Goal: Transaction & Acquisition: Purchase product/service

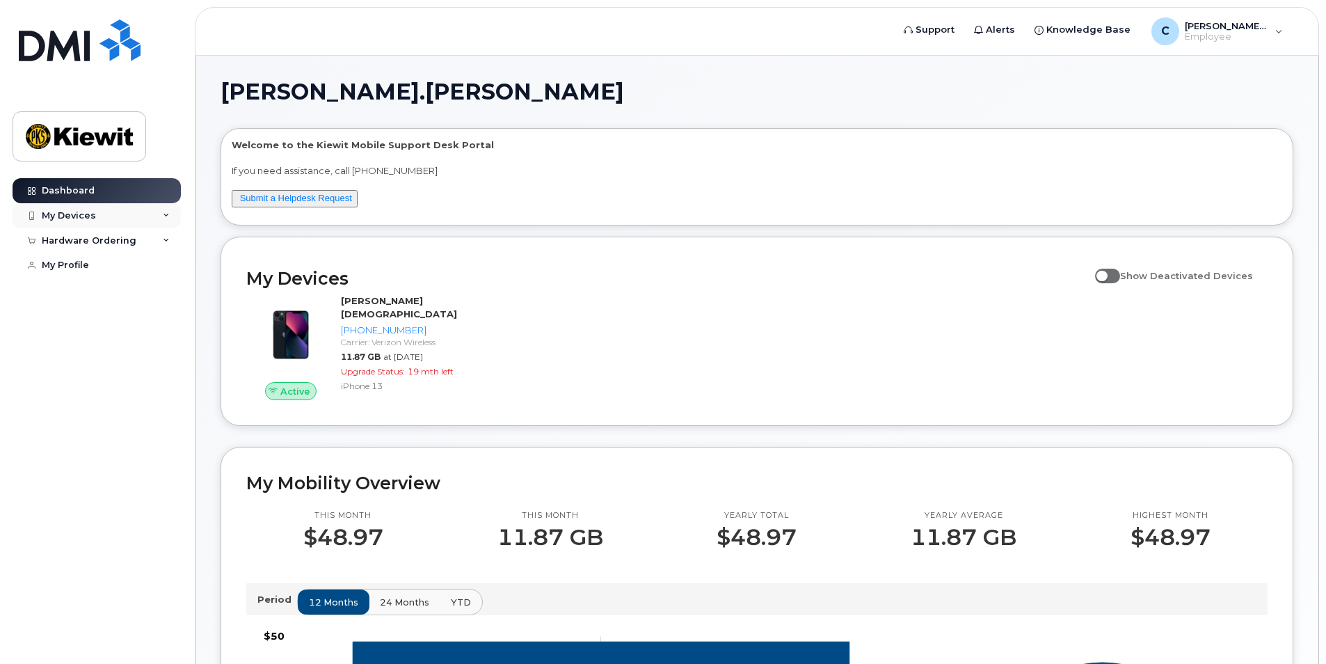
click at [109, 221] on div "My Devices" at bounding box center [97, 215] width 168 height 25
click at [99, 219] on div "My Devices" at bounding box center [97, 215] width 168 height 25
click at [102, 136] on img at bounding box center [79, 136] width 107 height 40
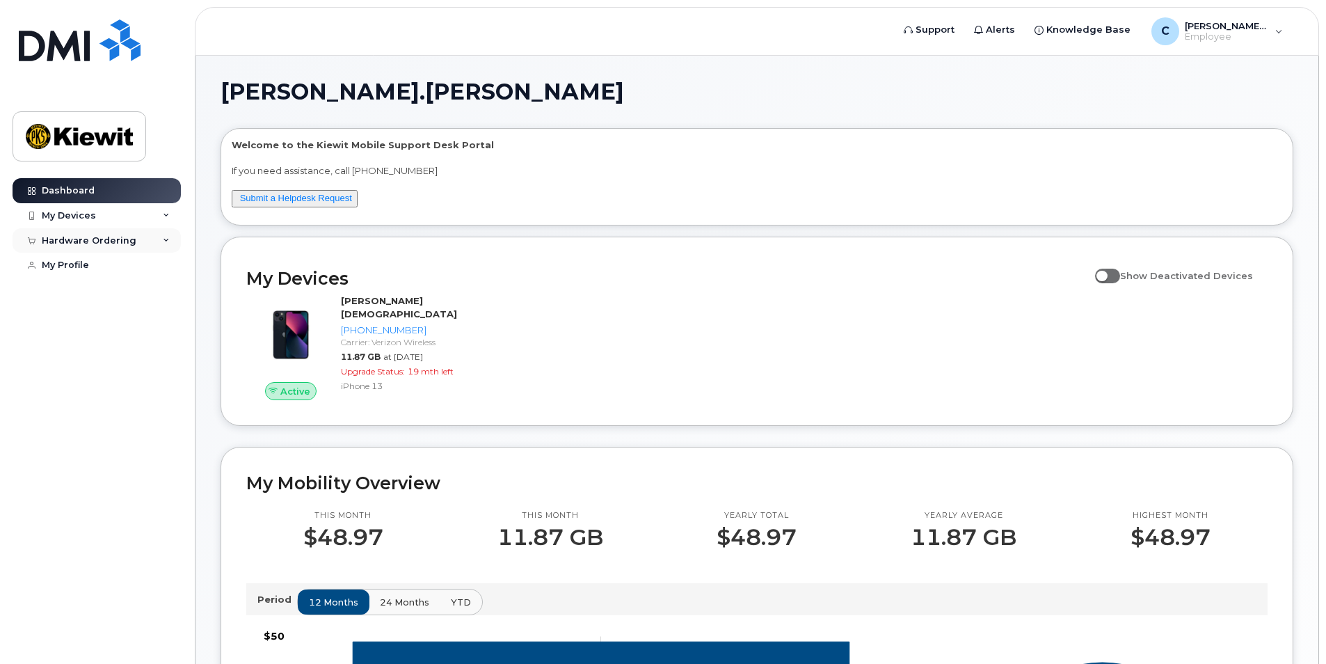
click at [117, 237] on div "Hardware Ordering" at bounding box center [89, 240] width 95 height 11
click at [87, 266] on div "New Order" at bounding box center [74, 265] width 53 height 13
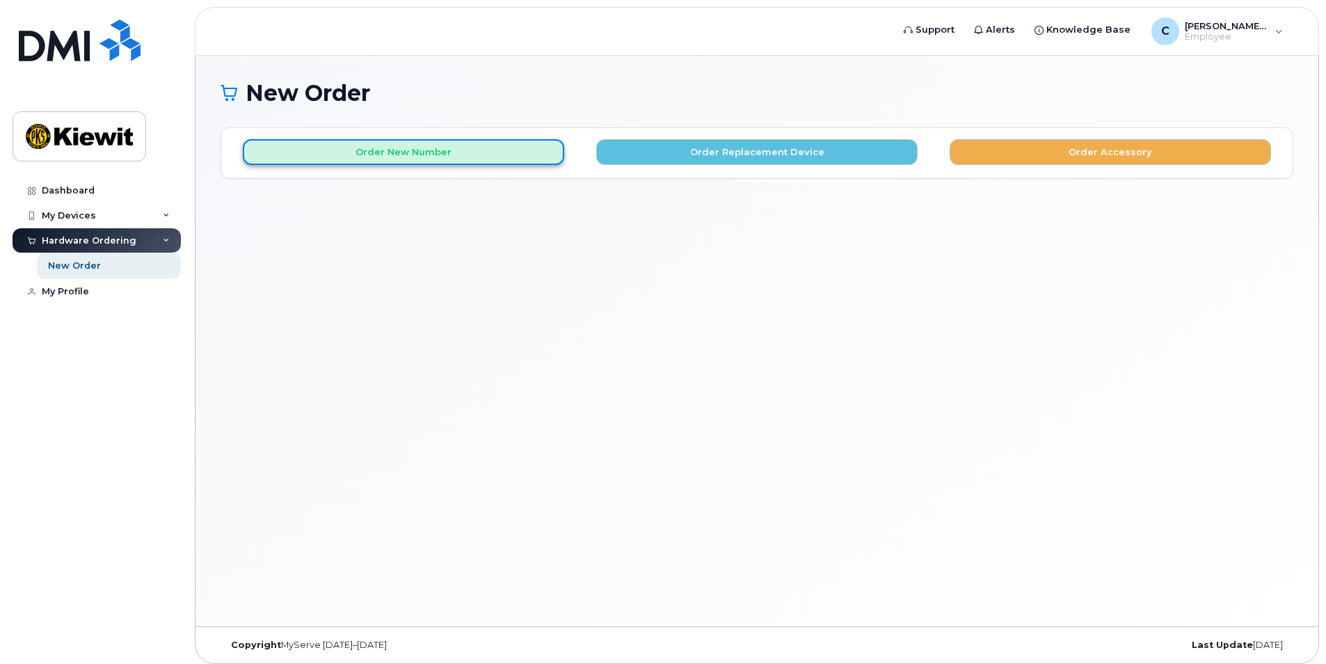
click at [439, 157] on button "Order New Number" at bounding box center [403, 152] width 321 height 26
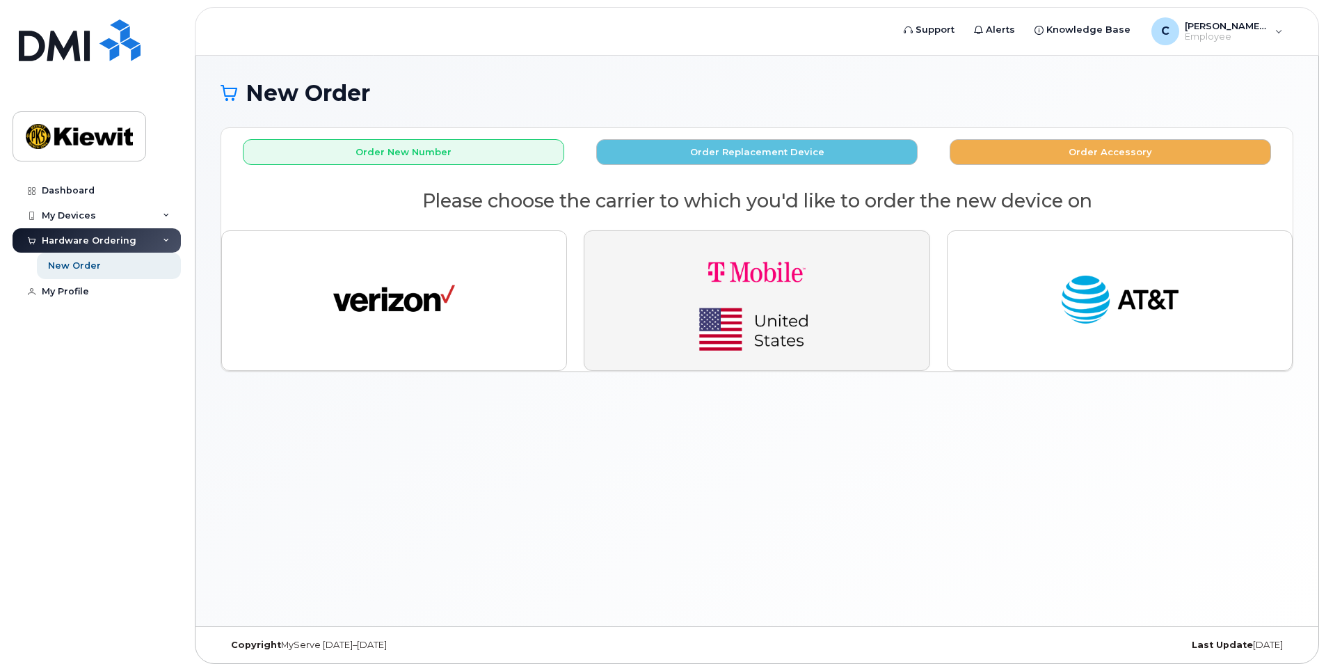
click at [742, 273] on img "button" at bounding box center [757, 300] width 195 height 117
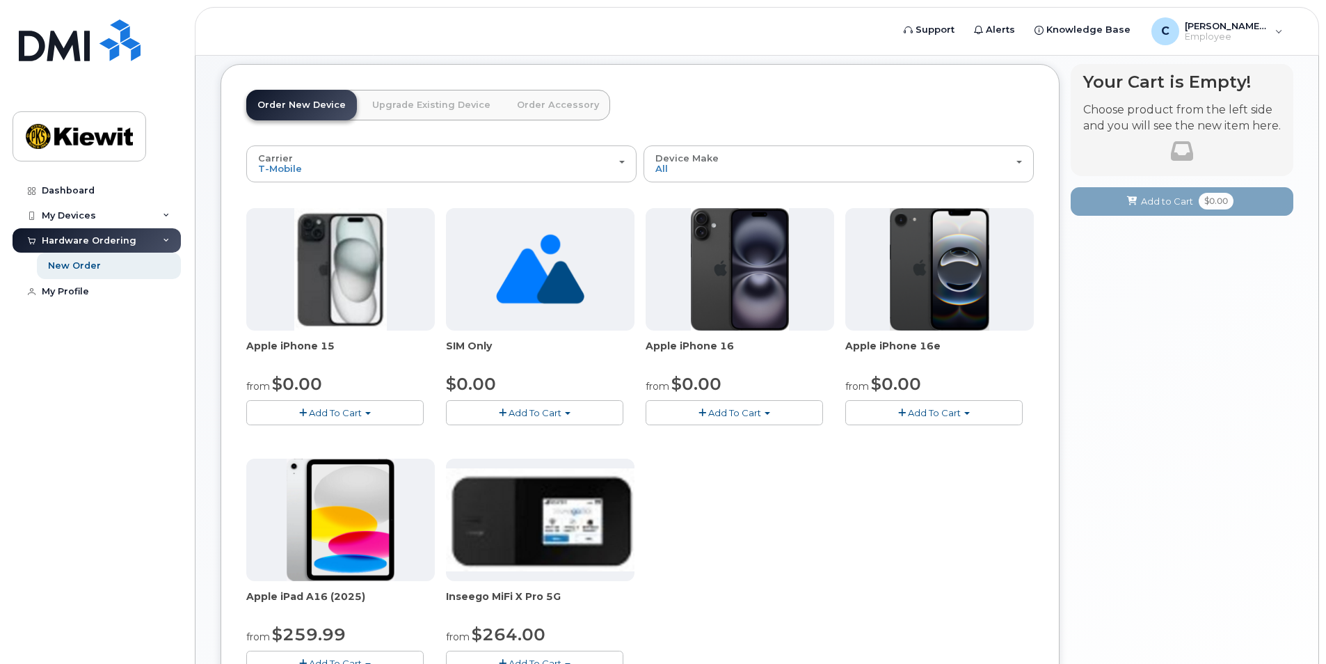
scroll to position [139, 0]
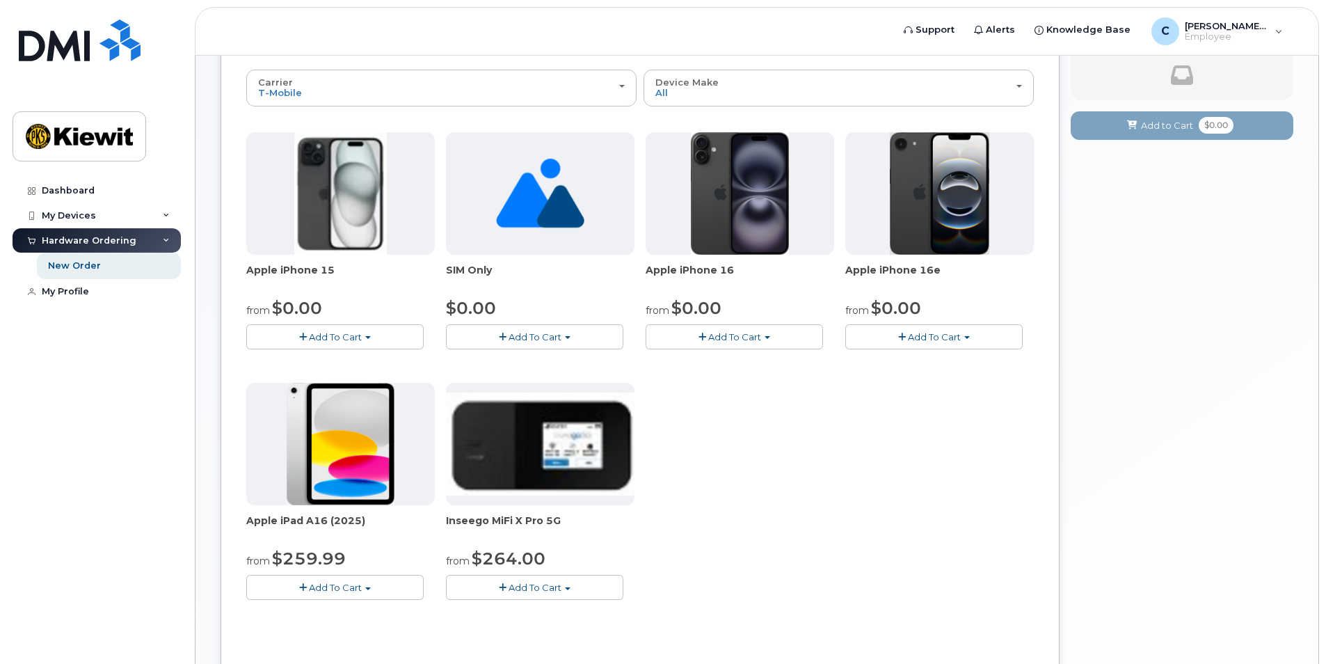
click at [322, 333] on span "Add To Cart" at bounding box center [335, 336] width 53 height 11
click at [400, 362] on link "$0.00 - 2 year Activation (128GB)" at bounding box center [339, 362] width 179 height 17
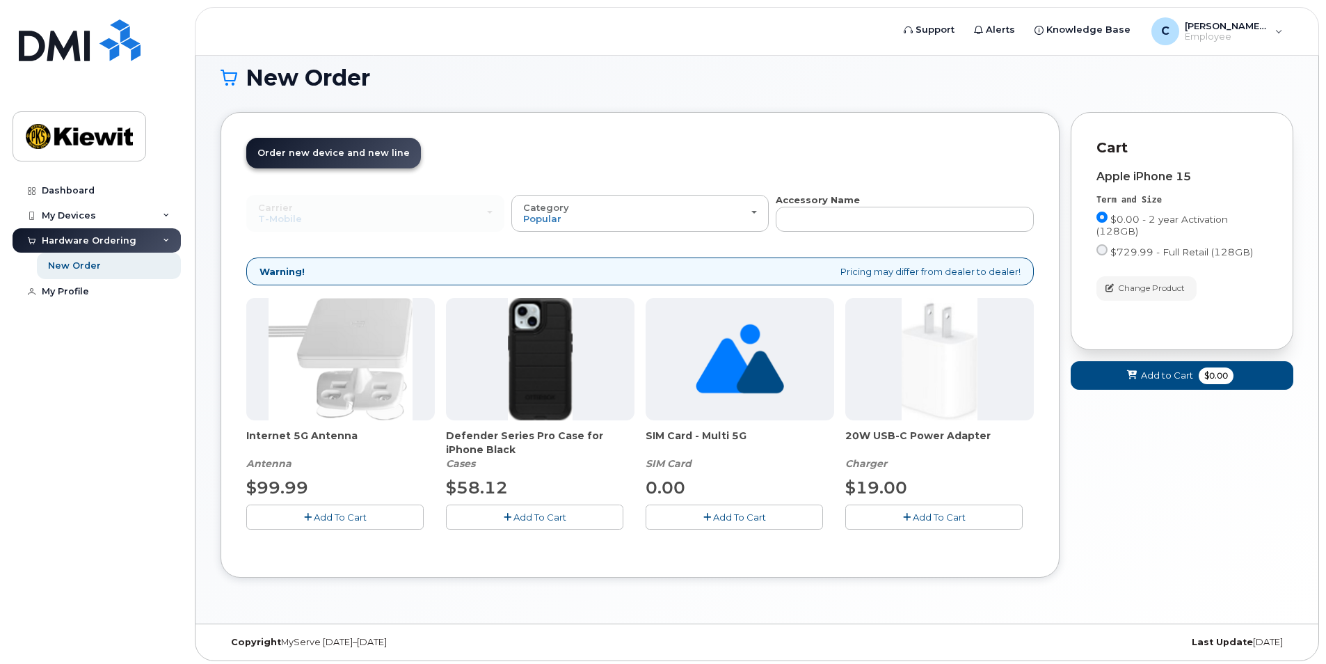
scroll to position [19, 0]
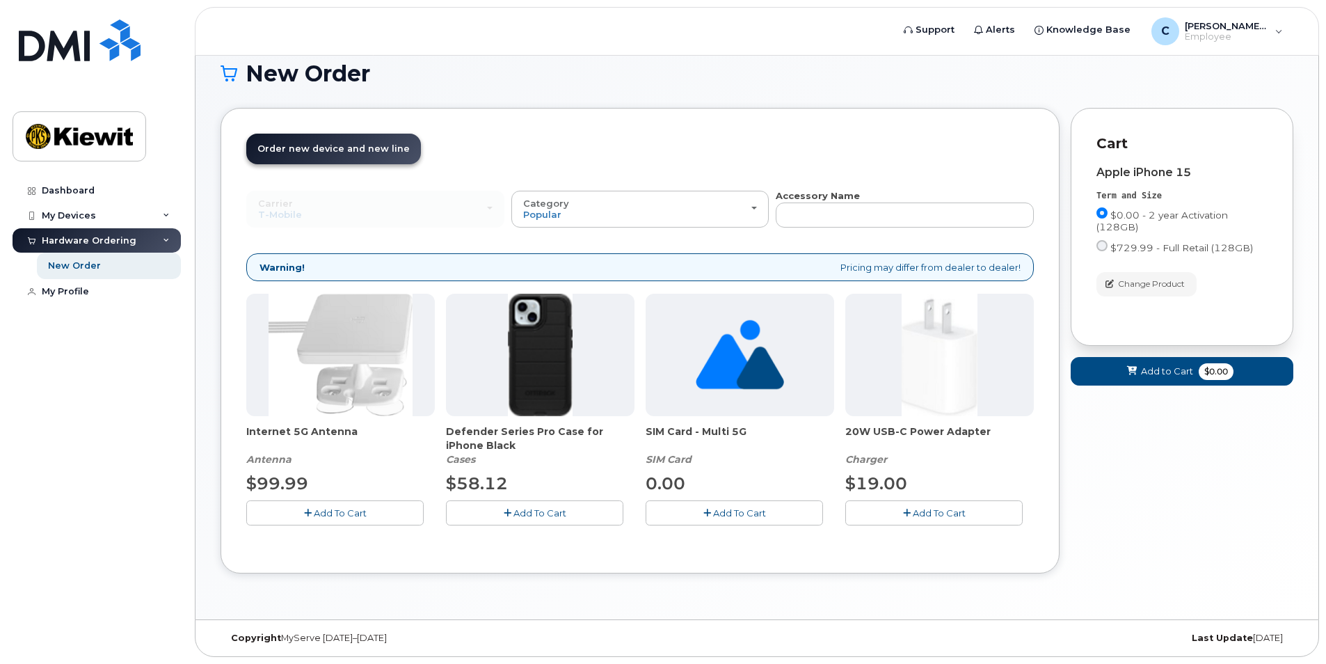
click at [539, 518] on button "Add To Cart" at bounding box center [534, 512] width 177 height 24
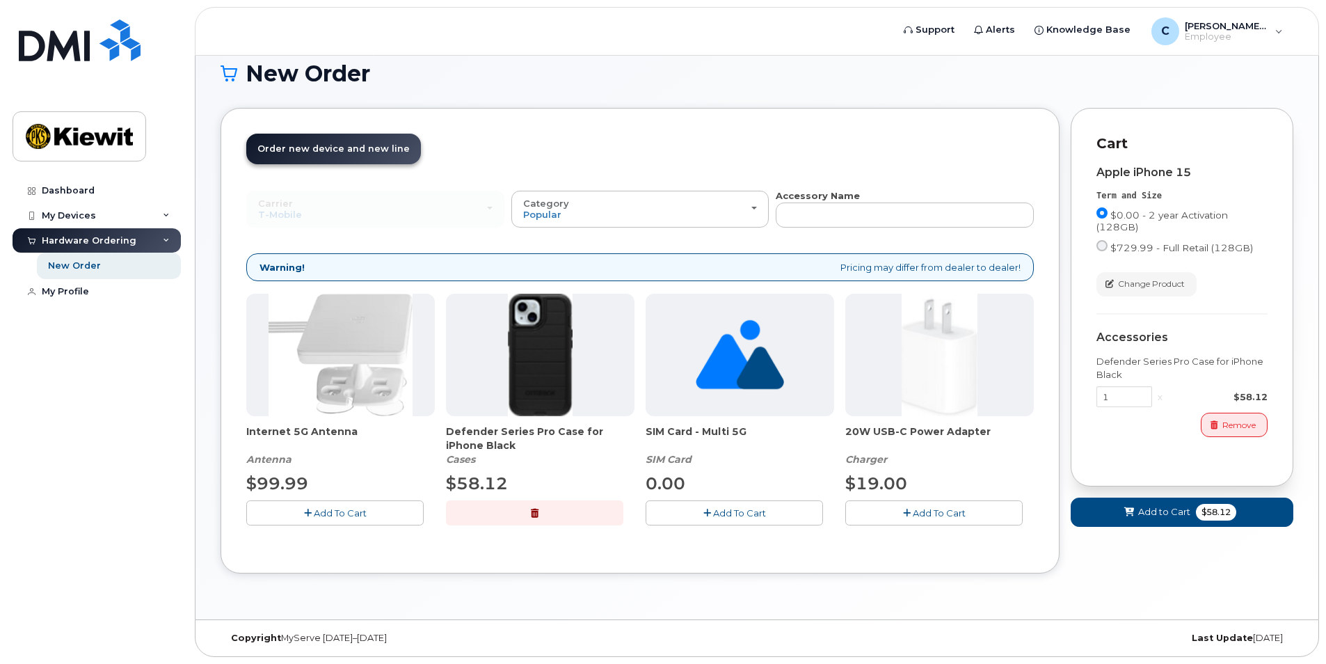
click at [744, 512] on span "Add To Cart" at bounding box center [739, 512] width 53 height 11
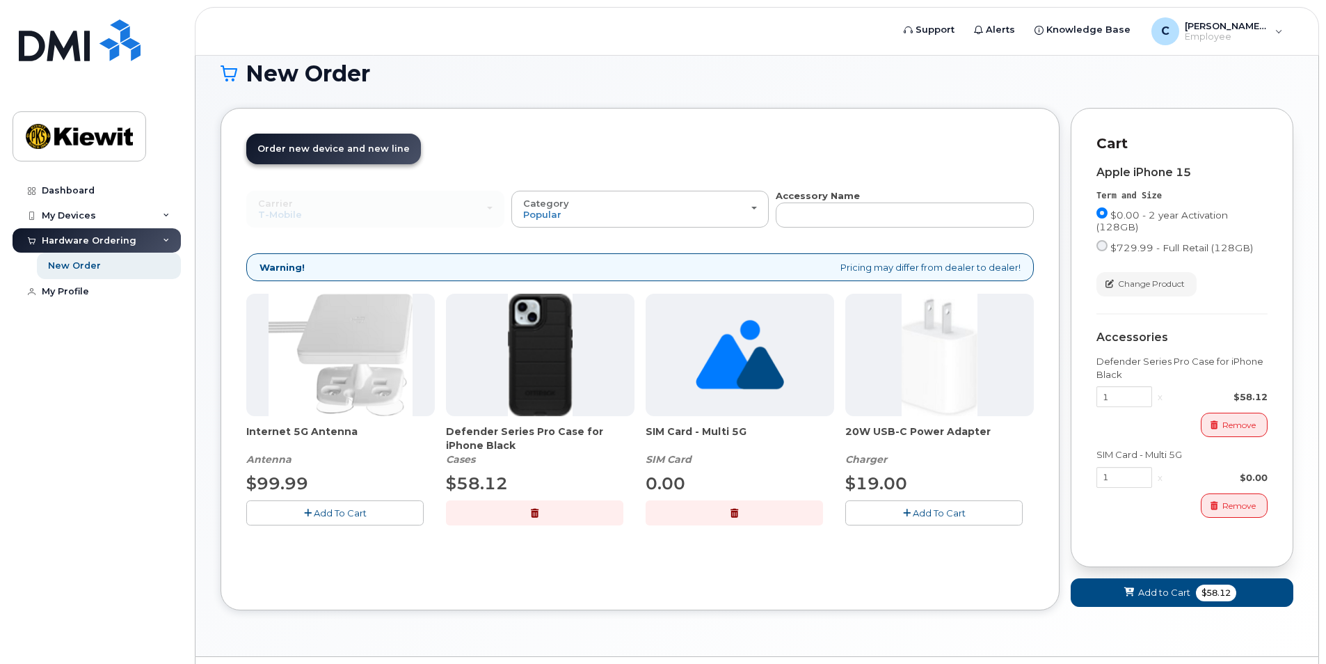
click at [906, 511] on icon "button" at bounding box center [907, 513] width 8 height 9
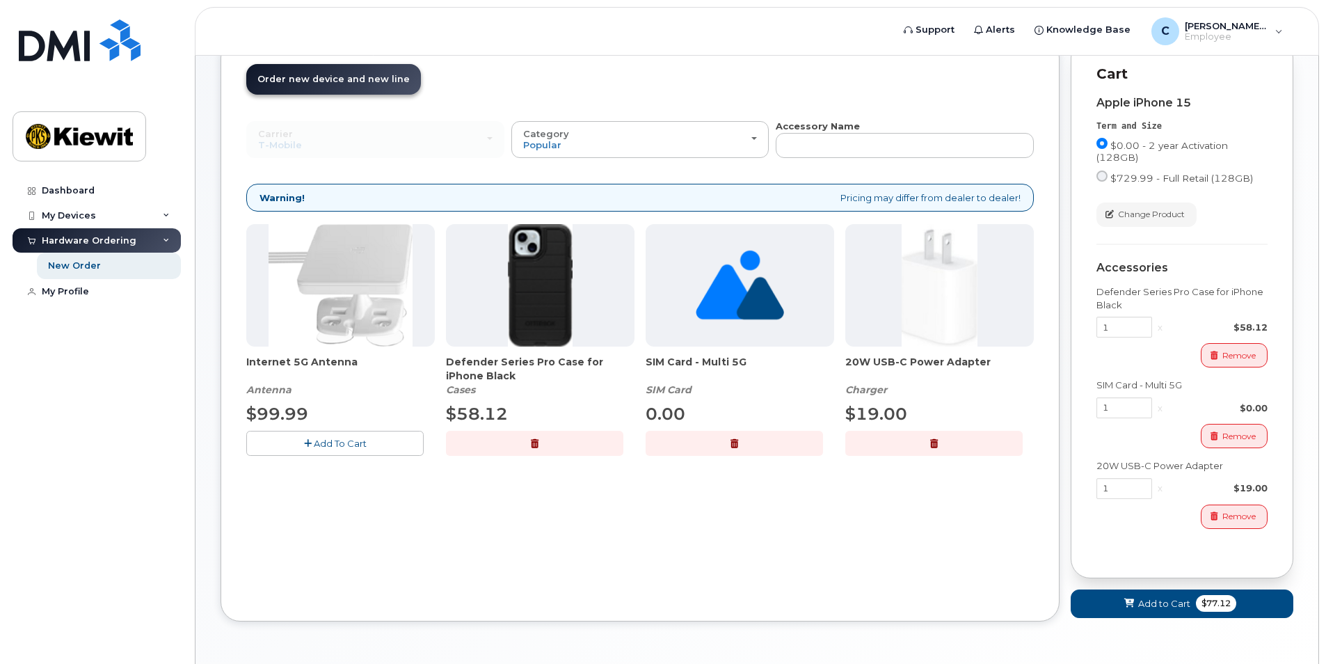
scroll to position [137, 0]
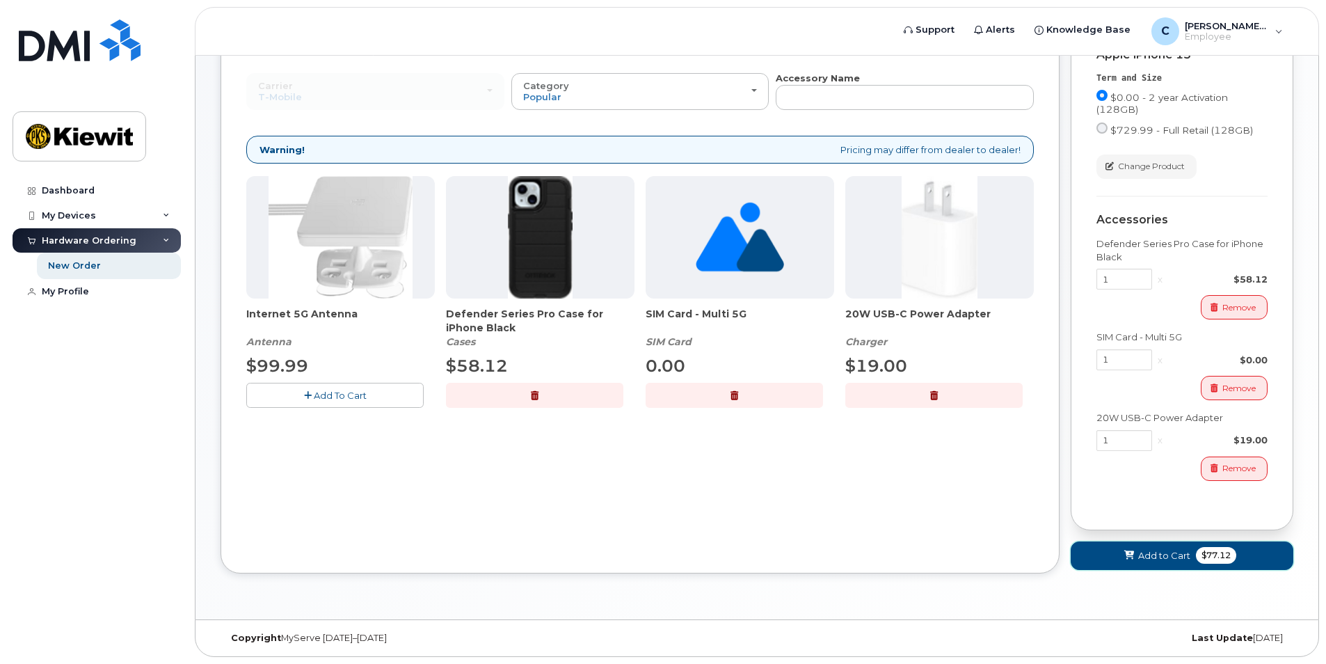
click at [1155, 550] on span "Add to Cart" at bounding box center [1164, 555] width 52 height 13
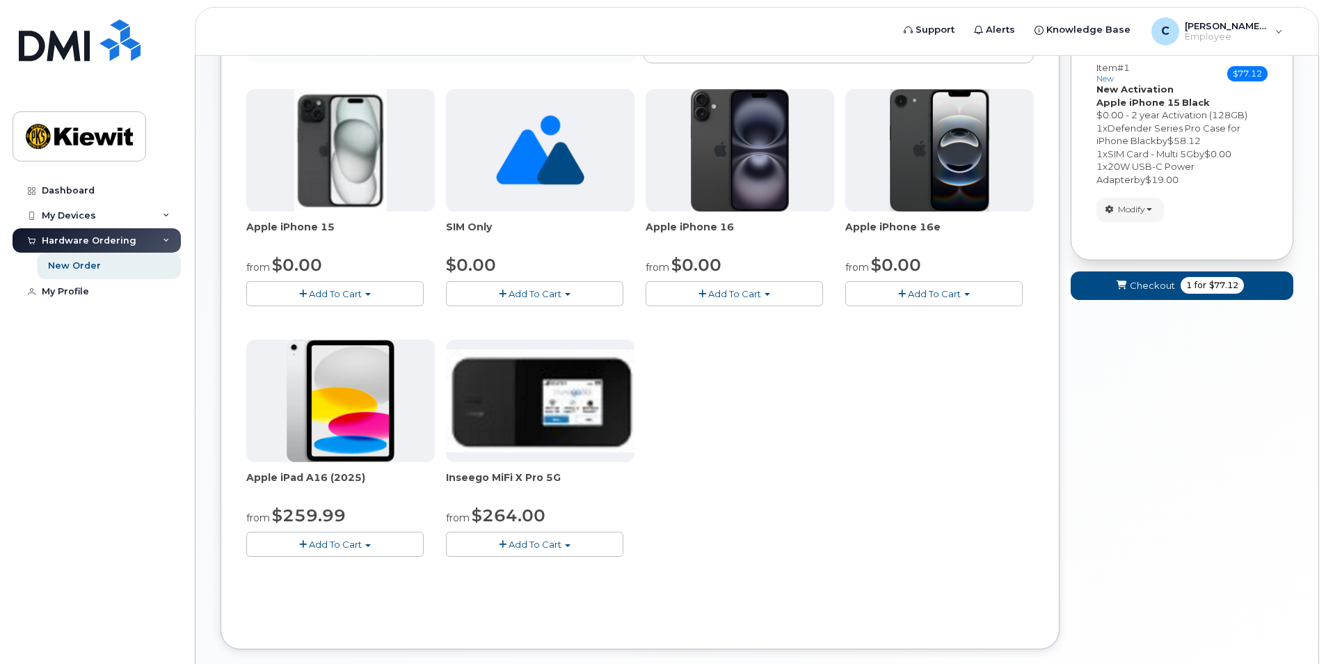
scroll to position [258, 0]
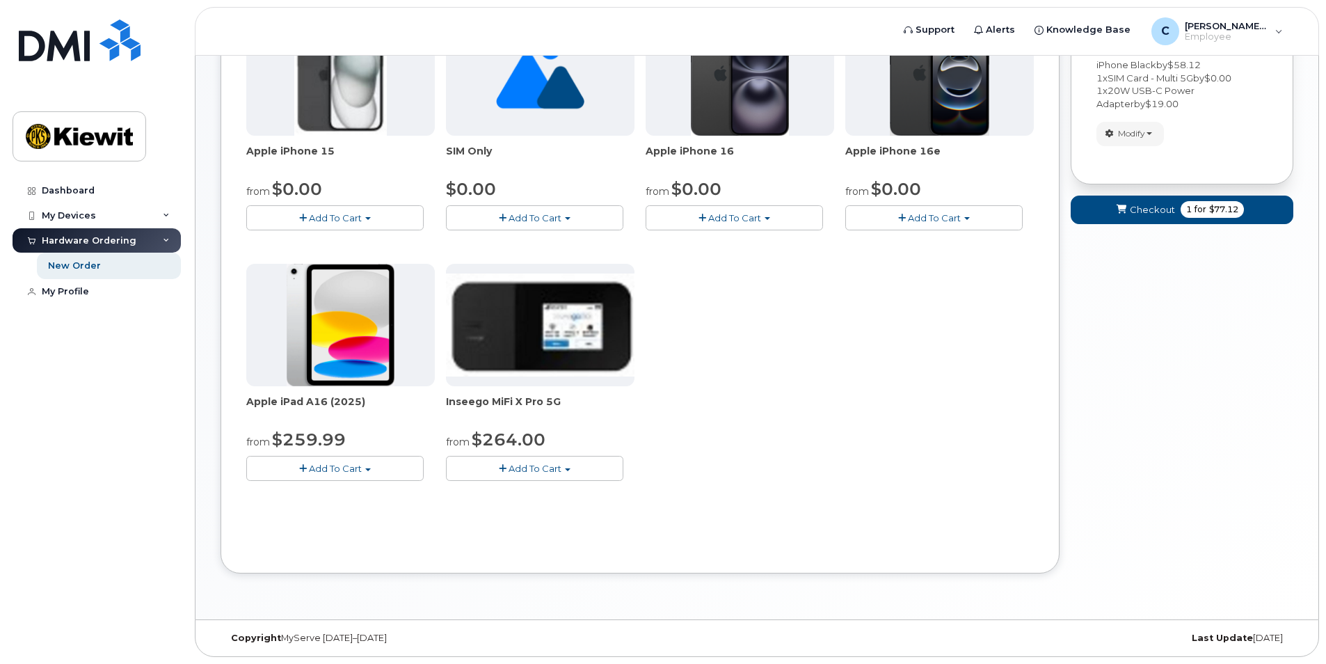
click at [337, 461] on button "Add To Cart" at bounding box center [334, 468] width 177 height 24
click at [360, 495] on link "$259.99 - 2 Year Activation (128GB)" at bounding box center [346, 494] width 192 height 17
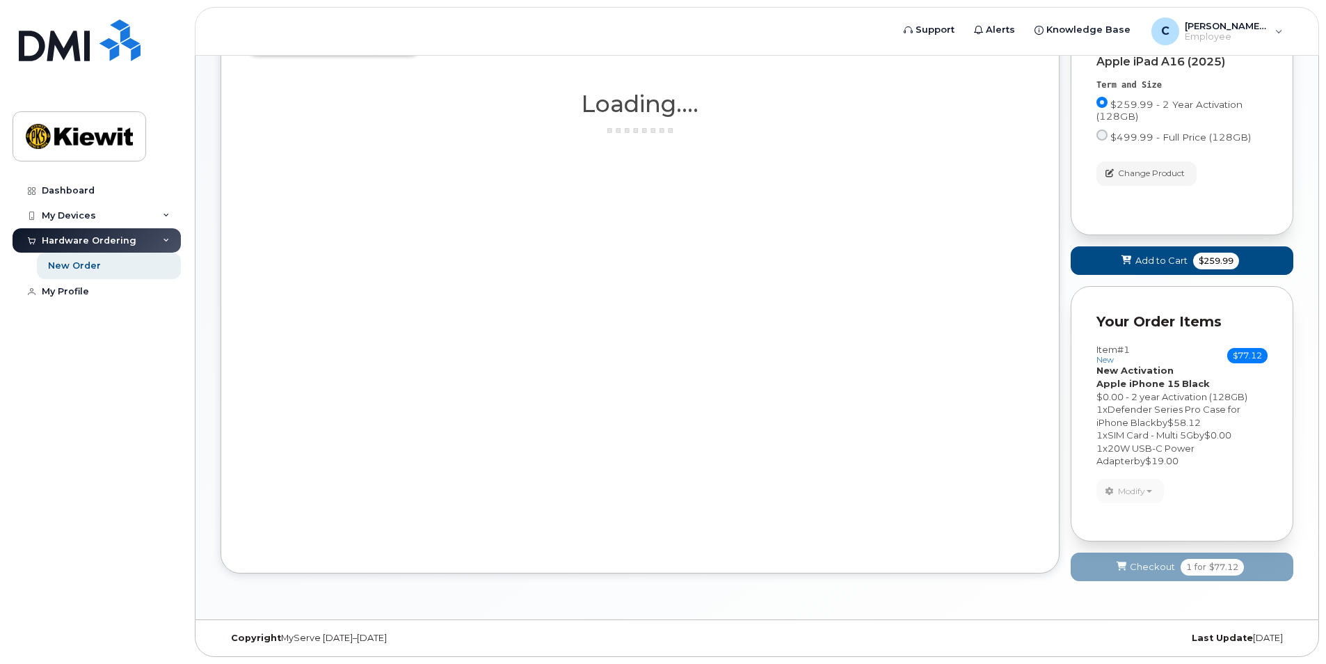
scroll to position [130, 0]
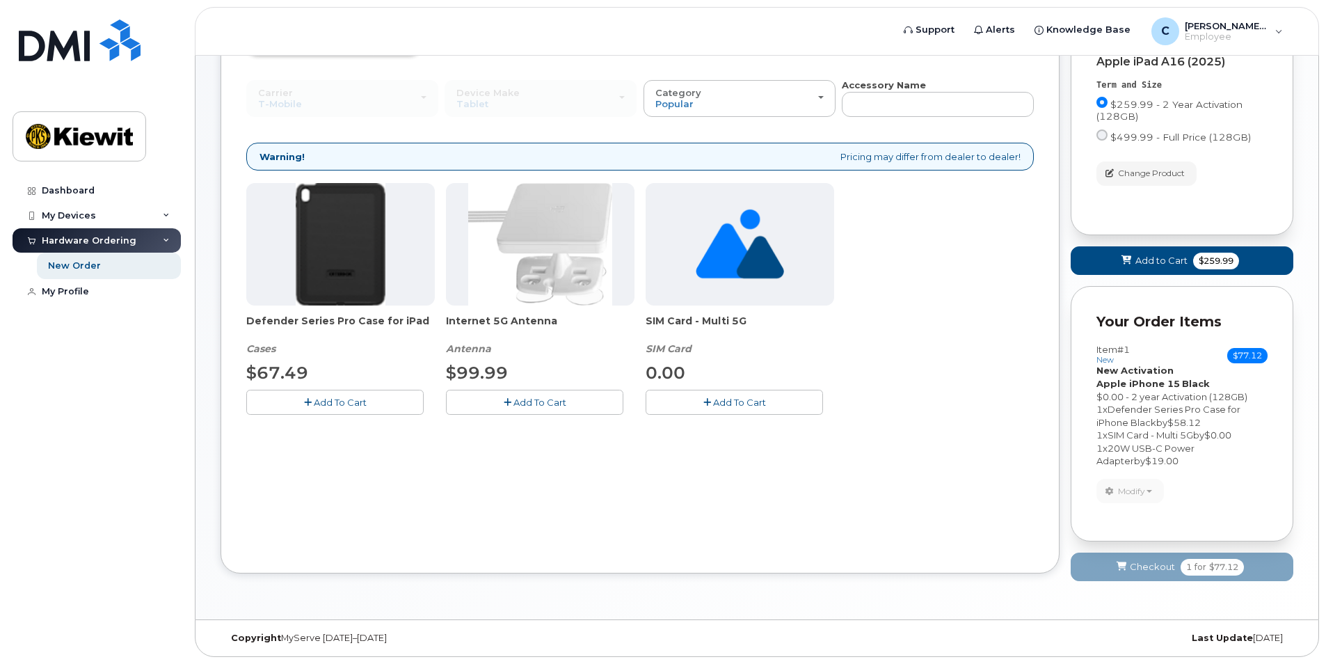
click at [342, 403] on span "Add To Cart" at bounding box center [340, 402] width 53 height 11
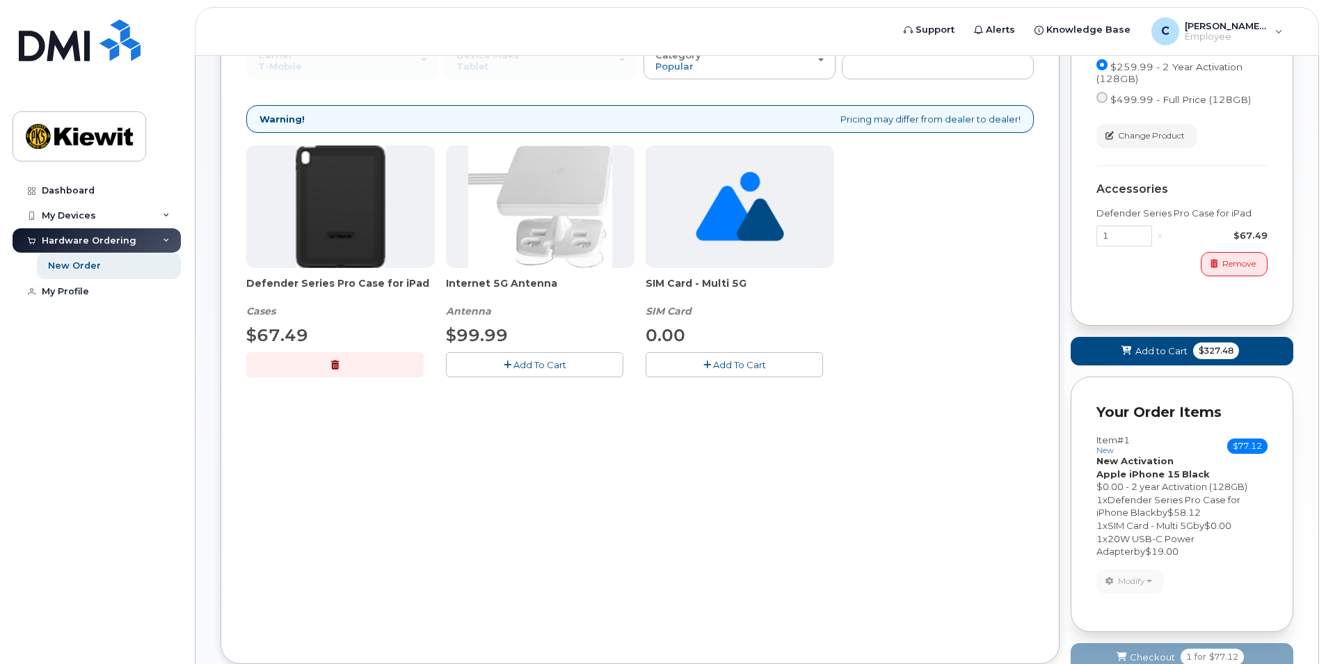
scroll to position [258, 0]
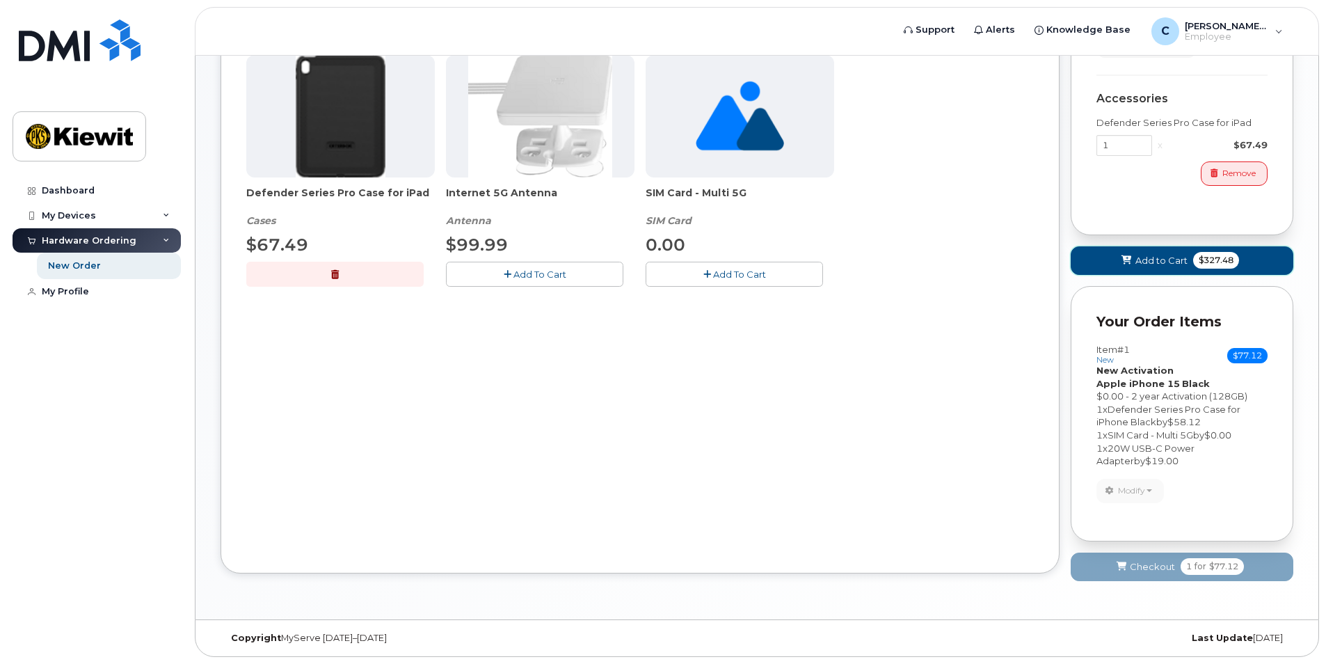
click at [1148, 247] on button "Add to Cart $327.48" at bounding box center [1182, 260] width 223 height 29
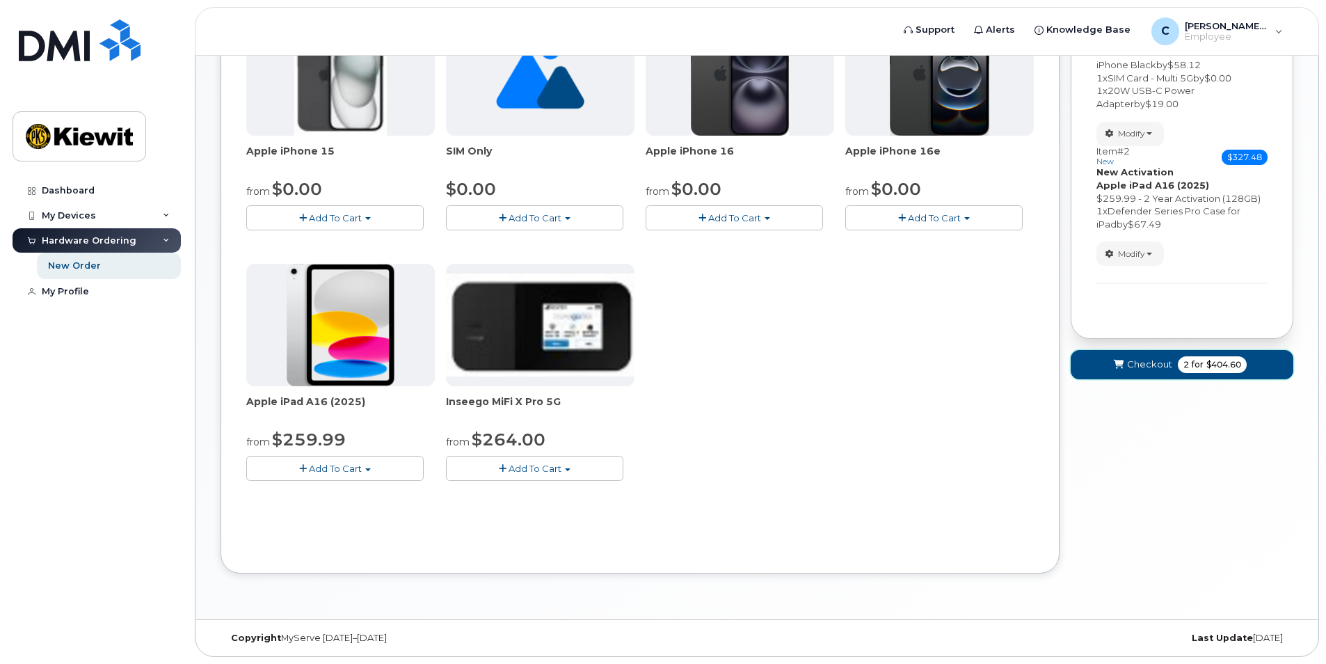
click at [1146, 363] on span "Checkout" at bounding box center [1149, 364] width 45 height 13
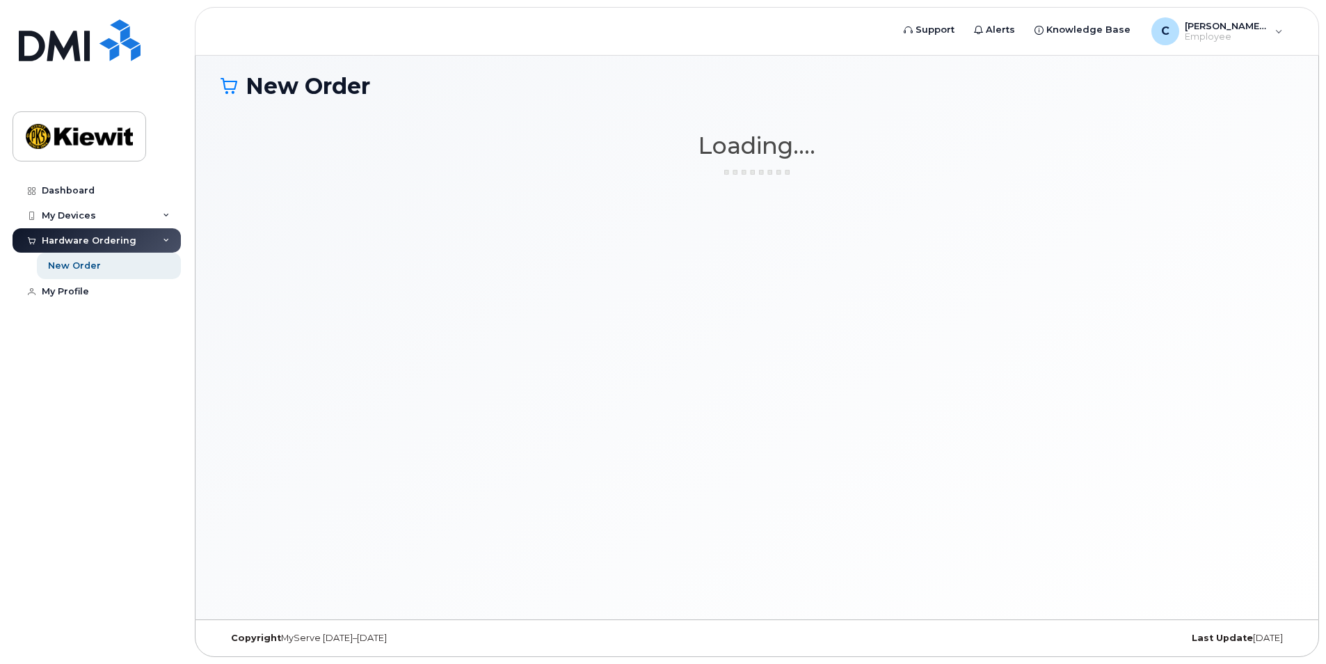
scroll to position [7, 0]
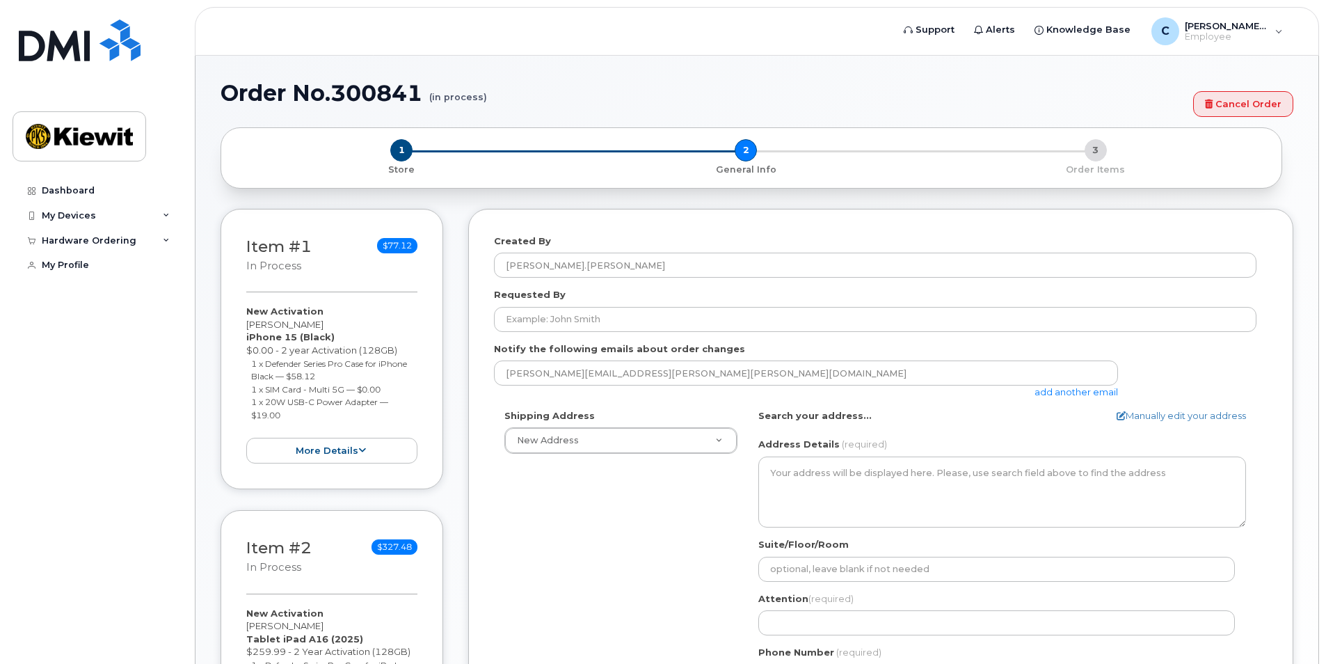
select select
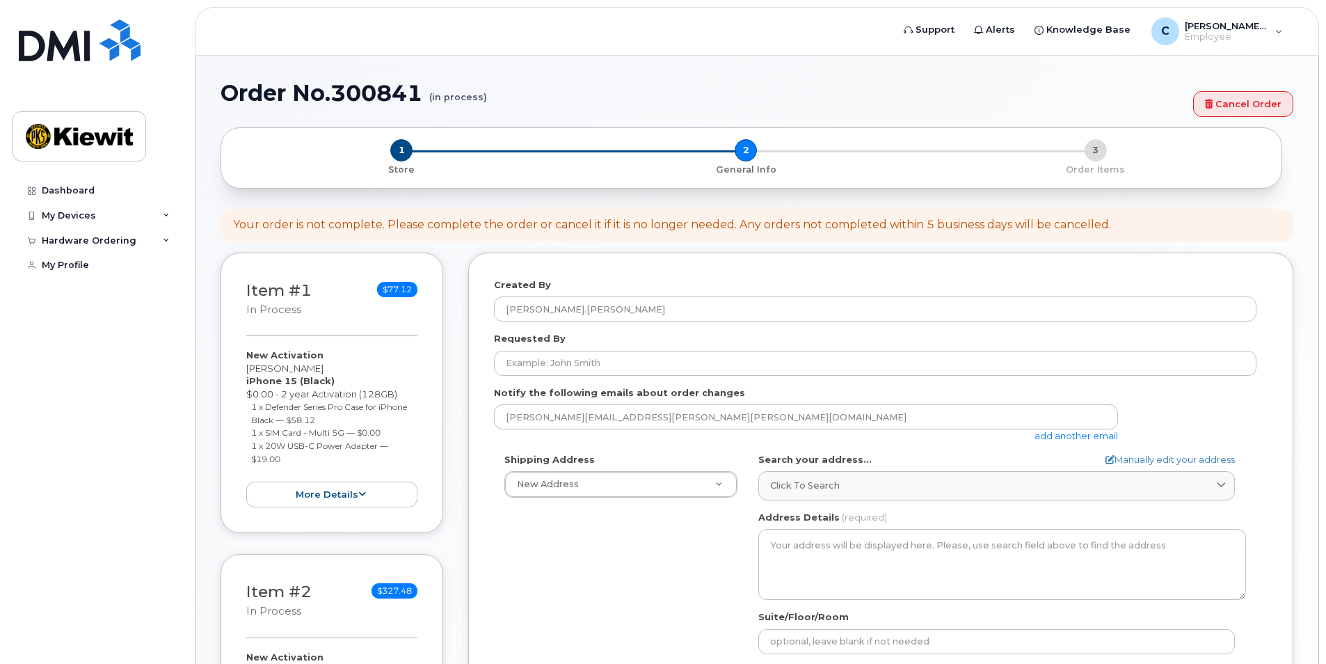
scroll to position [70, 0]
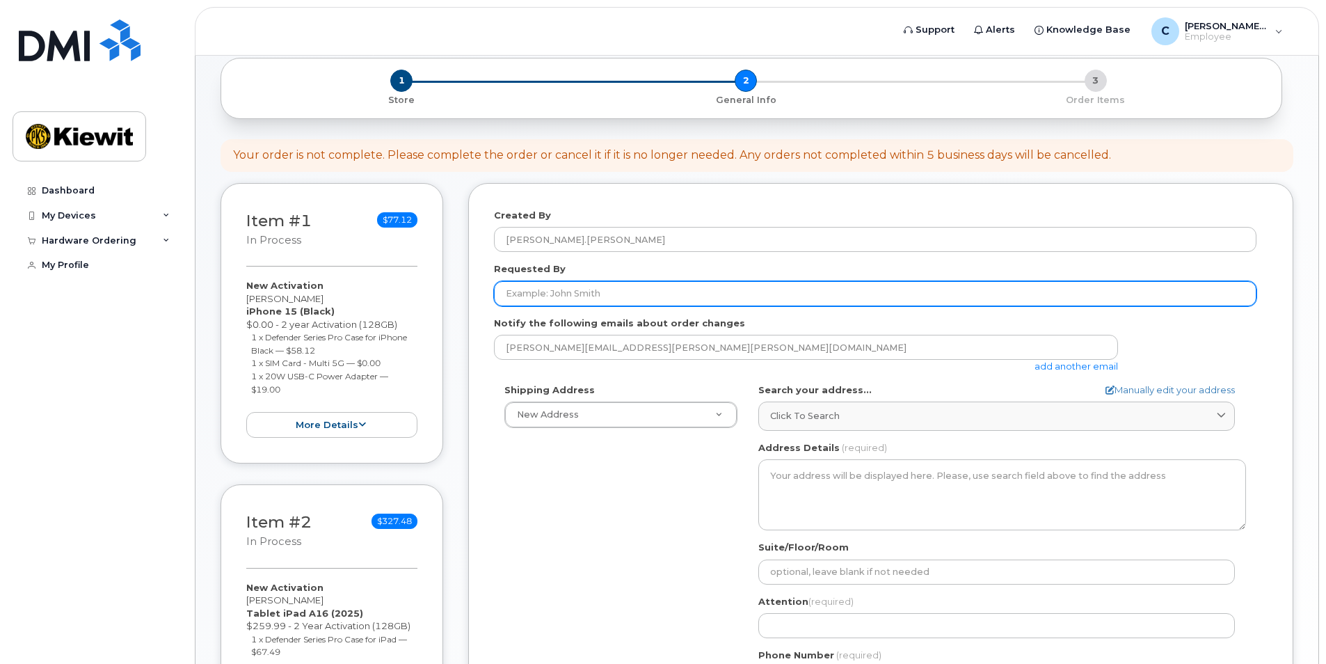
click at [575, 294] on input "Requested By" at bounding box center [875, 293] width 762 height 25
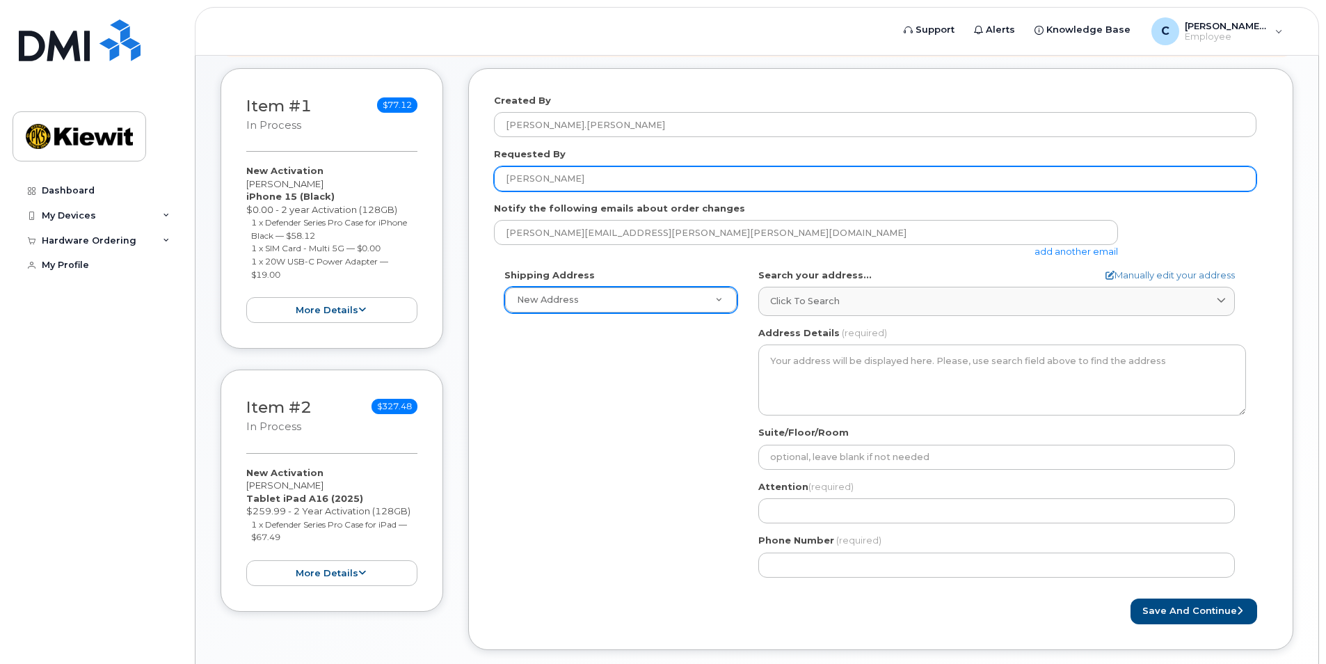
scroll to position [209, 0]
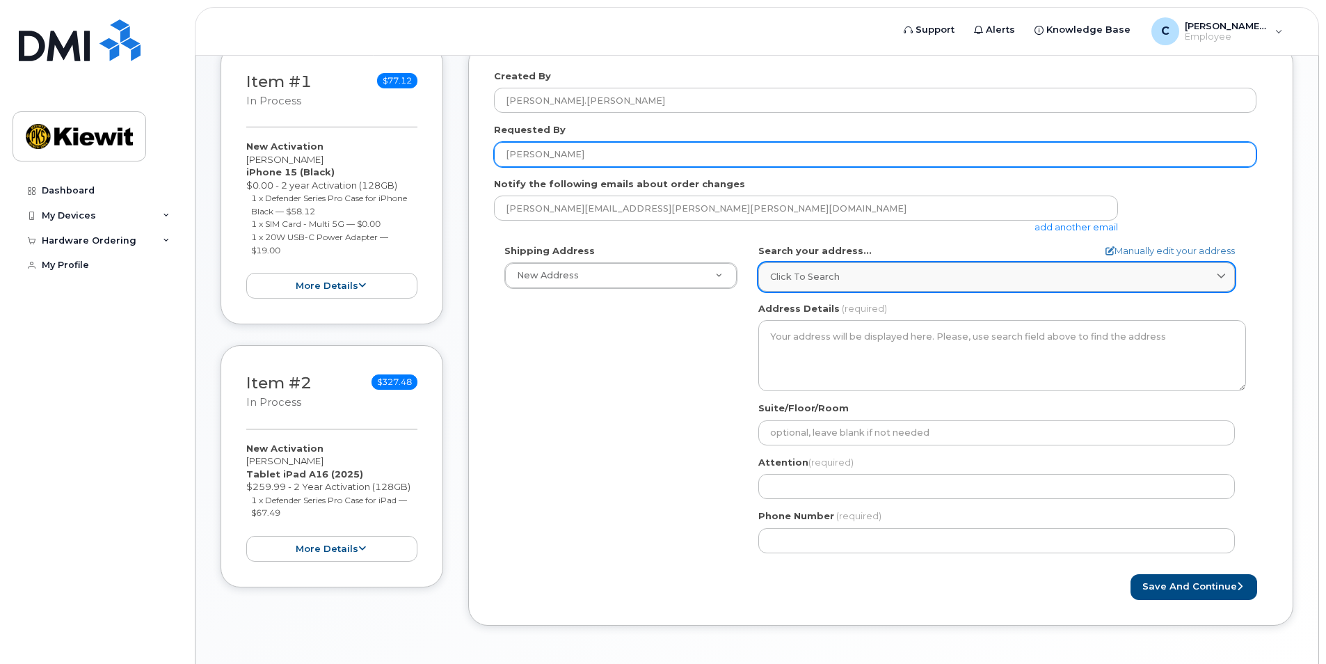
type input "Ali Rader"
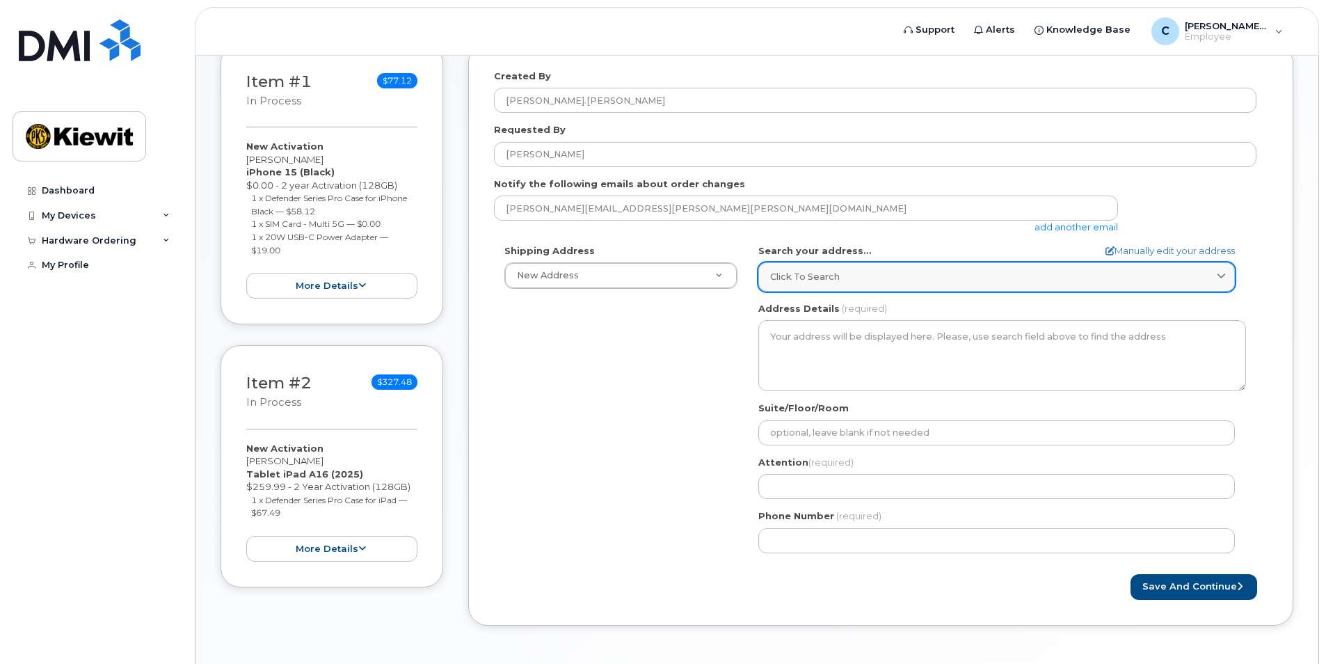
click at [806, 276] on span "Click to search" at bounding box center [805, 276] width 70 height 13
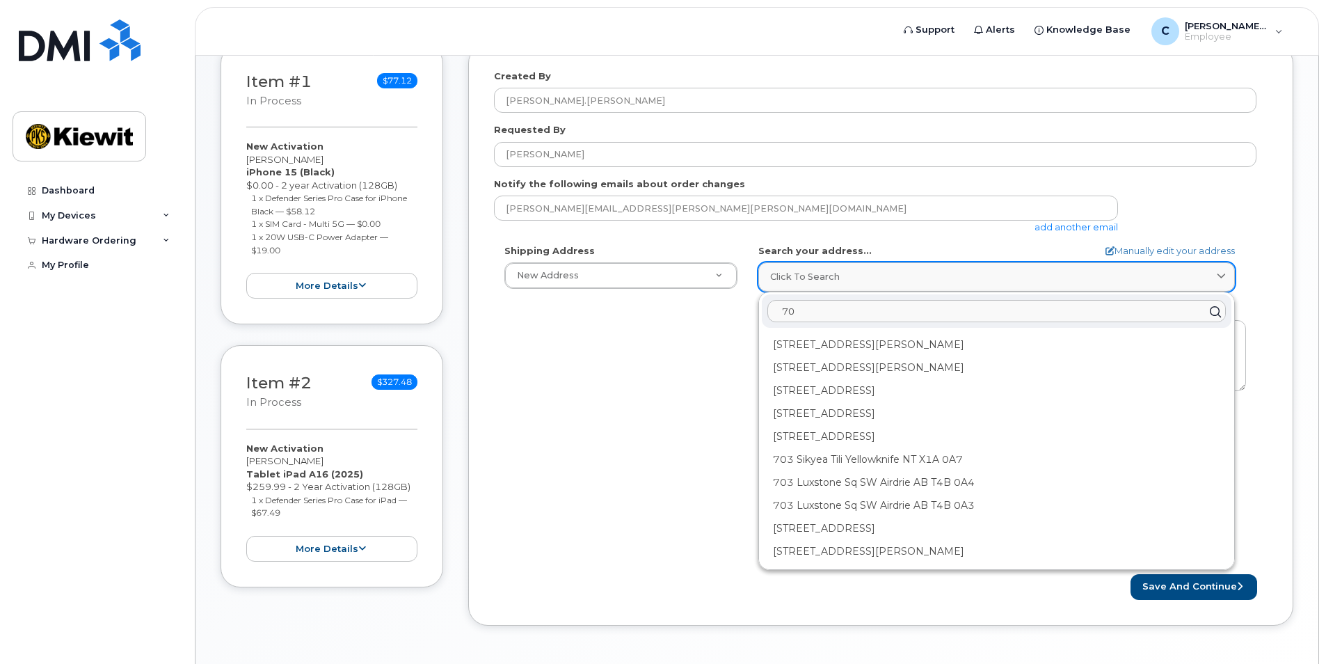
type input "7"
type input "r"
click at [797, 272] on span "Click to search" at bounding box center [805, 276] width 70 height 13
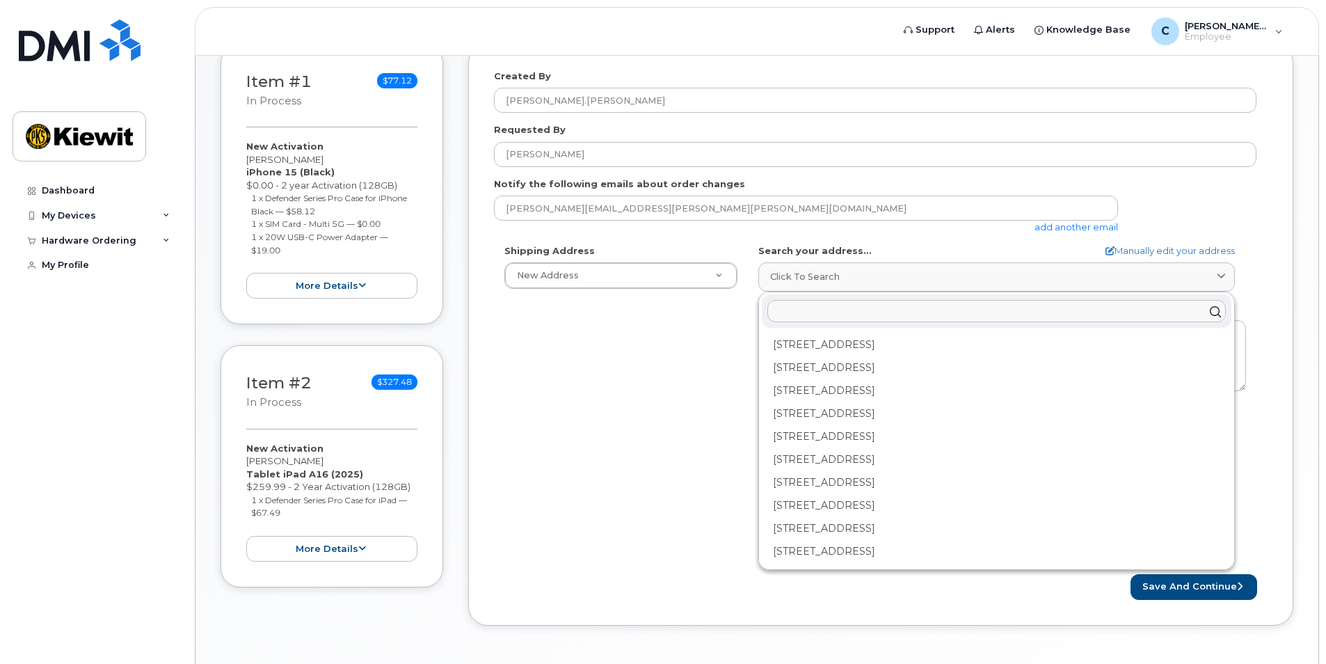
click at [806, 306] on input "text" at bounding box center [996, 312] width 458 height 22
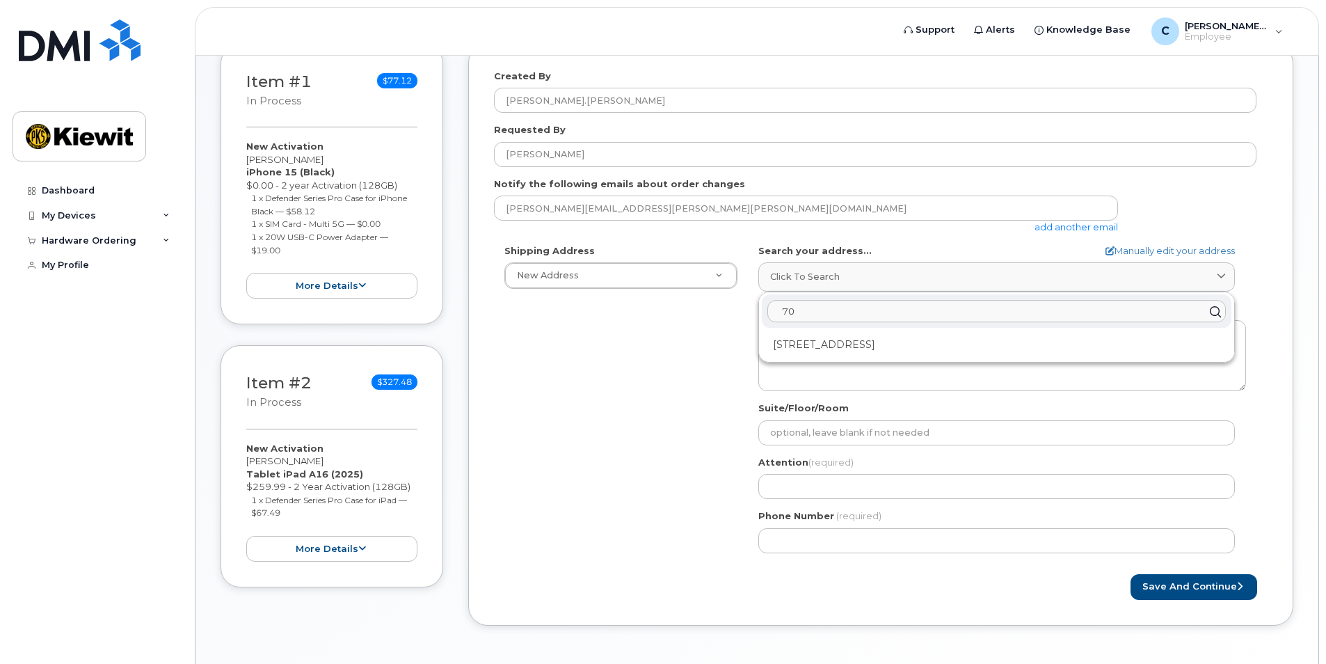
type input "7"
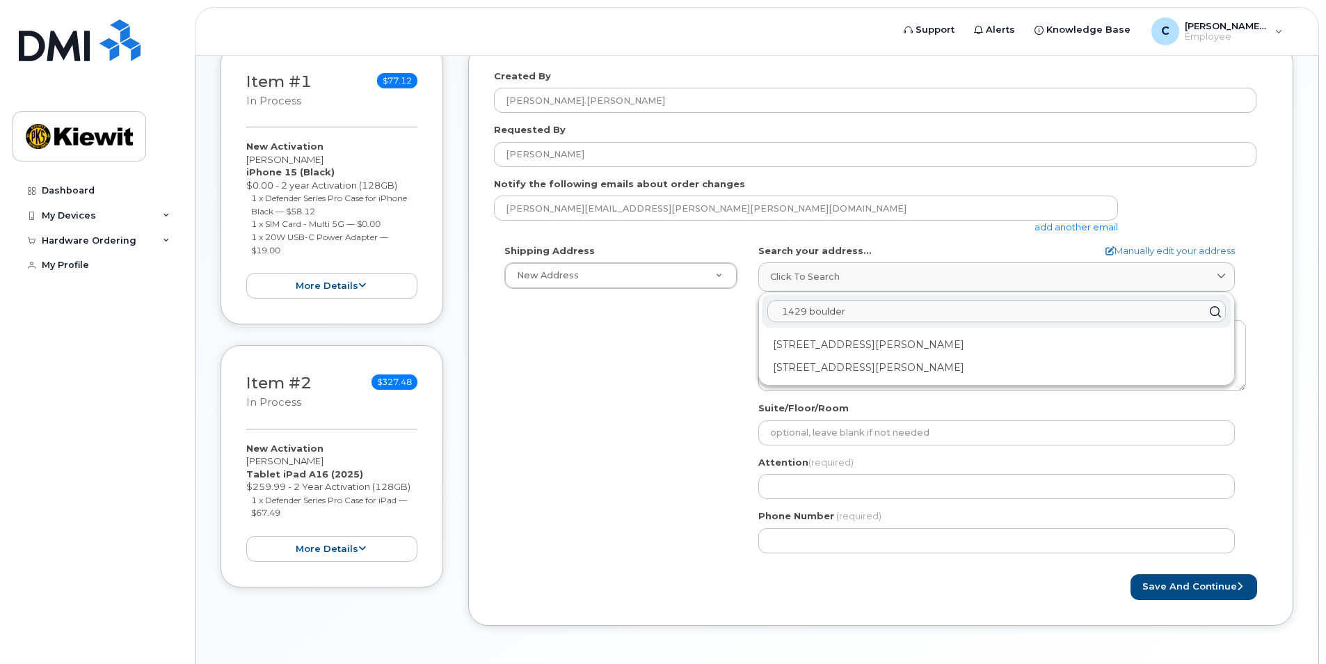
drag, startPoint x: 875, startPoint y: 312, endPoint x: 742, endPoint y: 313, distance: 132.2
click at [742, 313] on div "Shipping Address New Address New Address AB Search your address... Manually edi…" at bounding box center [875, 403] width 762 height 319
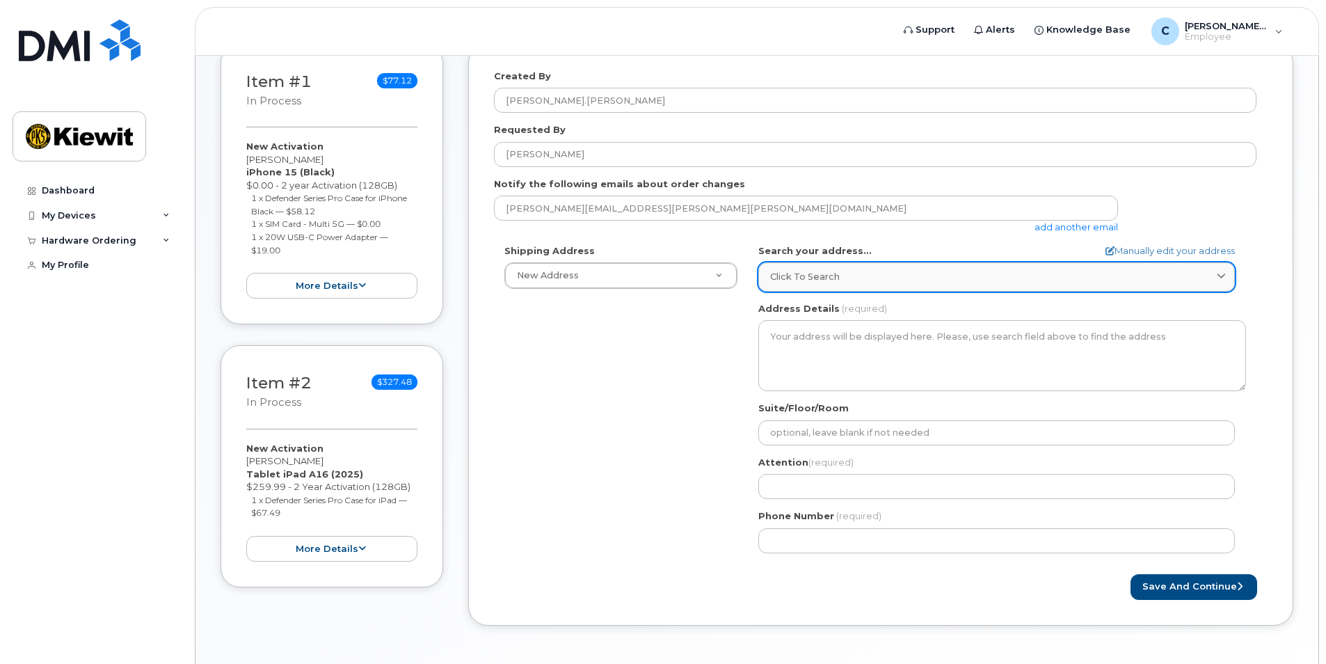
click at [828, 278] on span "Click to search" at bounding box center [805, 276] width 70 height 13
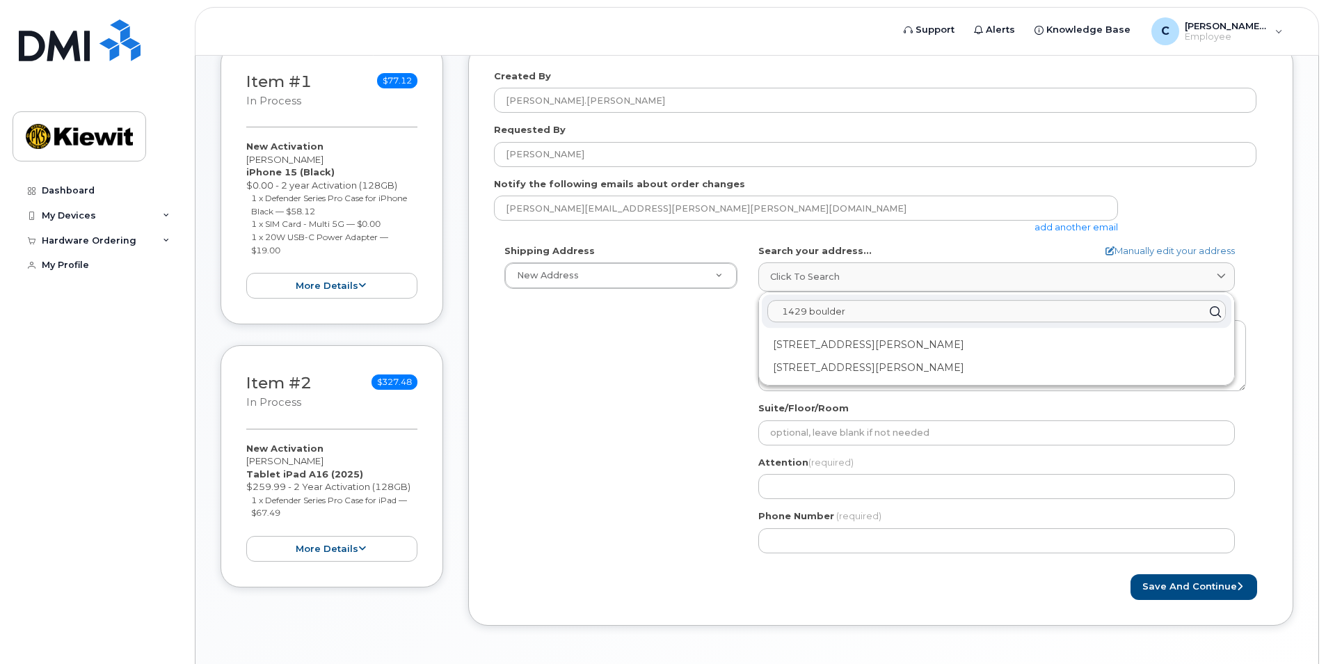
click at [862, 319] on input "1429 boulder" at bounding box center [996, 312] width 458 height 22
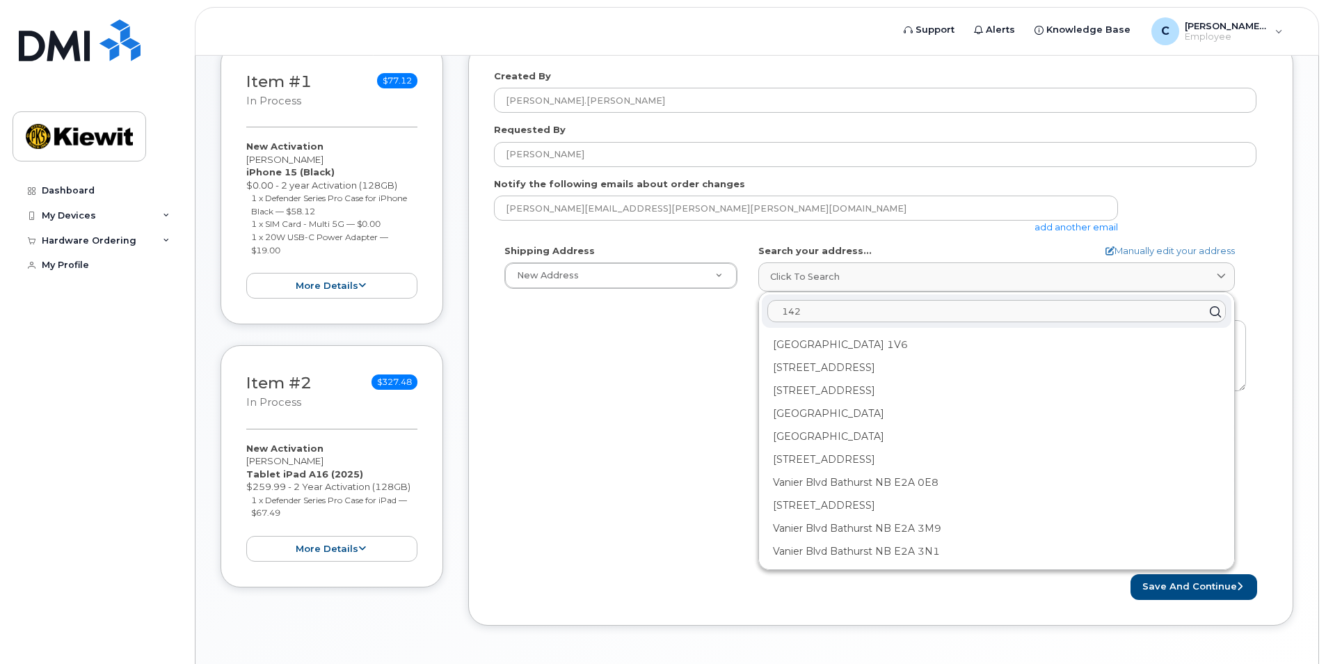
type input "142"
click at [649, 333] on div "Shipping Address New Address New Address AB Search your address... Manually edi…" at bounding box center [875, 403] width 762 height 319
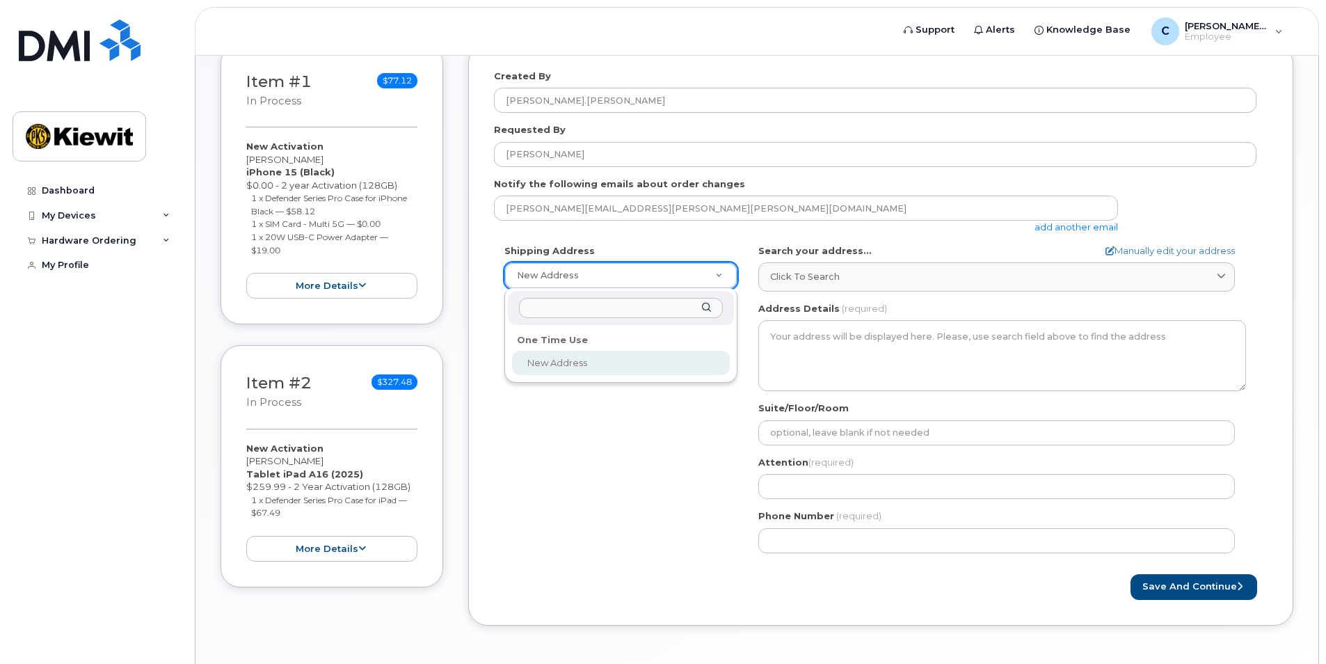
click at [593, 306] on input "text" at bounding box center [621, 308] width 204 height 20
type input "7"
type input "1429 boulder blvd"
drag, startPoint x: 618, startPoint y: 305, endPoint x: 479, endPoint y: 304, distance: 138.5
click at [479, 304] on body "Support Alerts Knowledge Base C Cole.Jesch Employee English Français Sign out D…" at bounding box center [663, 253] width 1326 height 925
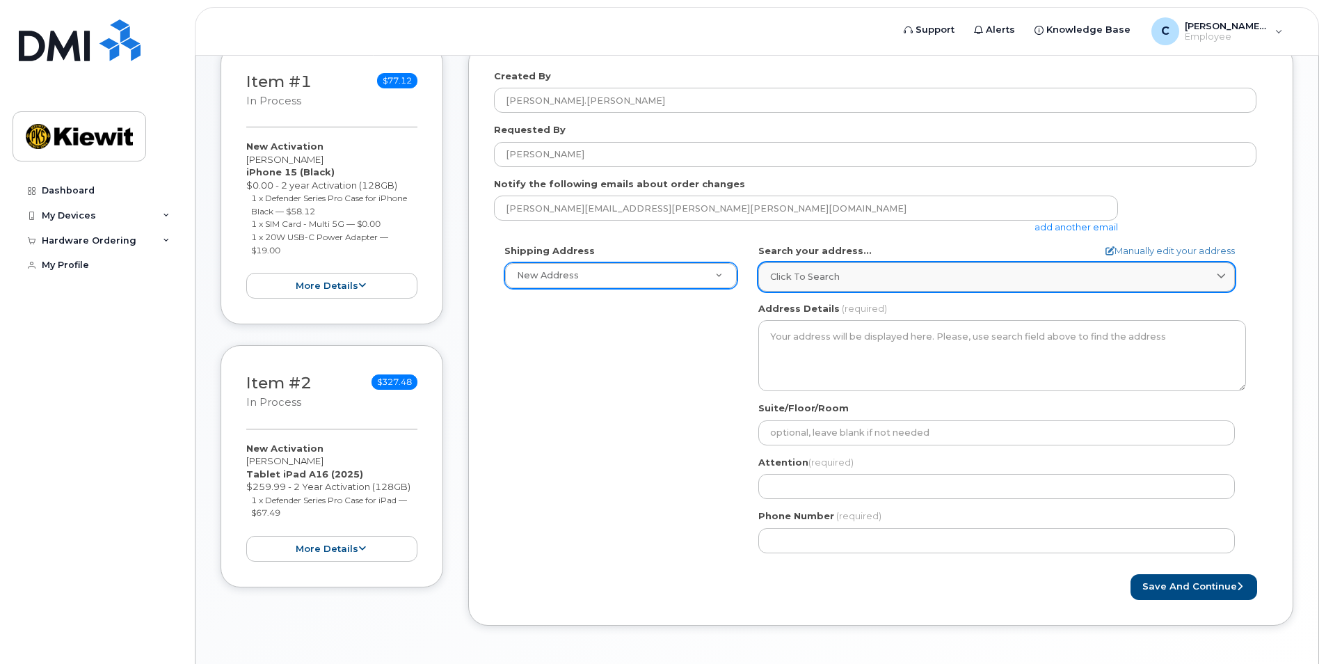
click at [879, 271] on div "Click to search" at bounding box center [996, 276] width 453 height 13
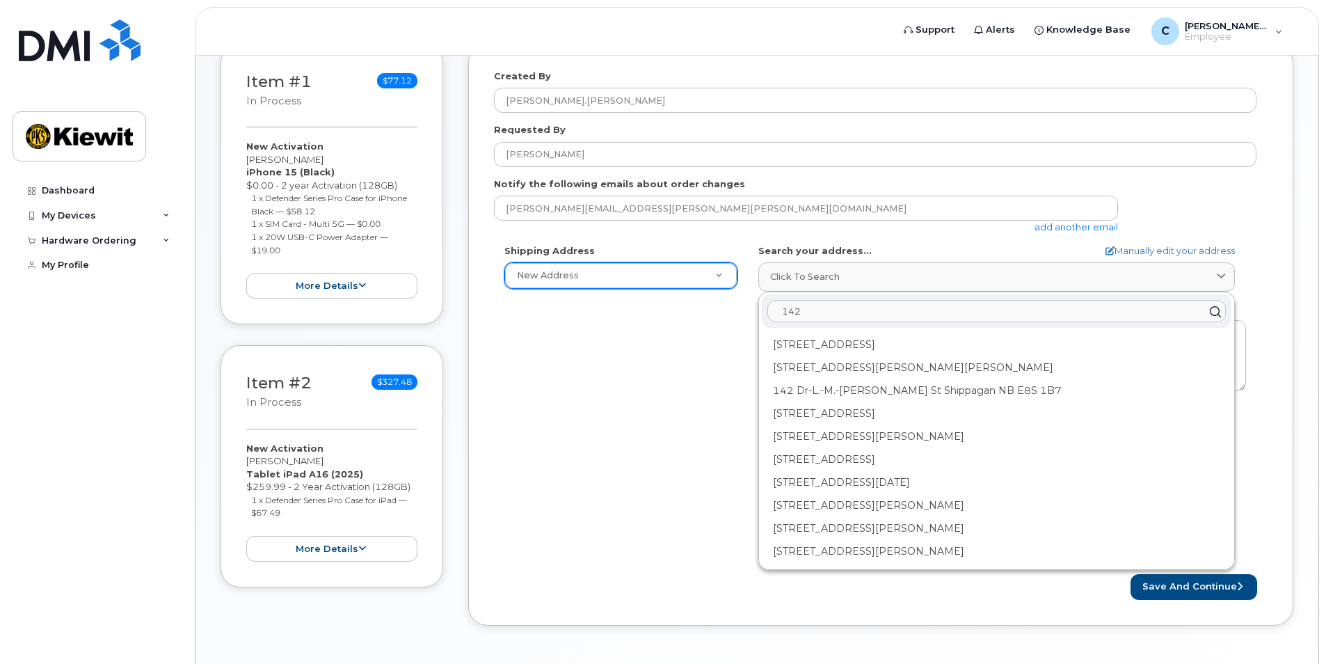
drag, startPoint x: 812, startPoint y: 308, endPoint x: 721, endPoint y: 326, distance: 92.4
click at [721, 326] on div "Shipping Address New Address New Address AB Search your address... Manually edi…" at bounding box center [875, 403] width 762 height 319
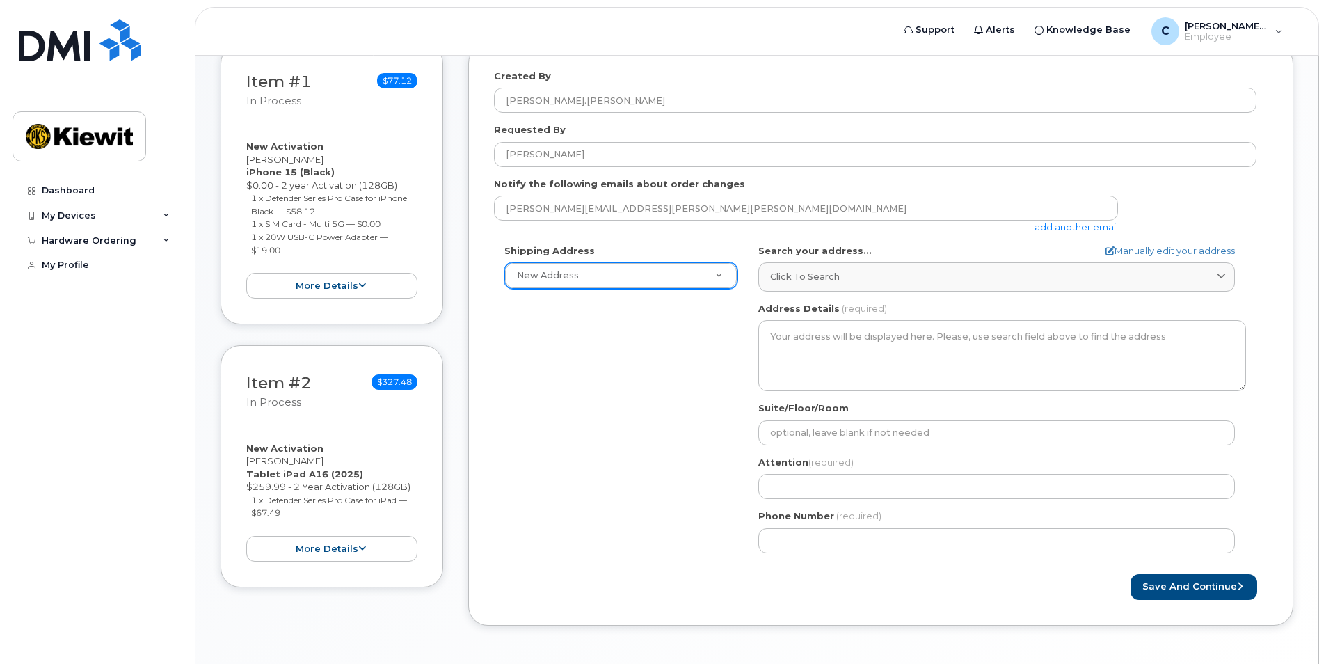
click at [712, 326] on div "Shipping Address New Address New Address AB Search your address... Manually edi…" at bounding box center [875, 403] width 762 height 319
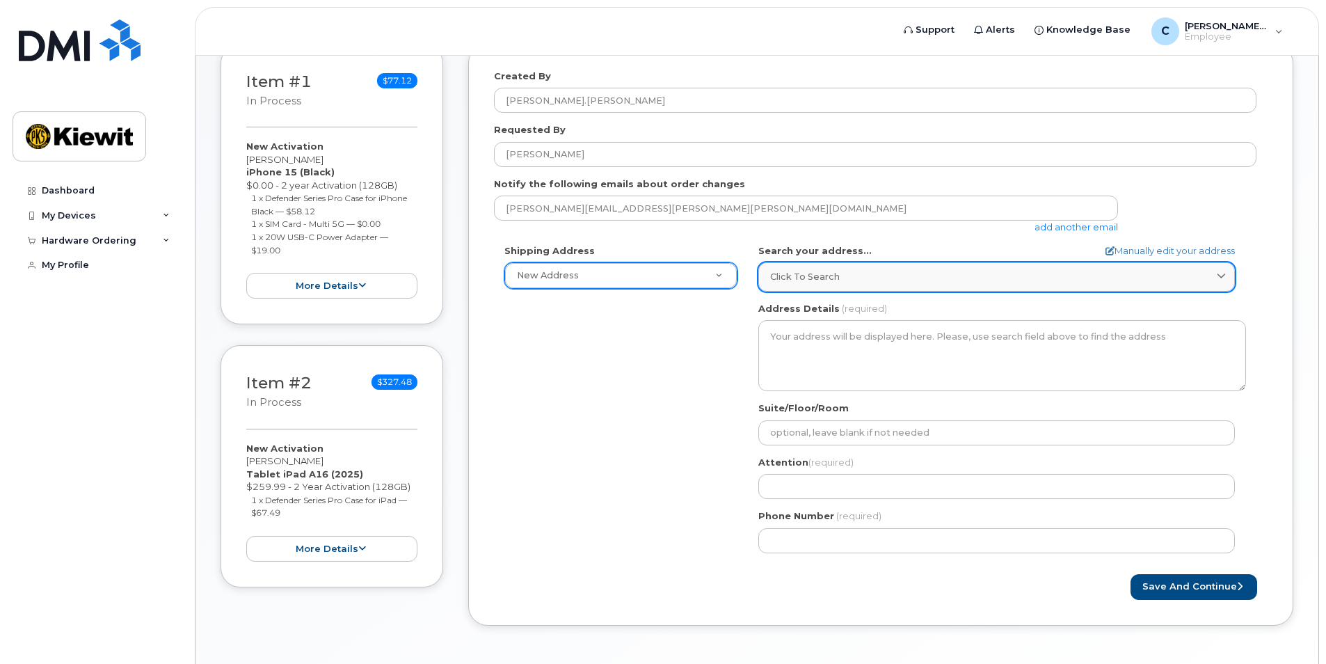
click at [825, 277] on span "Click to search" at bounding box center [805, 276] width 70 height 13
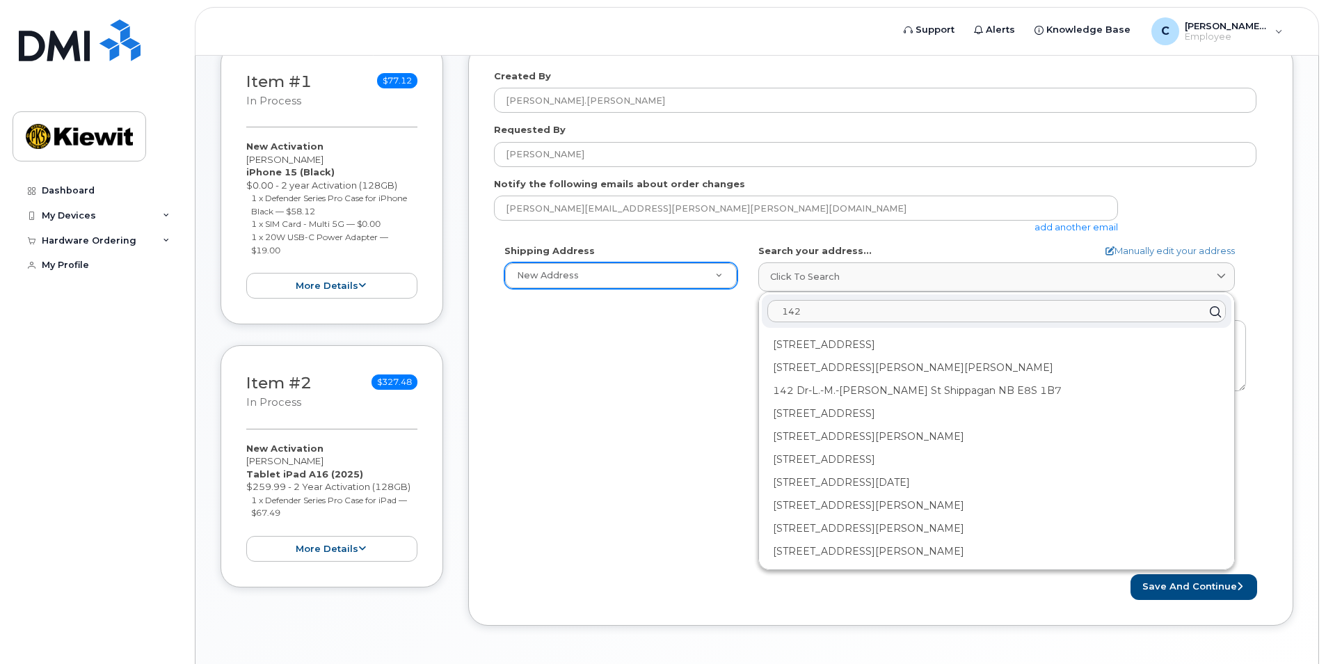
click at [814, 314] on input "142" at bounding box center [996, 312] width 458 height 22
type input "1"
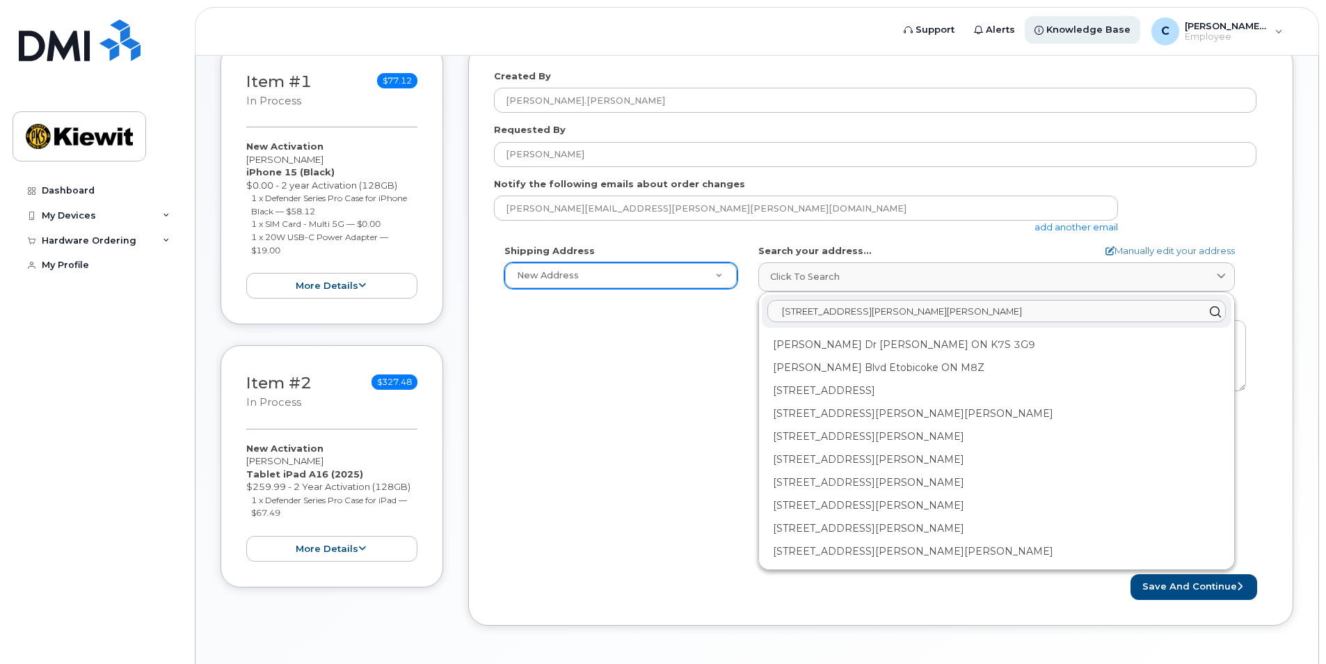
type input "703 Dusek DR, Valmeyer, IL"
click at [687, 357] on div "Shipping Address New Address New Address AB Search your address... Manually edi…" at bounding box center [875, 403] width 762 height 319
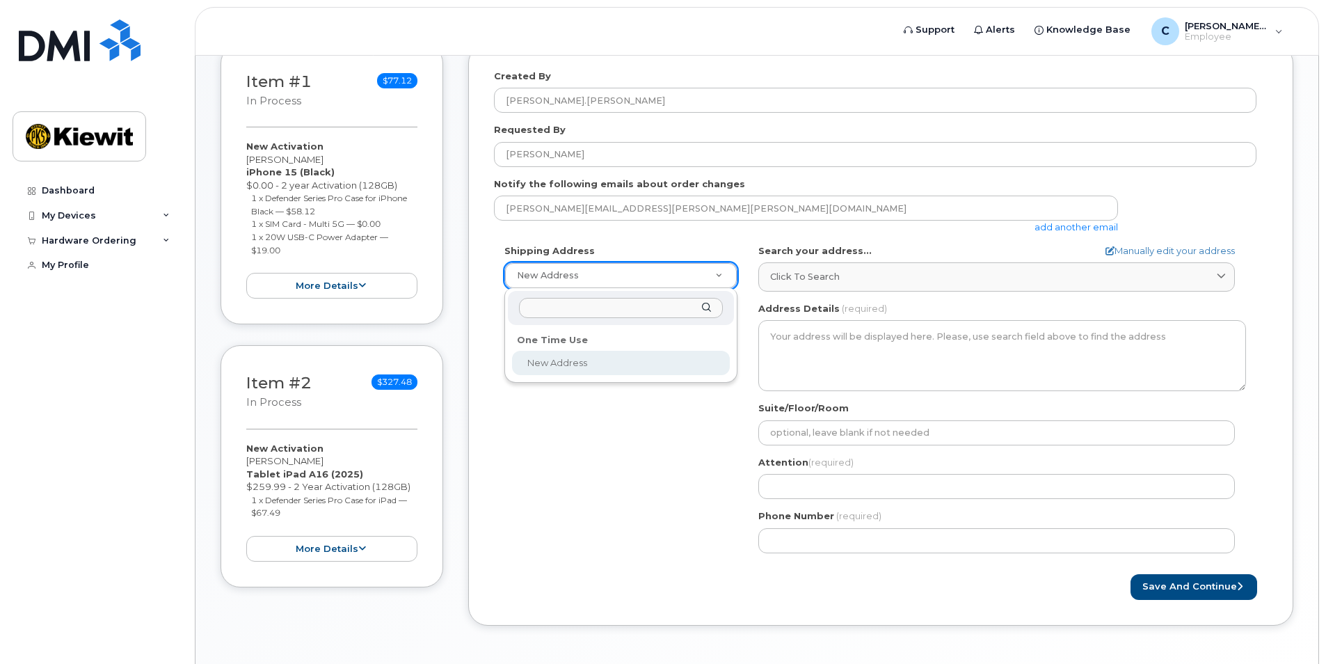
click at [607, 312] on input "text" at bounding box center [621, 308] width 204 height 20
type input "703 Dusek Dr, Valmeyer, IL"
drag, startPoint x: 660, startPoint y: 312, endPoint x: 516, endPoint y: 318, distance: 143.5
click at [516, 318] on div "703 Dusek Dr, Valmeyer, IL" at bounding box center [621, 308] width 226 height 34
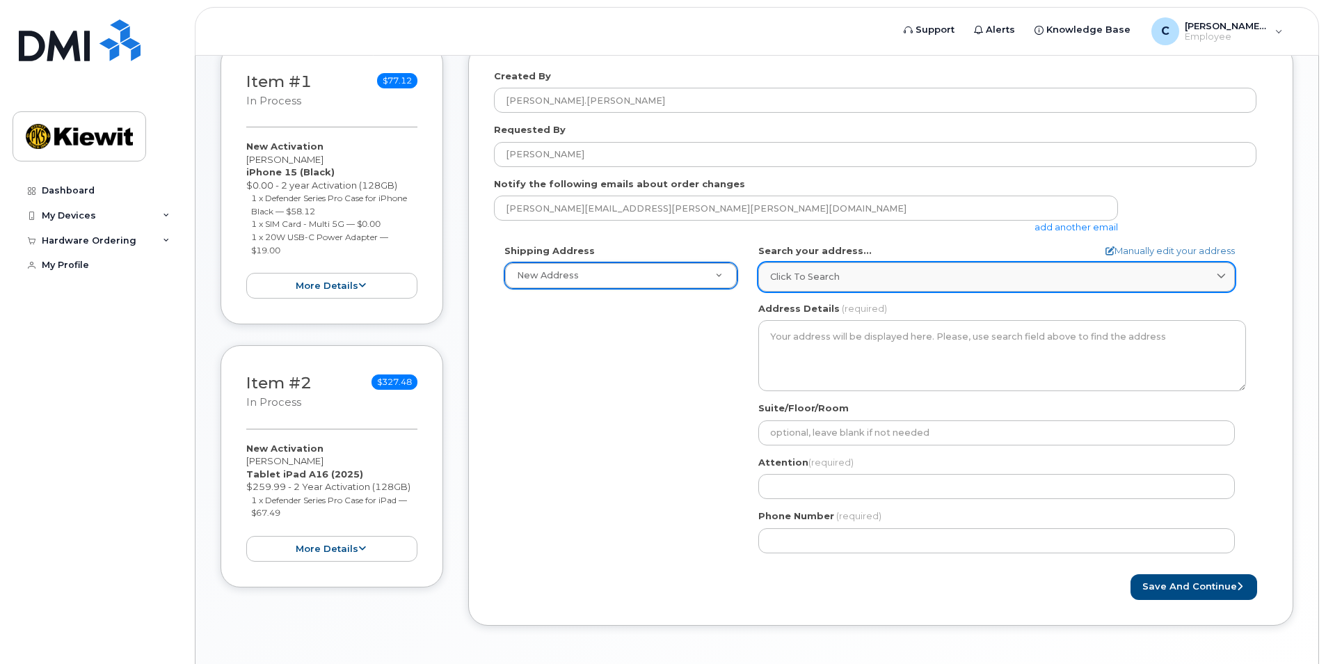
click at [829, 268] on link "Click to search" at bounding box center [996, 276] width 477 height 29
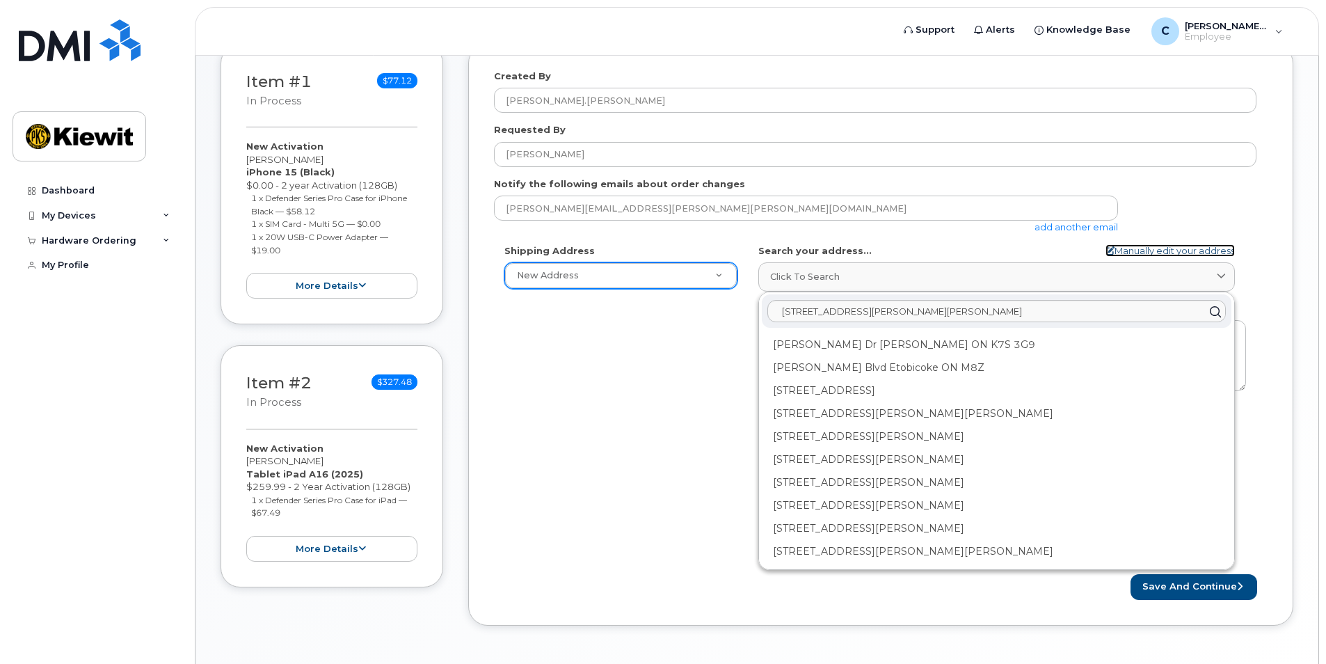
click at [1175, 250] on link "Manually edit your address" at bounding box center [1169, 250] width 129 height 13
select select
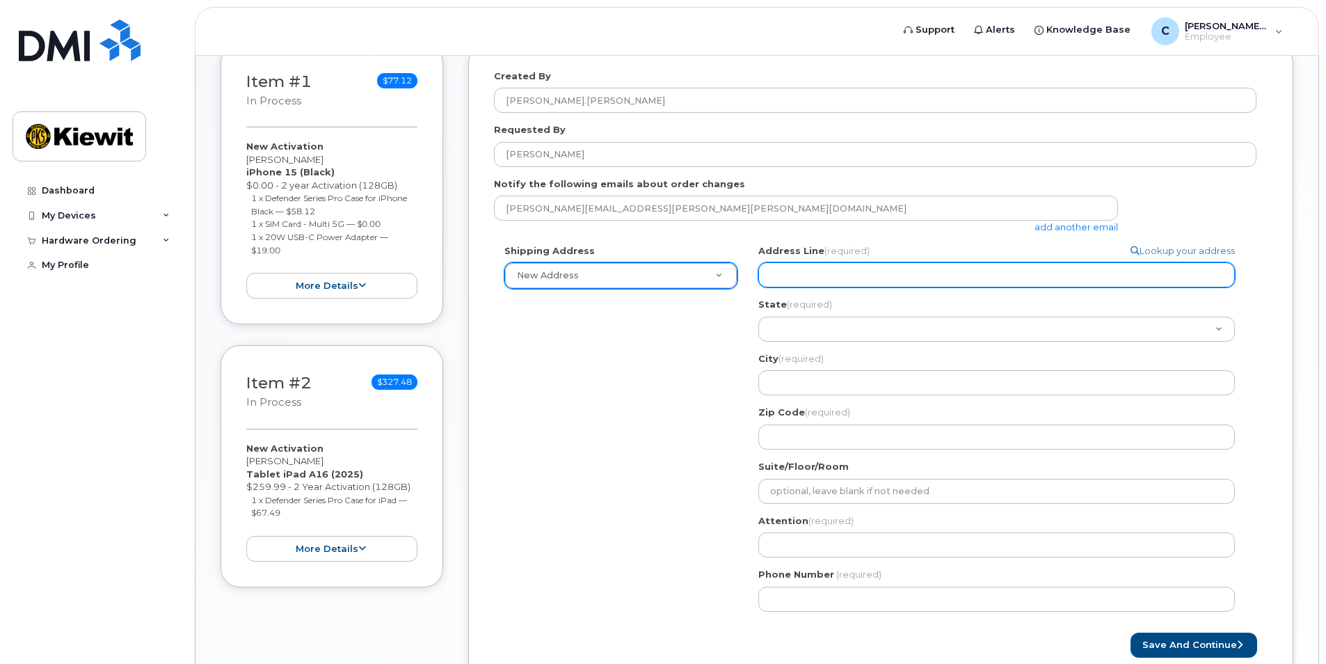
click at [862, 278] on input "Address Line (required)" at bounding box center [996, 274] width 477 height 25
click at [831, 269] on input "Address Line (required)" at bounding box center [996, 274] width 477 height 25
select select
type input "7"
select select
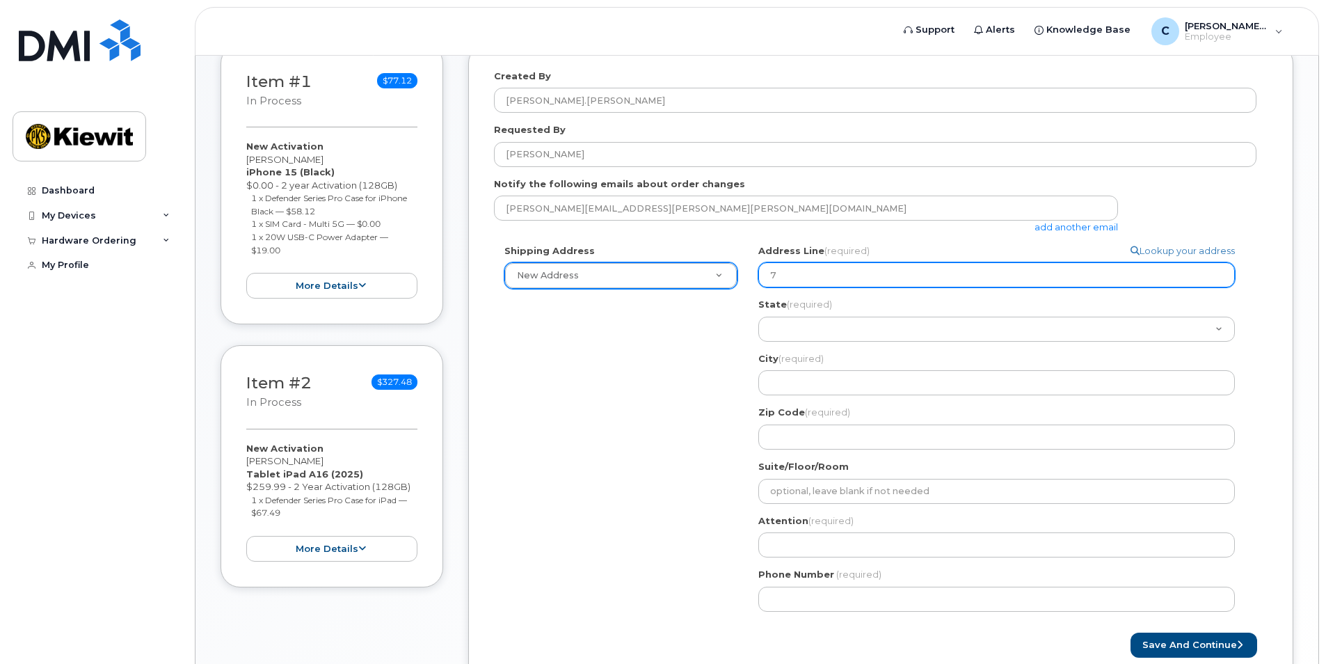
type input "70"
select select
type input "703"
select select
type input "703 D"
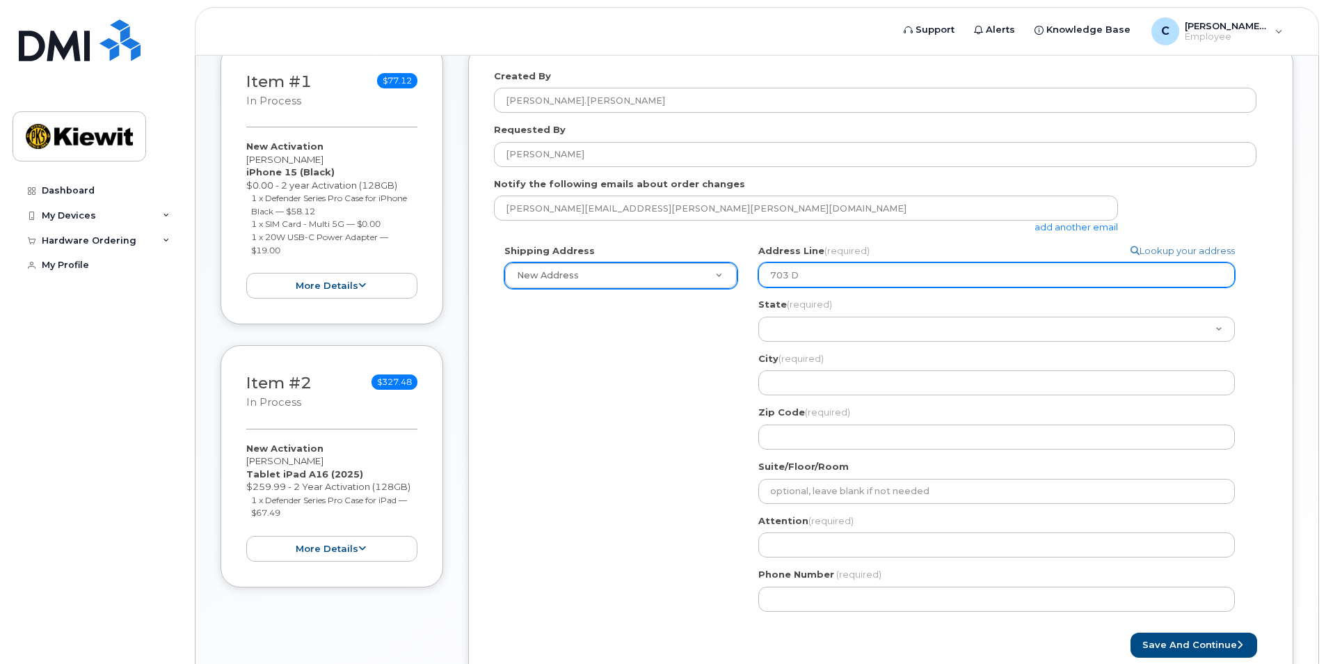
select select
type input "703 Du"
select select
type input "703 Dus"
select select
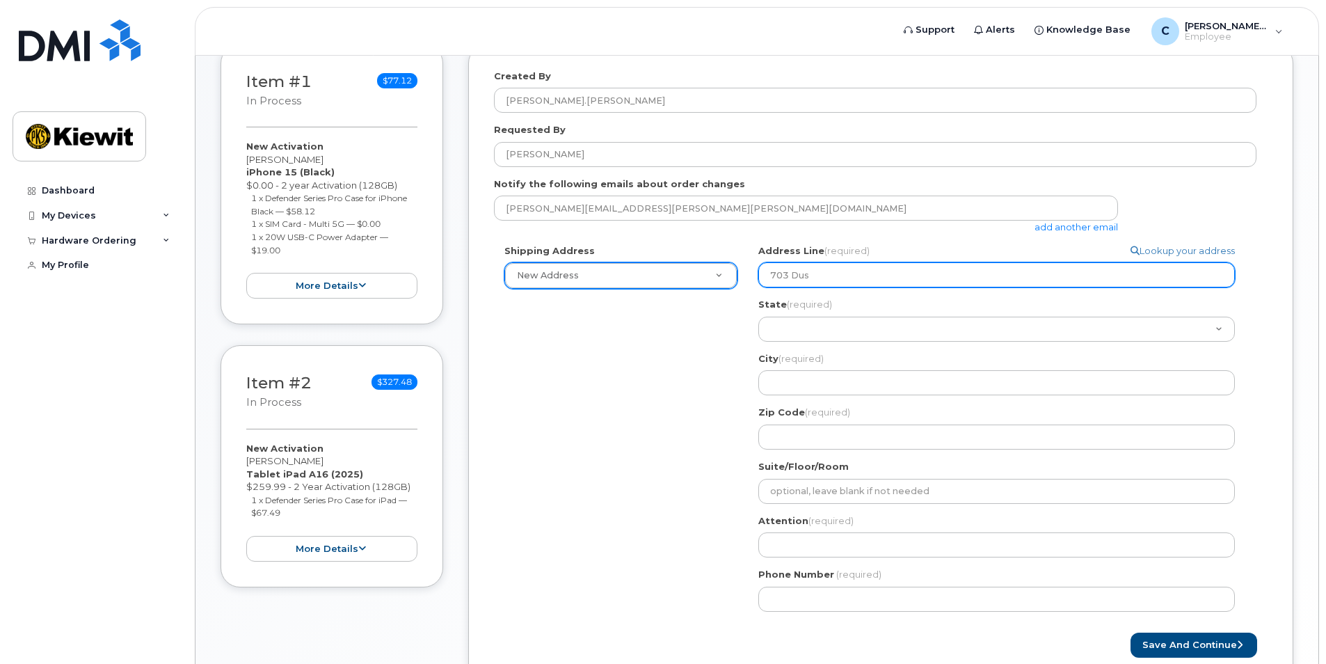
type input "703 Duse"
select select
type input "703 Dusek"
select select
type input "703 Dusek D"
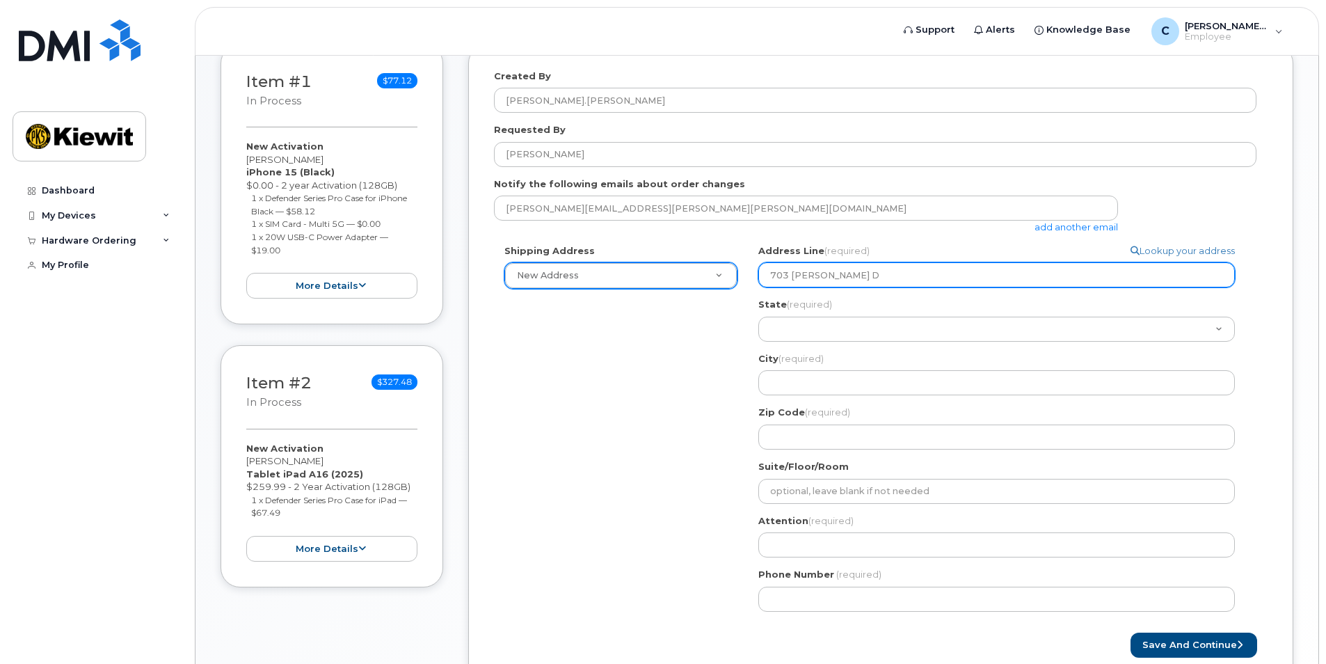
select select
type input "703 Dusek DR"
select select
type input "703 Dusek DR,"
select select
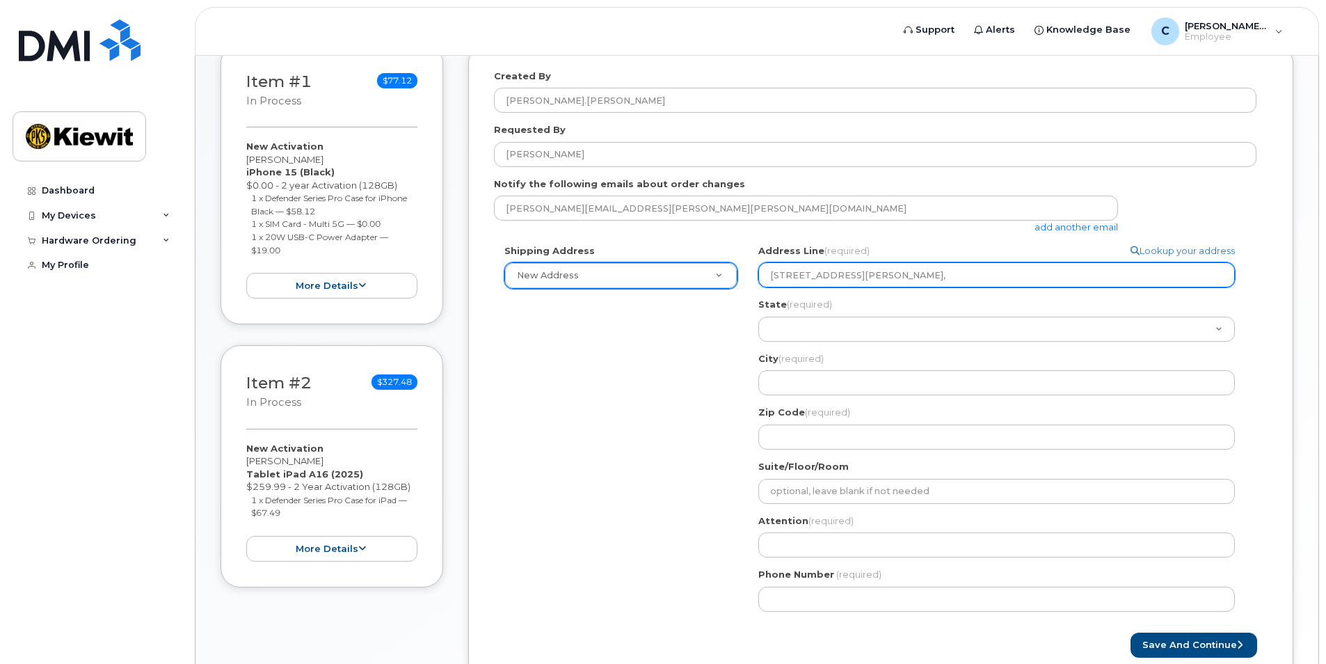
type input "703 Dusek DR, V"
select select
type input "703 Dusek DR, Va"
select select
type input "703 Dusek DR, Val"
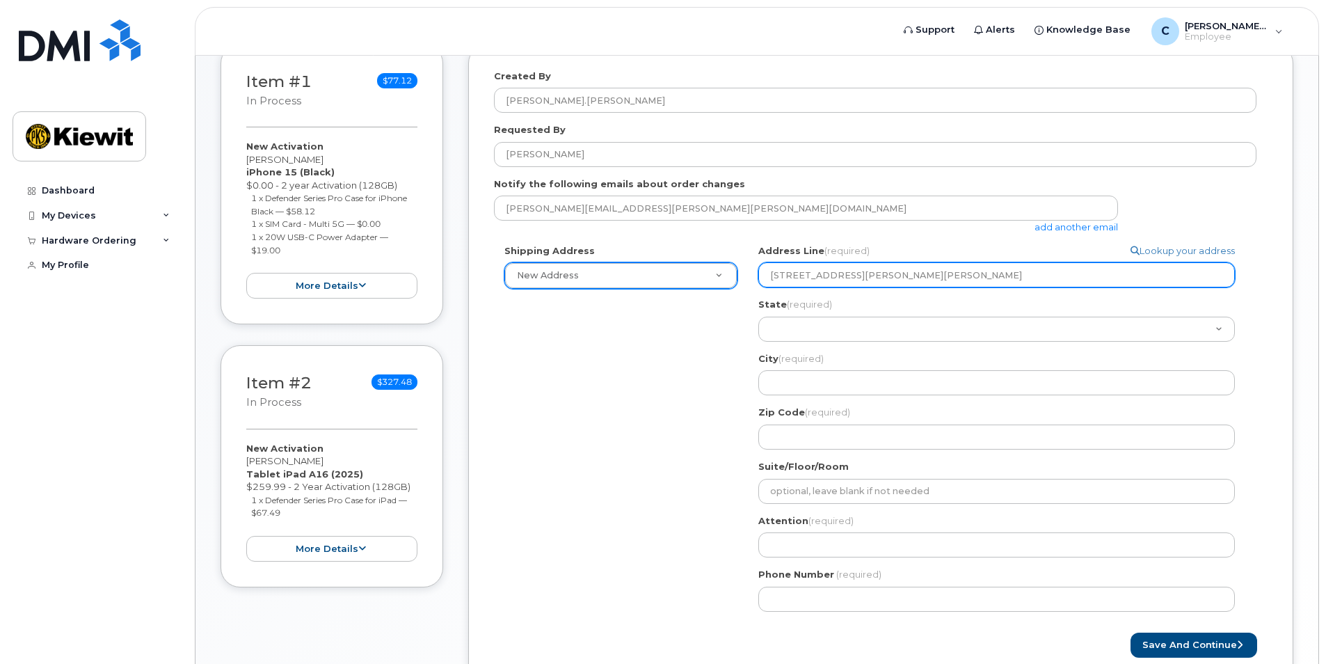
select select
type input "703 Dusek DR, Valm"
select select
type input "703 Dusek DR, Valme"
select select
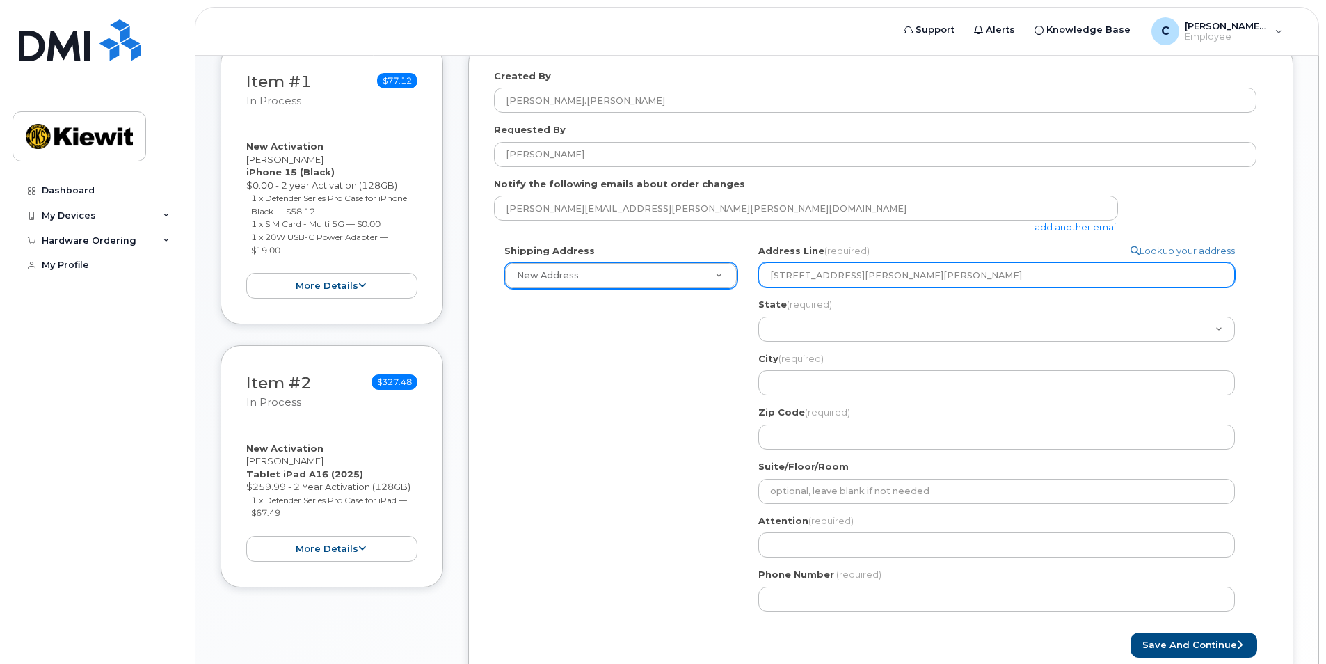
type input "703 Dusek DR, Valmey"
select select
type input "703 Dusek DR, Valmeye"
select select
type input "703 Dusek DR, Valmeyer"
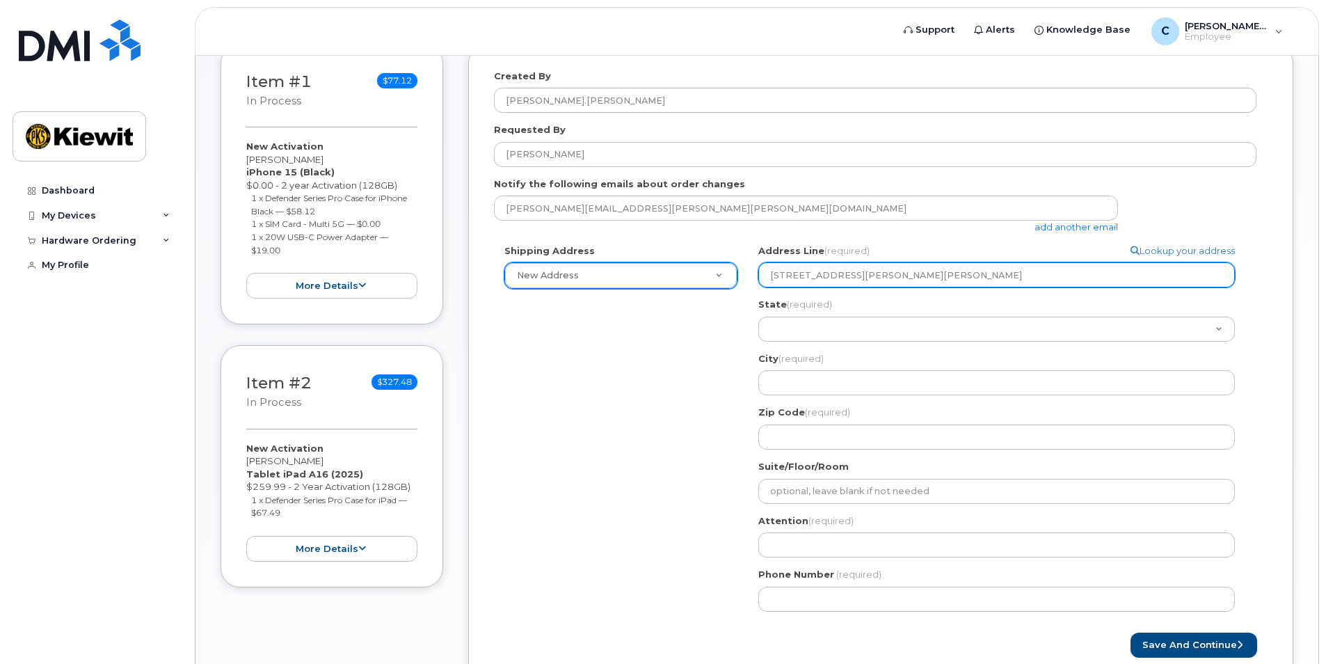
select select
type input "703 Dusek DR, Valmeye"
select select
type input "703 Dusek DR, Valmey"
select select
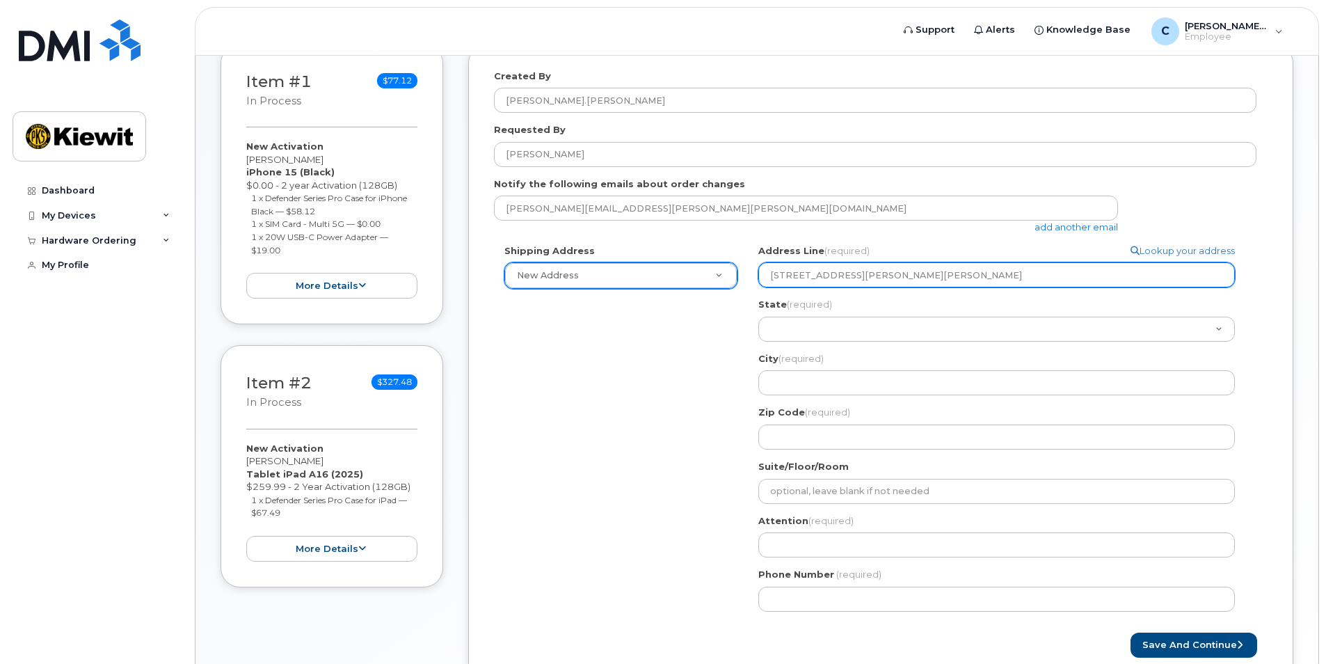
type input "703 Dusek DR, Valme"
select select
type input "703 Dusek DR, Valm"
select select
type input "703 Dusek DR, Val"
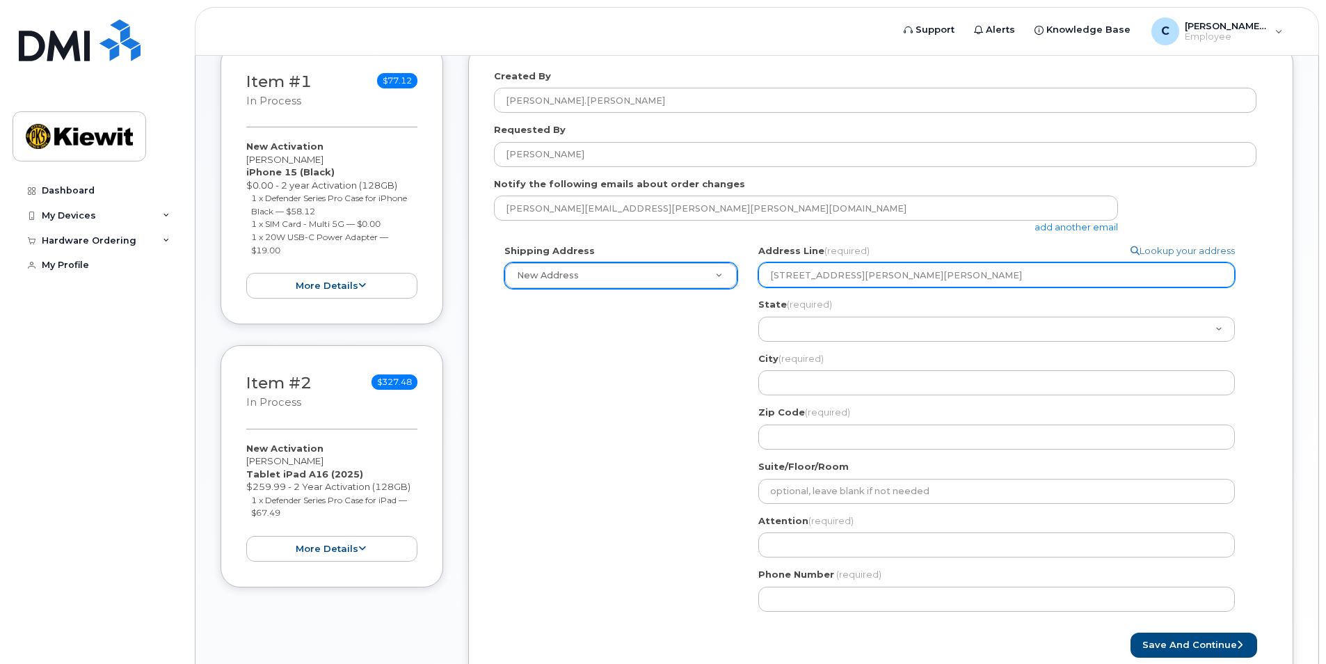
select select
type input "703 Dusek DR, Va"
select select
type input "703 Dusek DR, V"
select select
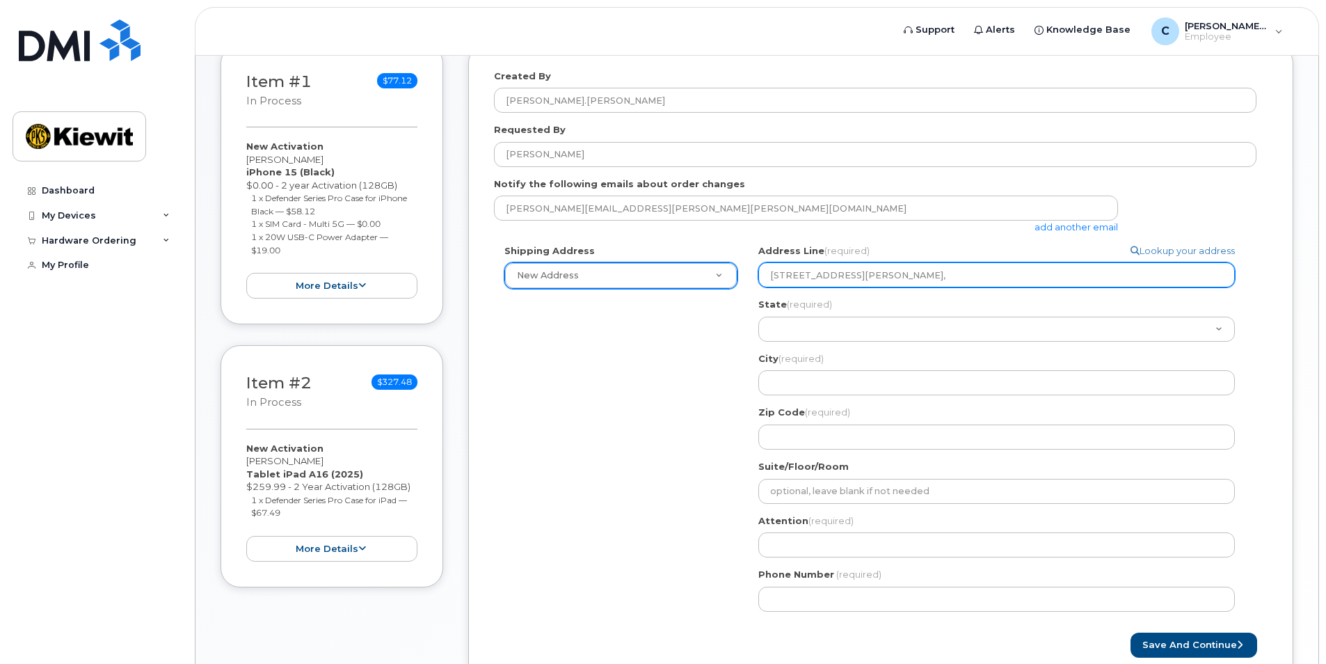
type input "703 Dusek DR,"
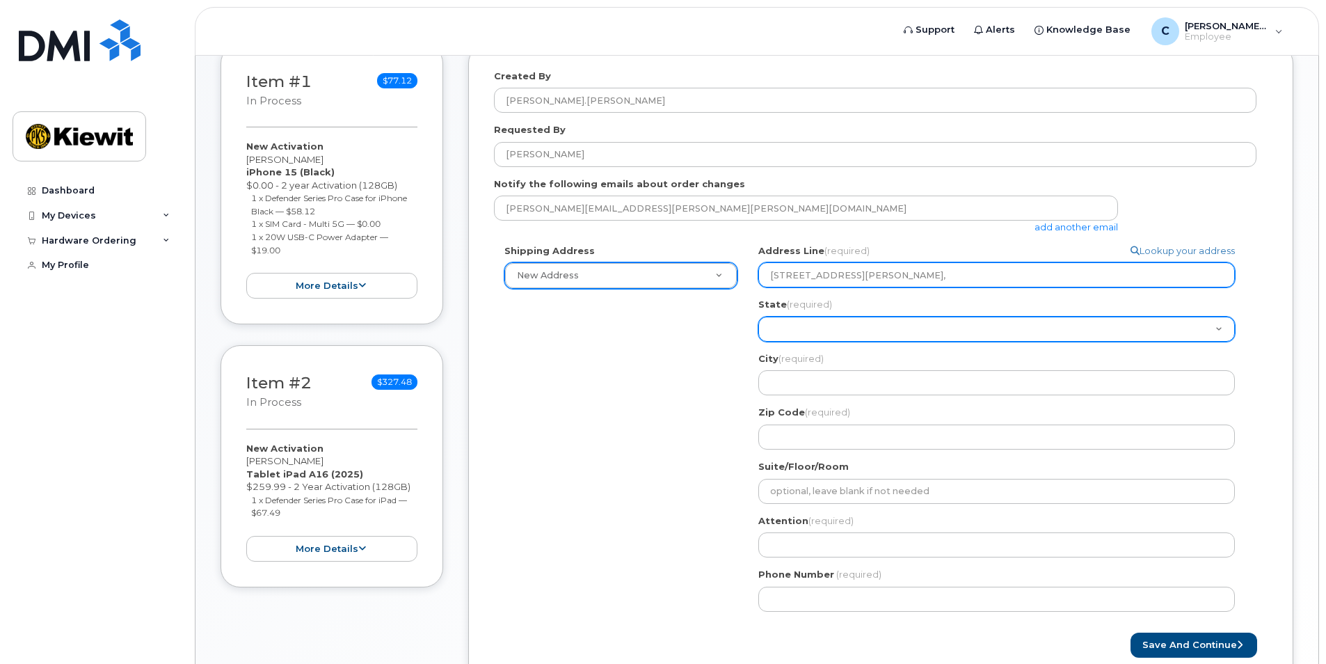
select select
type input "703 Dusek DR"
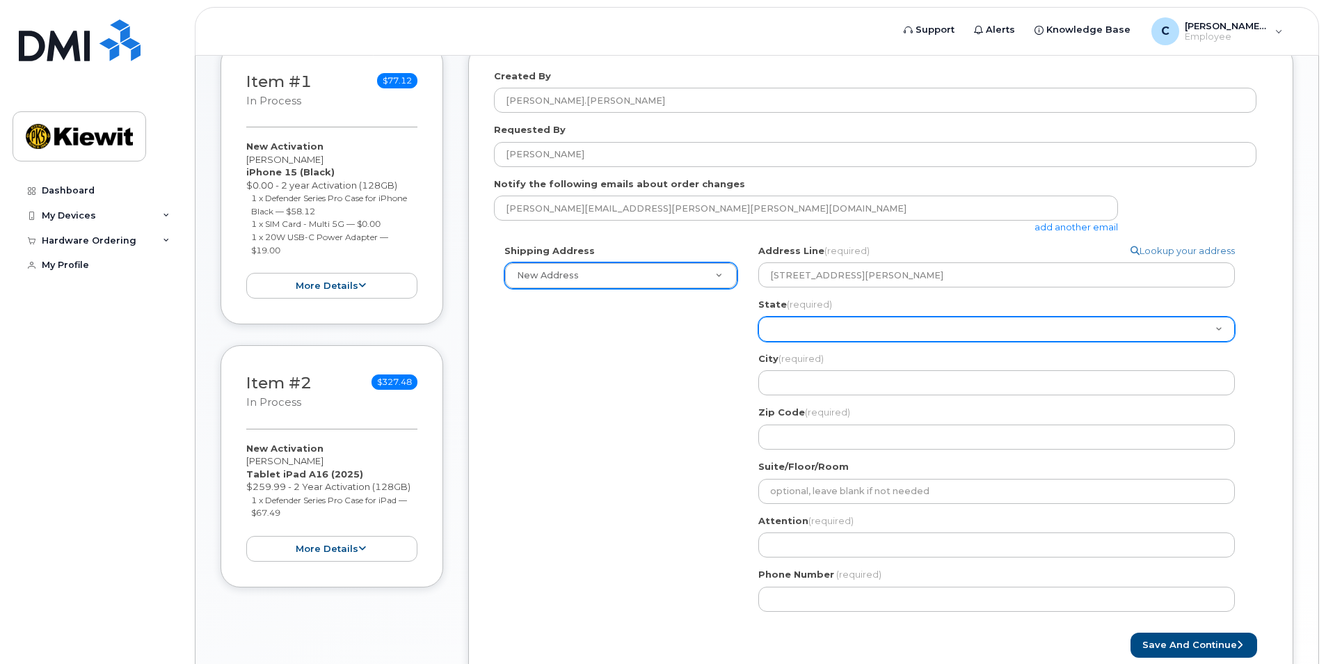
click at [843, 335] on select "Alabama Alaska American Samoa Arizona Arkansas California Colorado Connecticut …" at bounding box center [996, 329] width 477 height 25
select select "IL"
click at [758, 317] on select "Alabama Alaska American Samoa Arizona Arkansas California Colorado Connecticut …" at bounding box center [996, 329] width 477 height 25
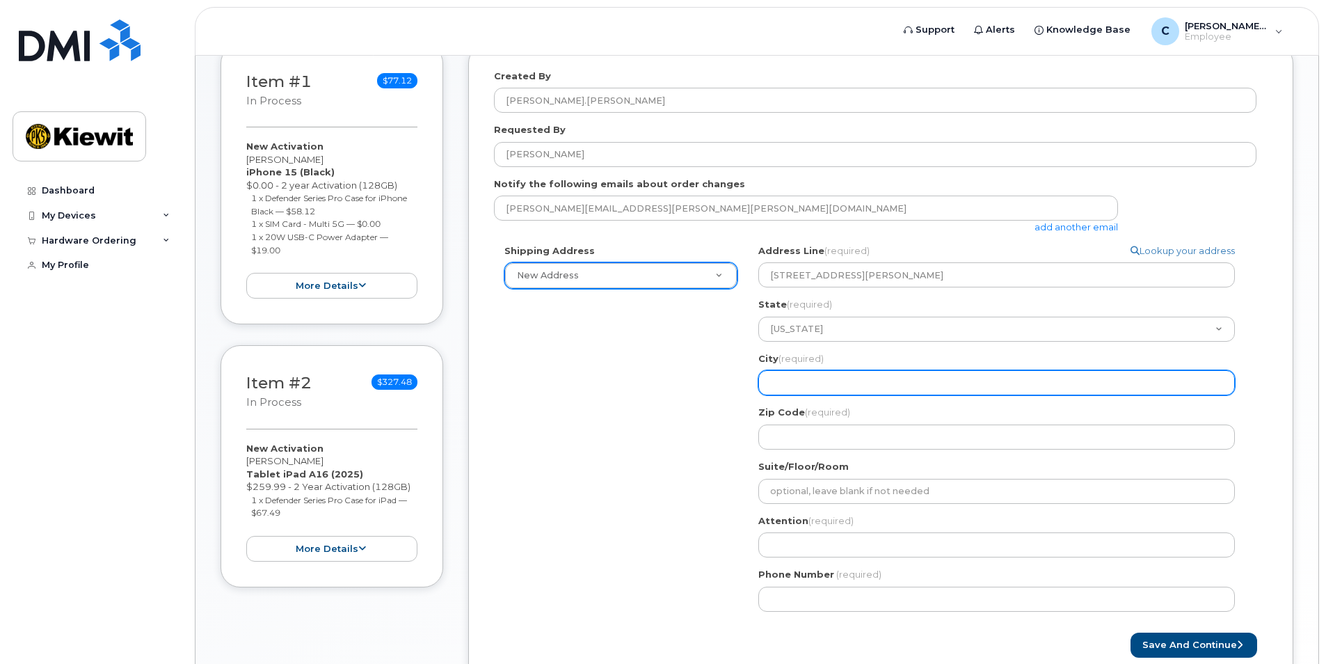
click at [836, 376] on input "City (required)" at bounding box center [996, 382] width 477 height 25
select select
type input "V"
select select
type input "Va"
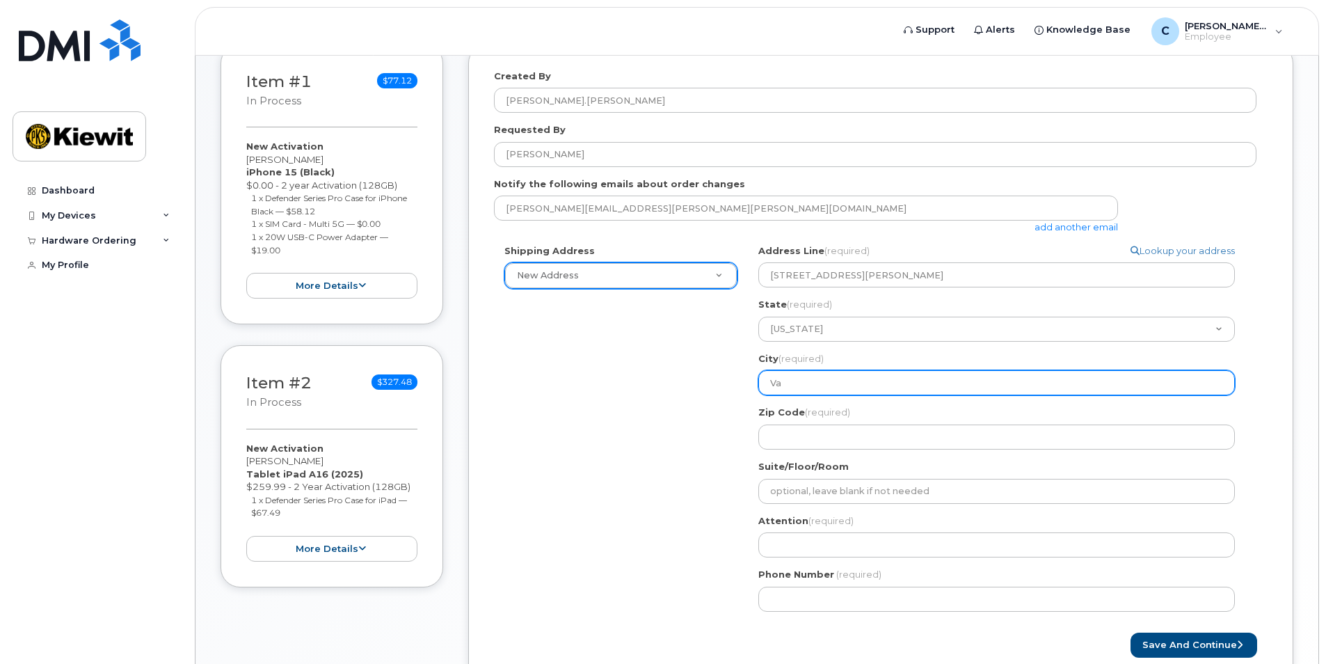
select select
type input "Val"
select select
type input "Valm"
select select
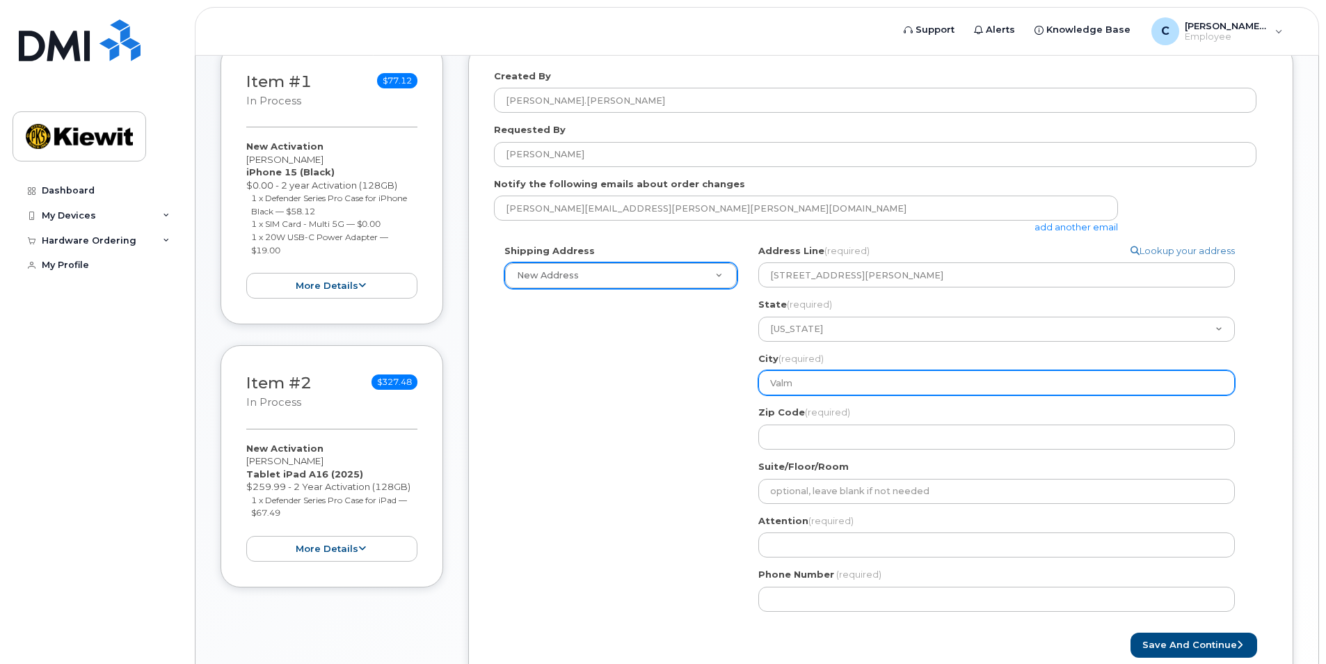
type input "Valme"
select select
type input "Valmey"
select select
type input "Valmeye"
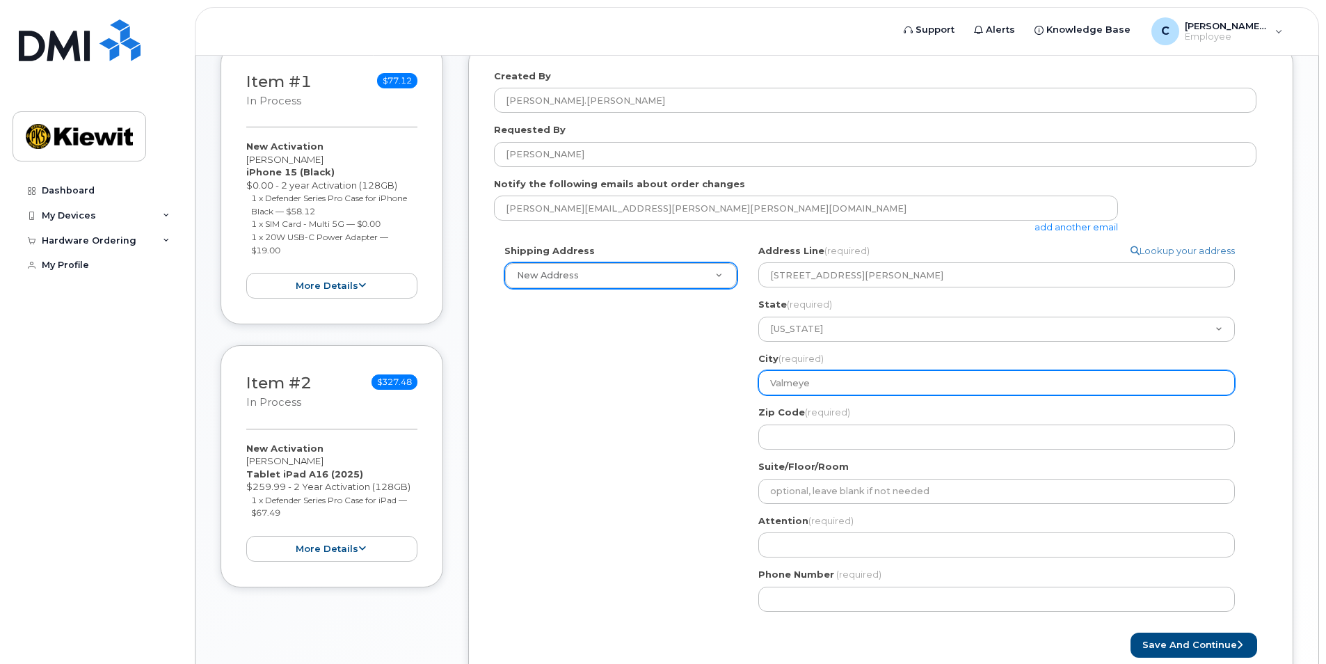
select select
type input "Valmeyer"
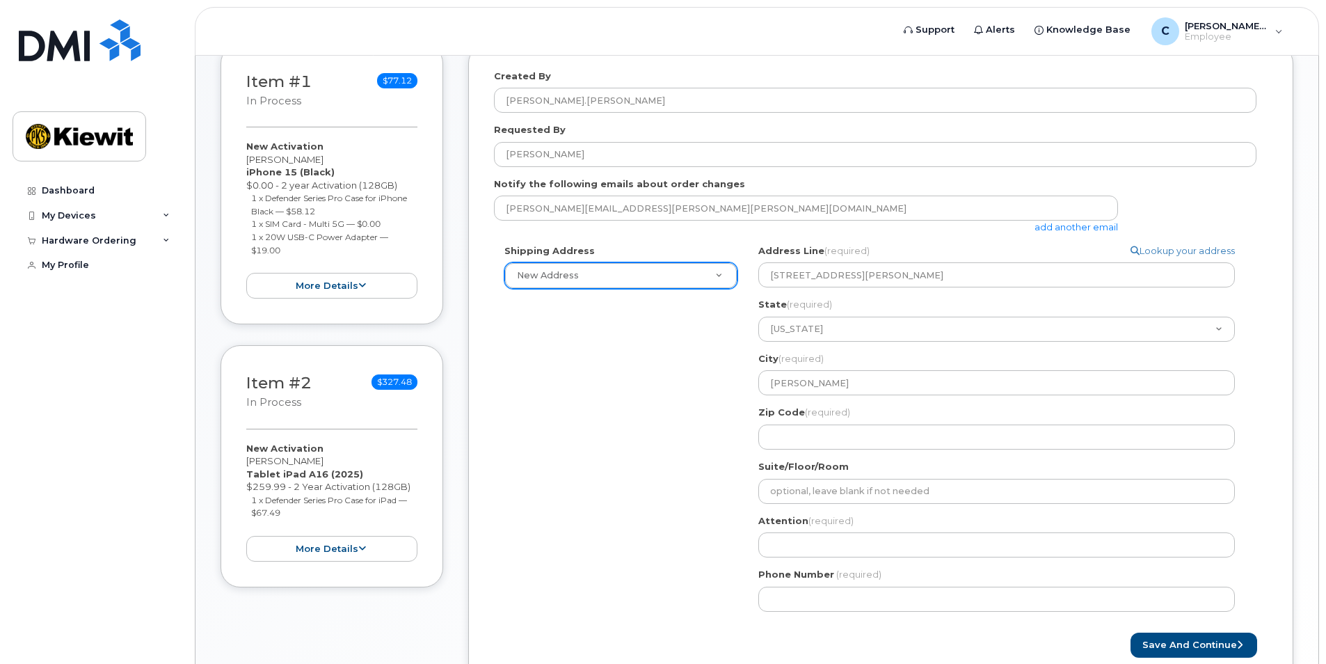
click at [655, 404] on div "Shipping Address New Address New Address IL Valmeyer Search your address... Man…" at bounding box center [875, 433] width 762 height 378
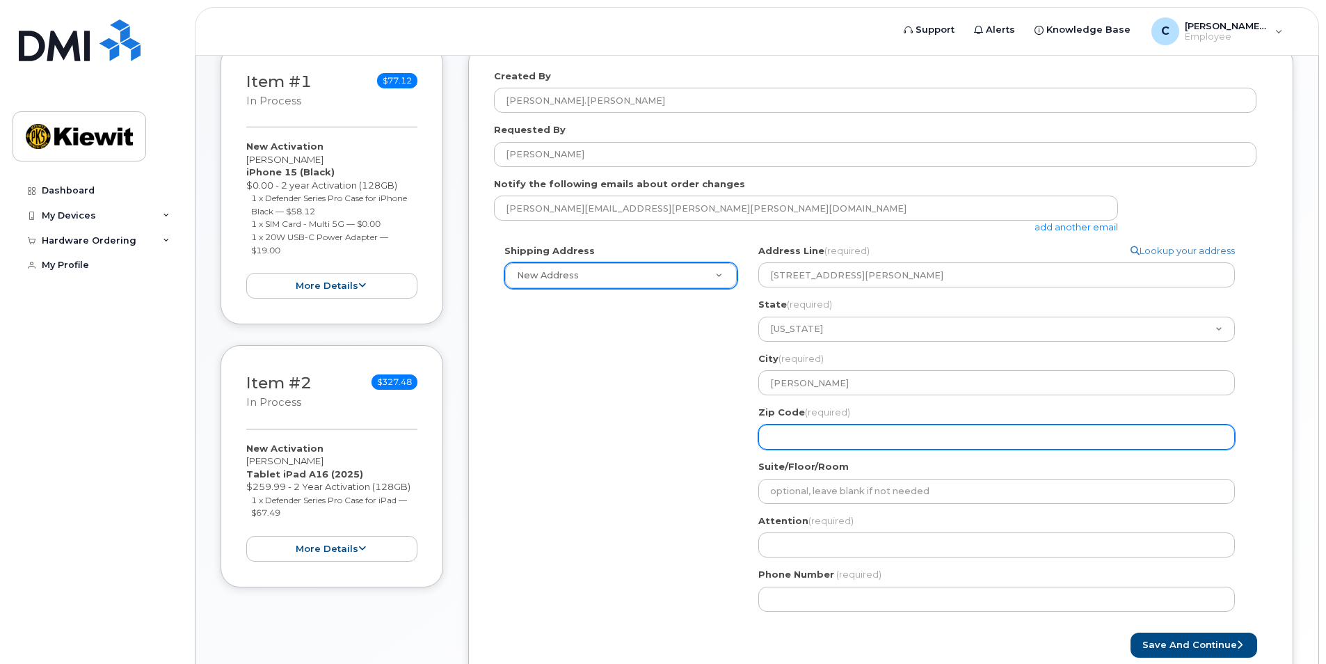
click at [813, 434] on input "Zip Code (required)" at bounding box center [996, 436] width 477 height 25
click at [804, 433] on input "Zip Code (required)" at bounding box center [996, 436] width 477 height 25
select select
type input "6"
select select
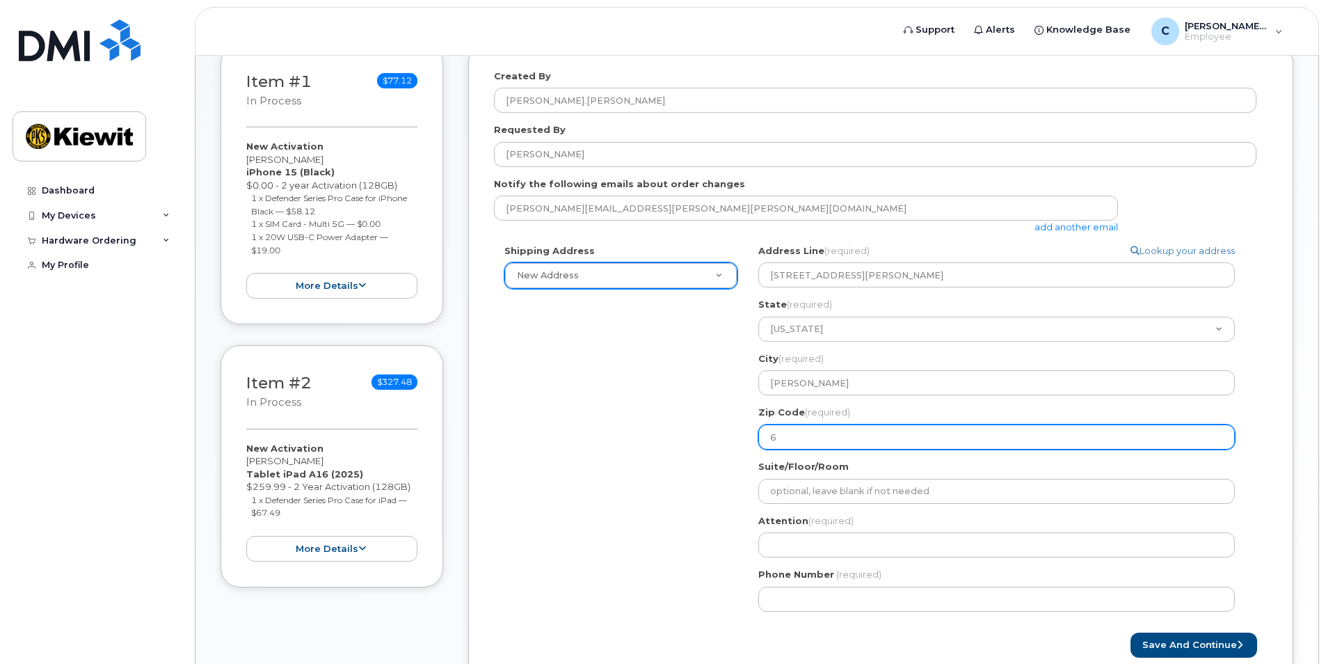
type input "62"
select select
type input "622"
select select
type input "6229"
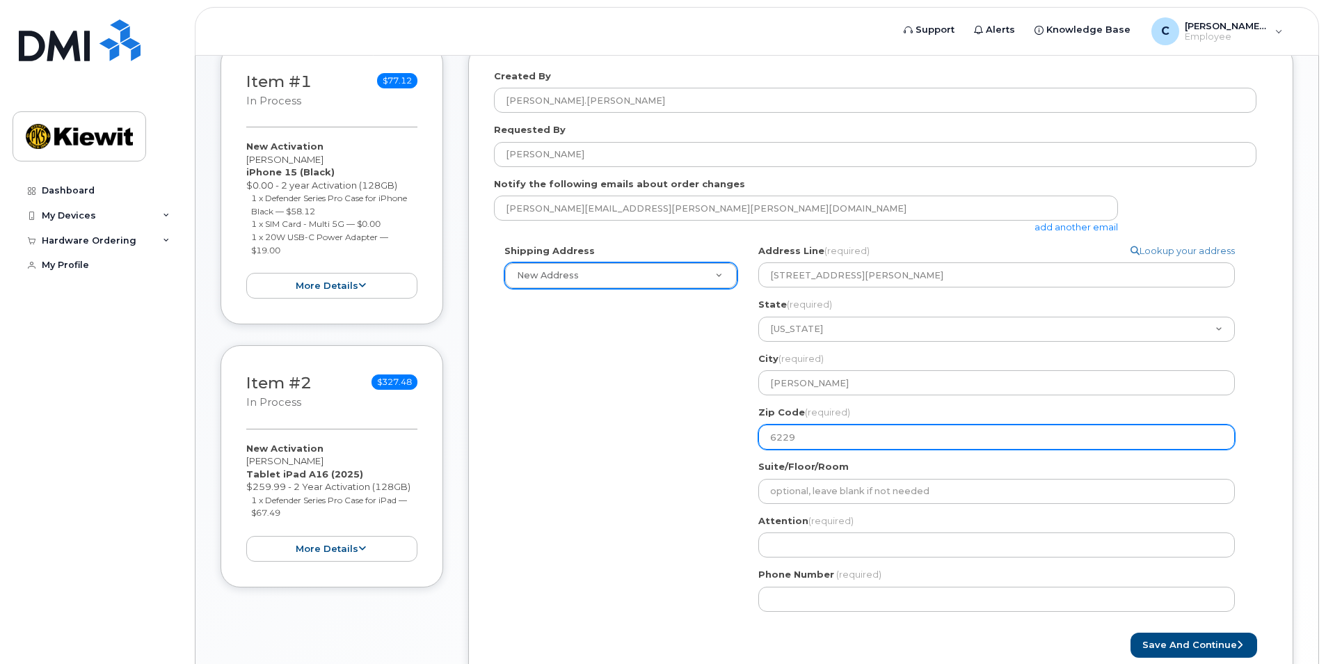
select select
type input "62295"
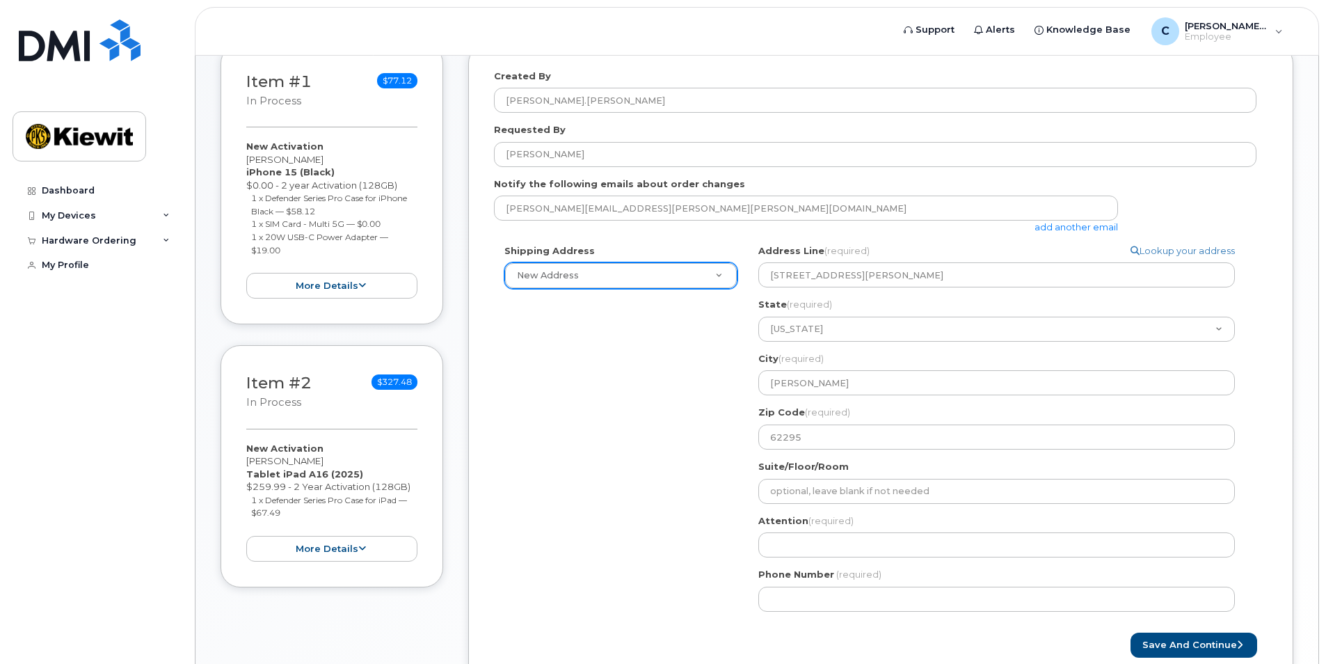
click at [719, 486] on div "Shipping Address New Address New Address IL Valmeyer Search your address... Man…" at bounding box center [875, 433] width 762 height 378
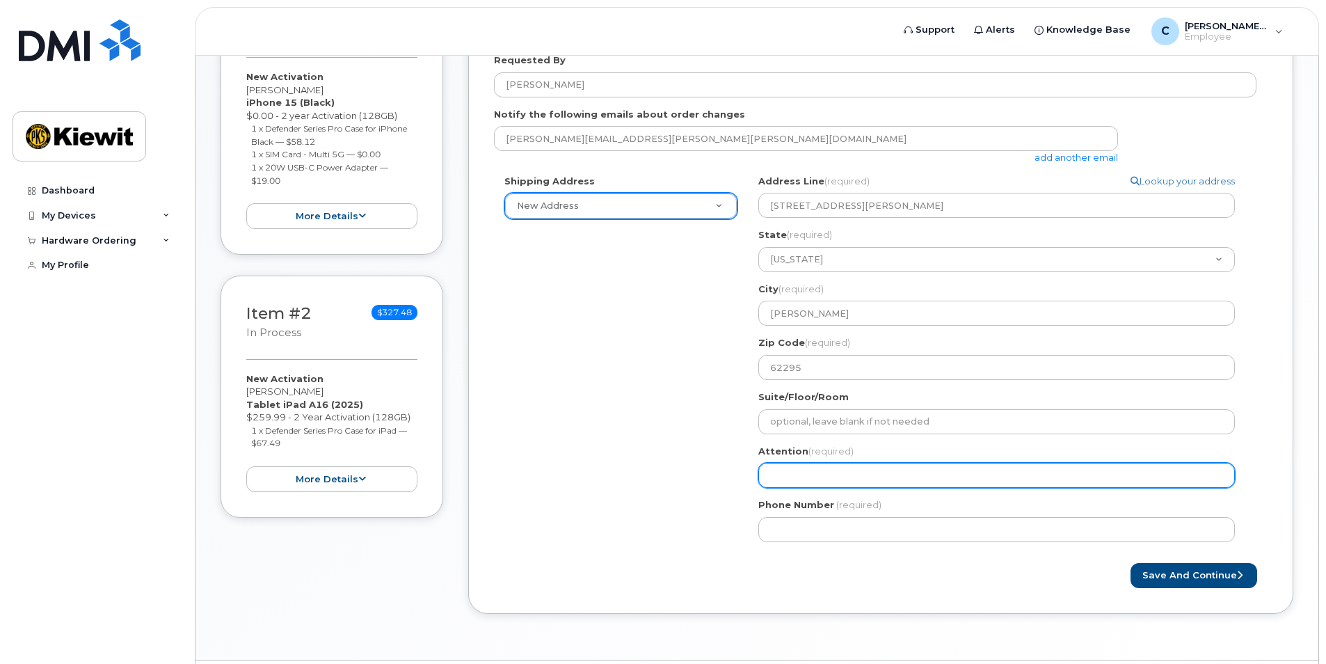
click at [817, 467] on input "Attention (required)" at bounding box center [996, 475] width 477 height 25
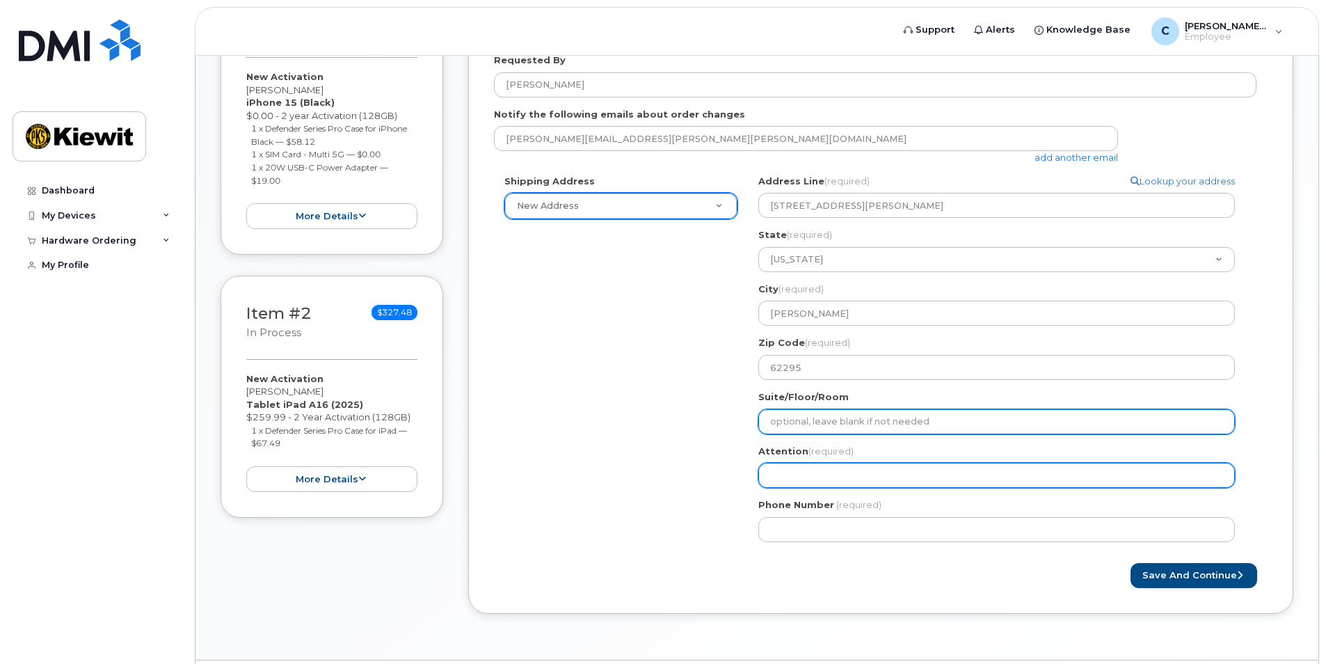
scroll to position [319, 0]
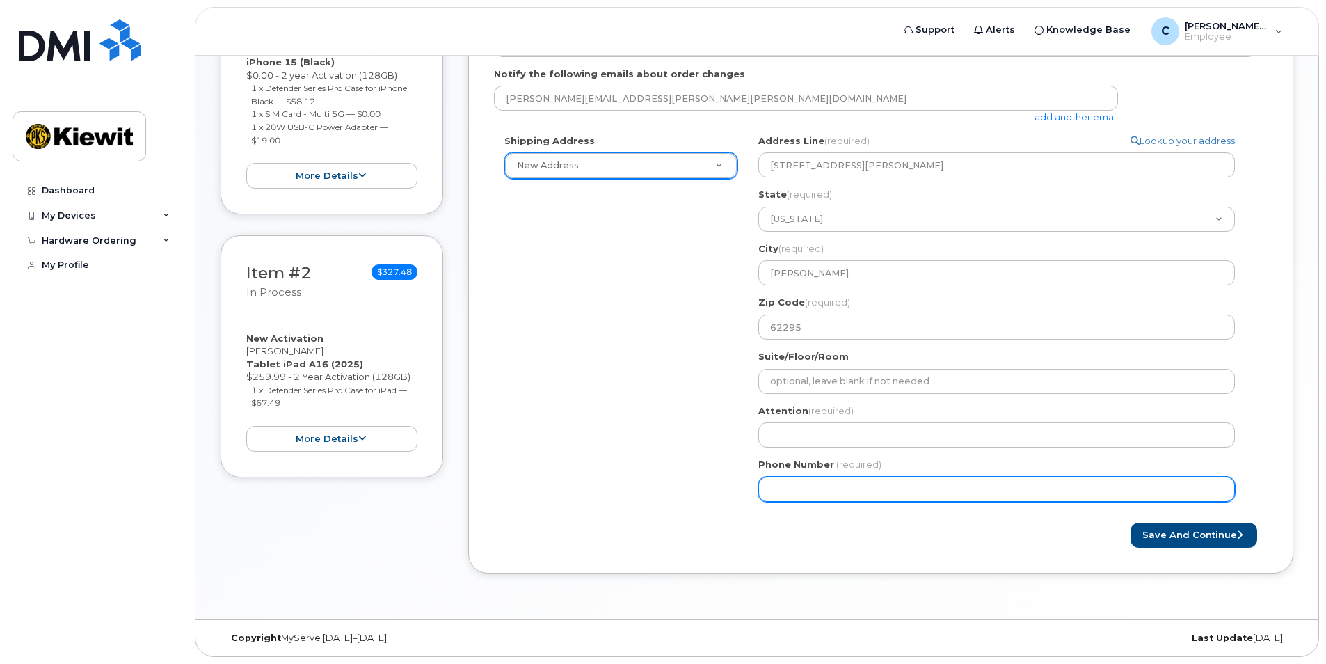
click at [833, 492] on input "Phone Number" at bounding box center [996, 489] width 477 height 25
type input "7"
type input "518948212"
select select
type input "5189482120"
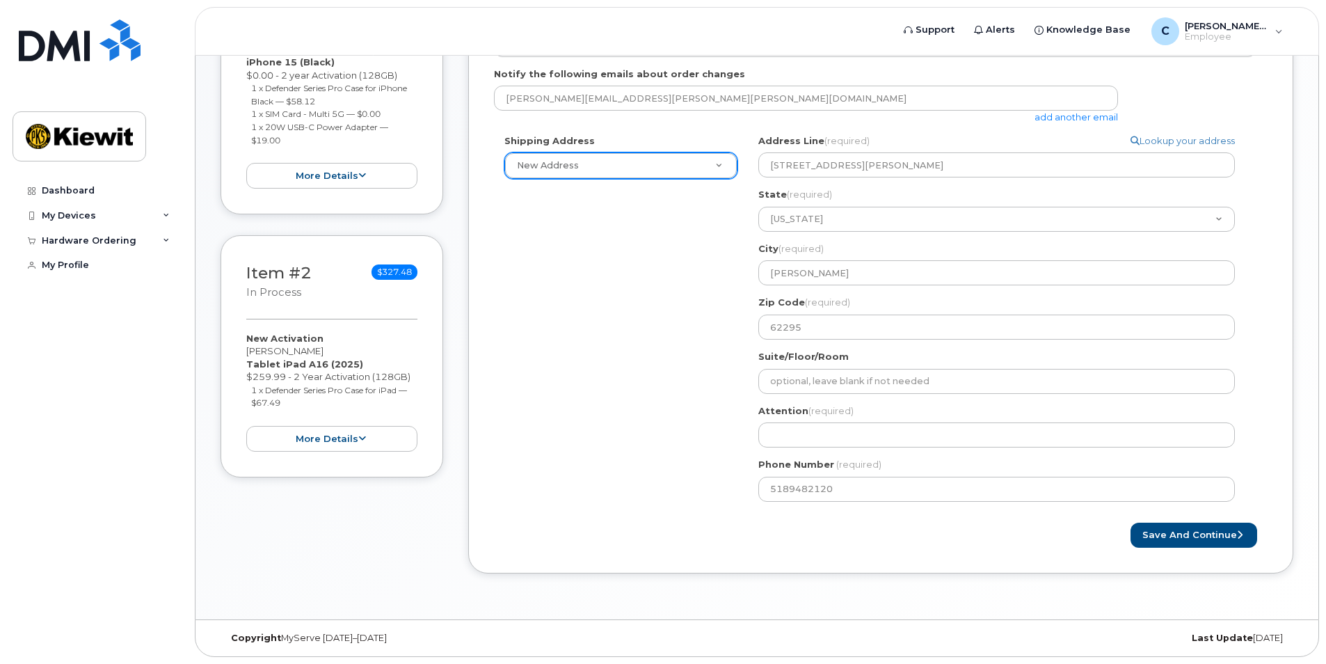
click at [715, 413] on div "Shipping Address New Address New Address IL Valmeyer Search your address... Man…" at bounding box center [875, 323] width 762 height 378
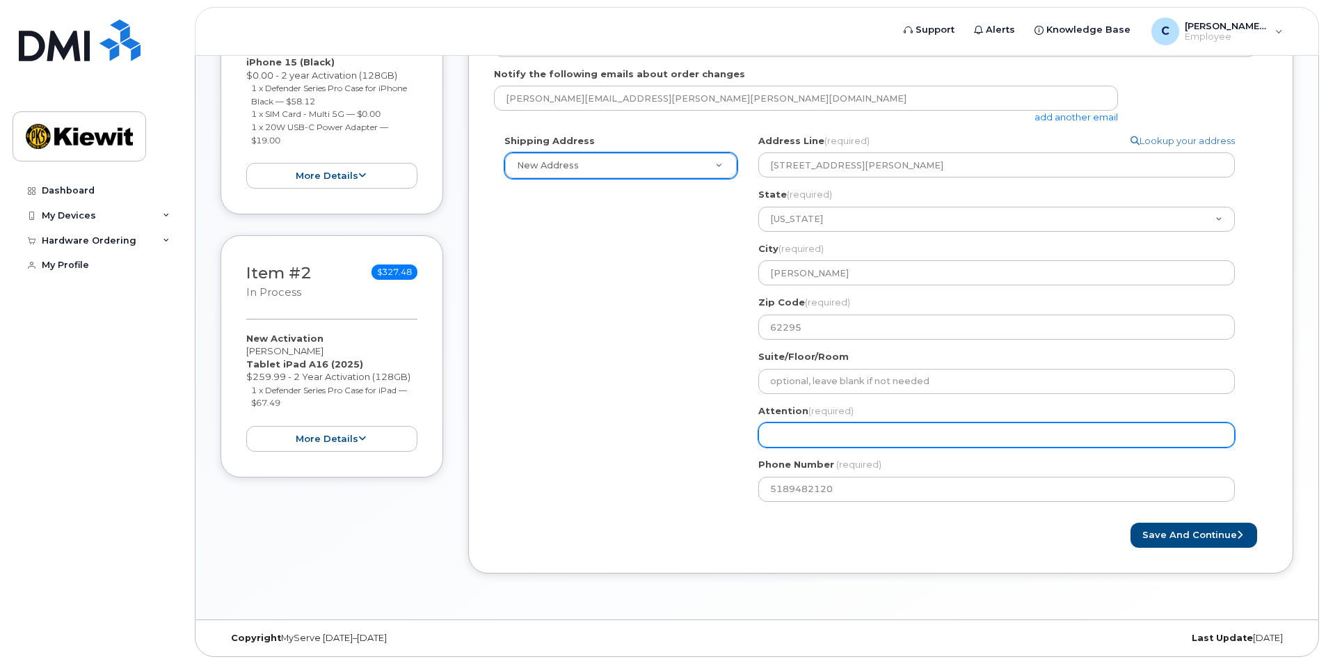
click at [817, 434] on input "Attention (required)" at bounding box center [996, 434] width 477 height 25
select select
type input "Y"
select select
type input "Ya"
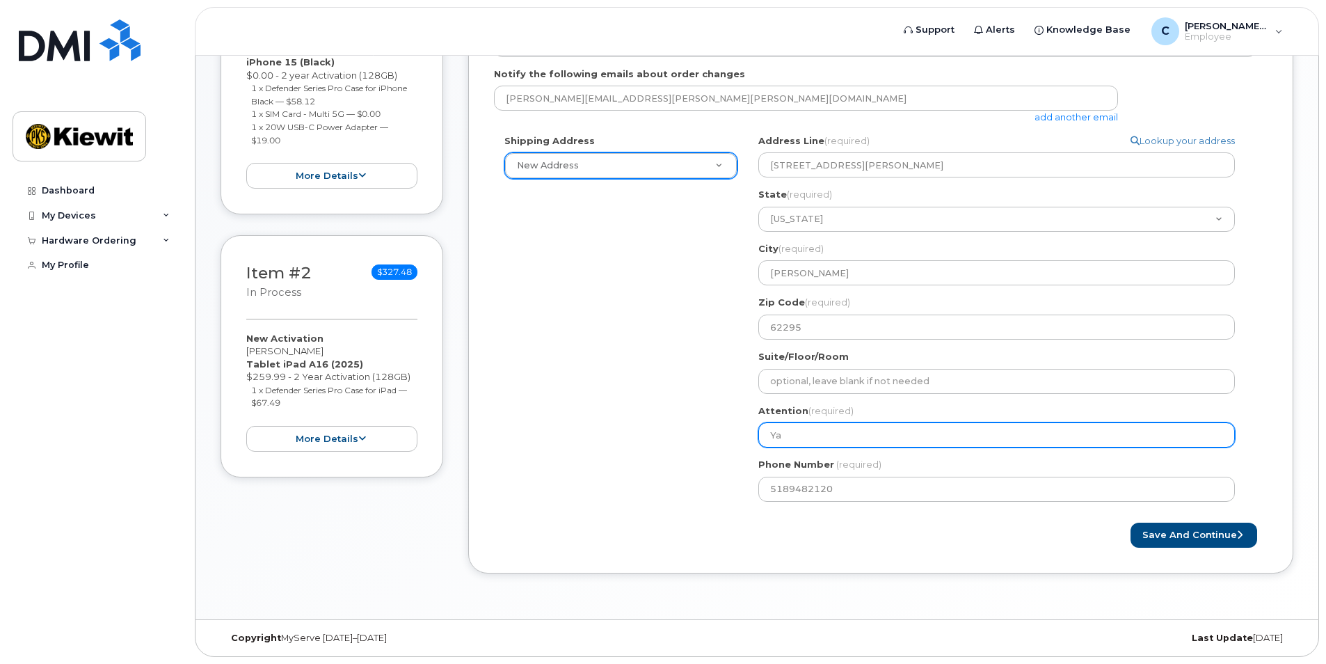
select select
type input "Yar"
select select
type input "Yard"
select select
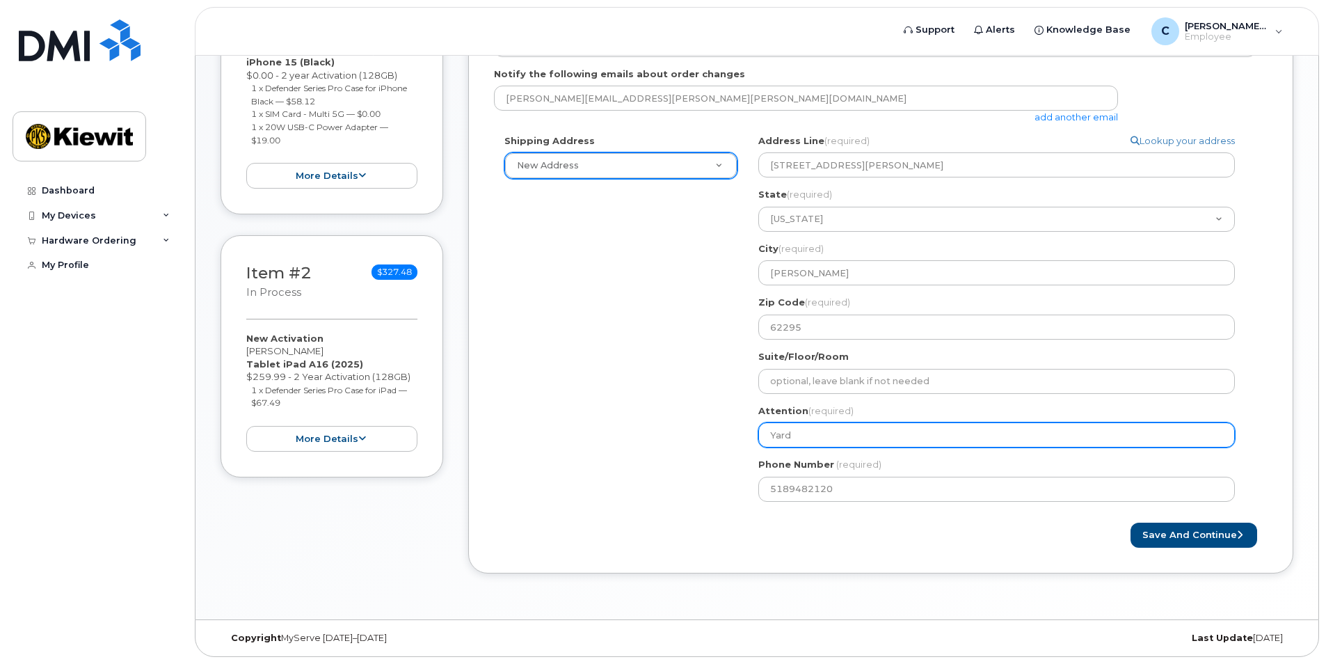
type input "Yard O"
select select
type input "Yard Of"
select select
type input "Yard Off"
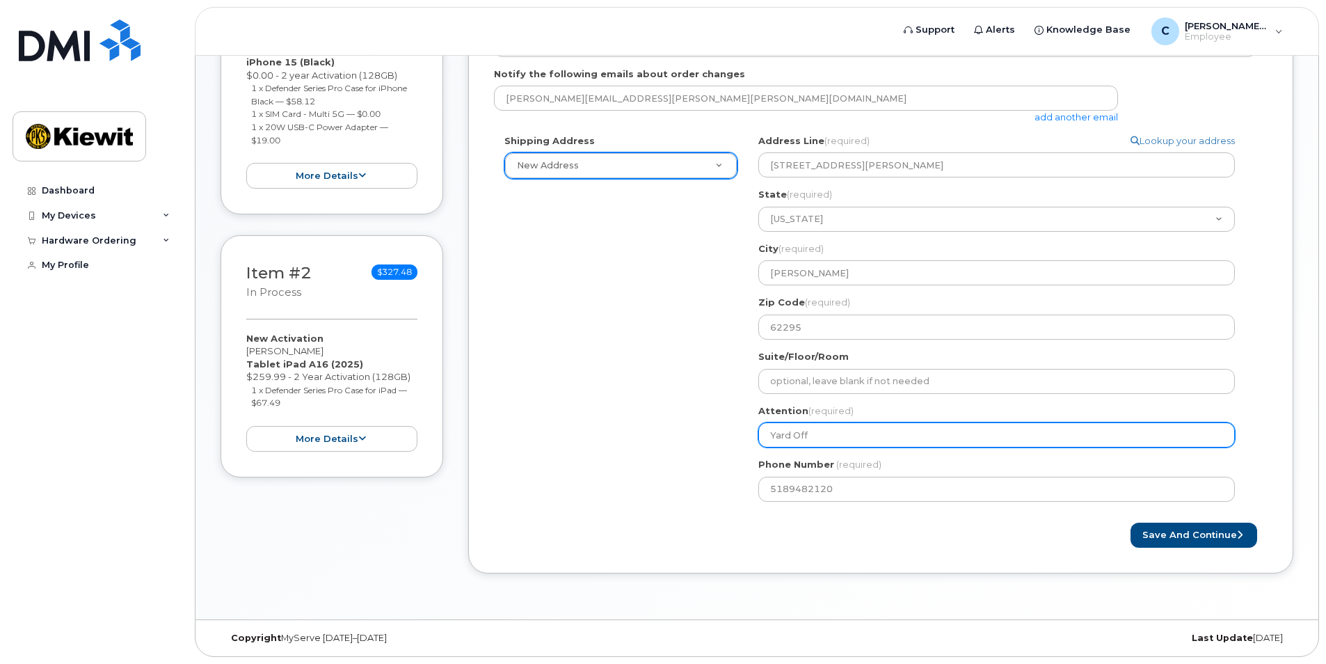
select select
type input "Yard Offi"
select select
type input "Yard Offic"
select select
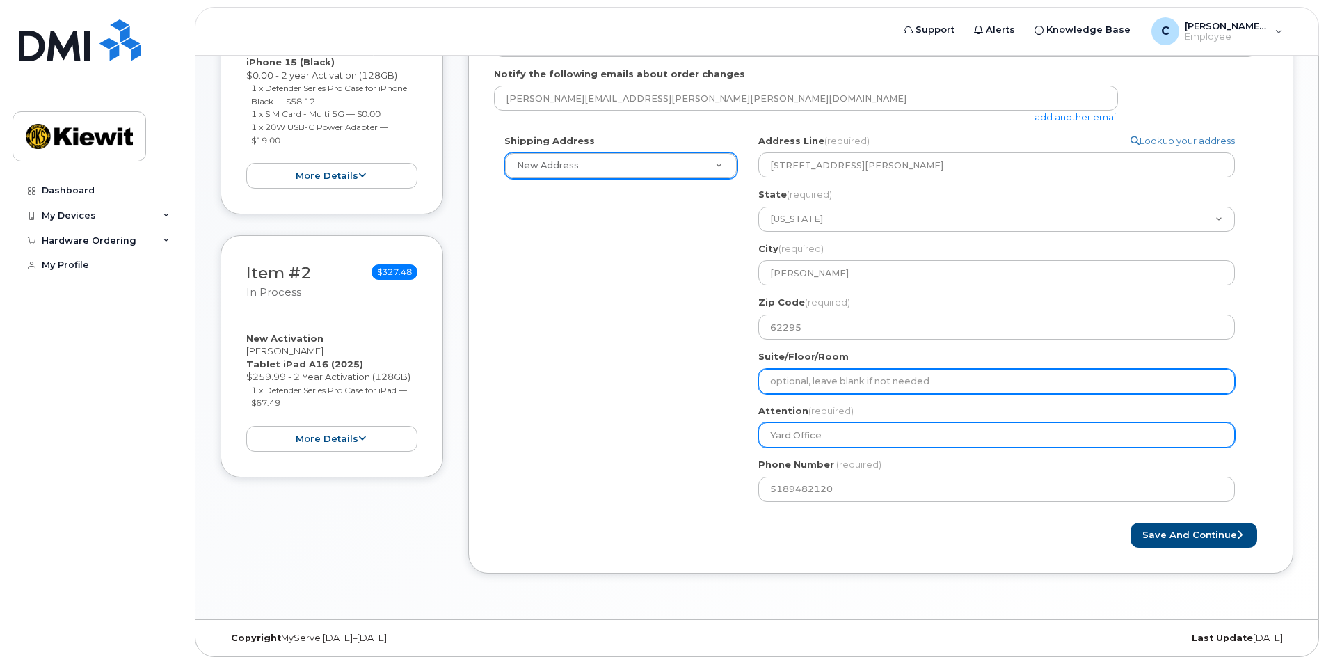
type input "Yard Office"
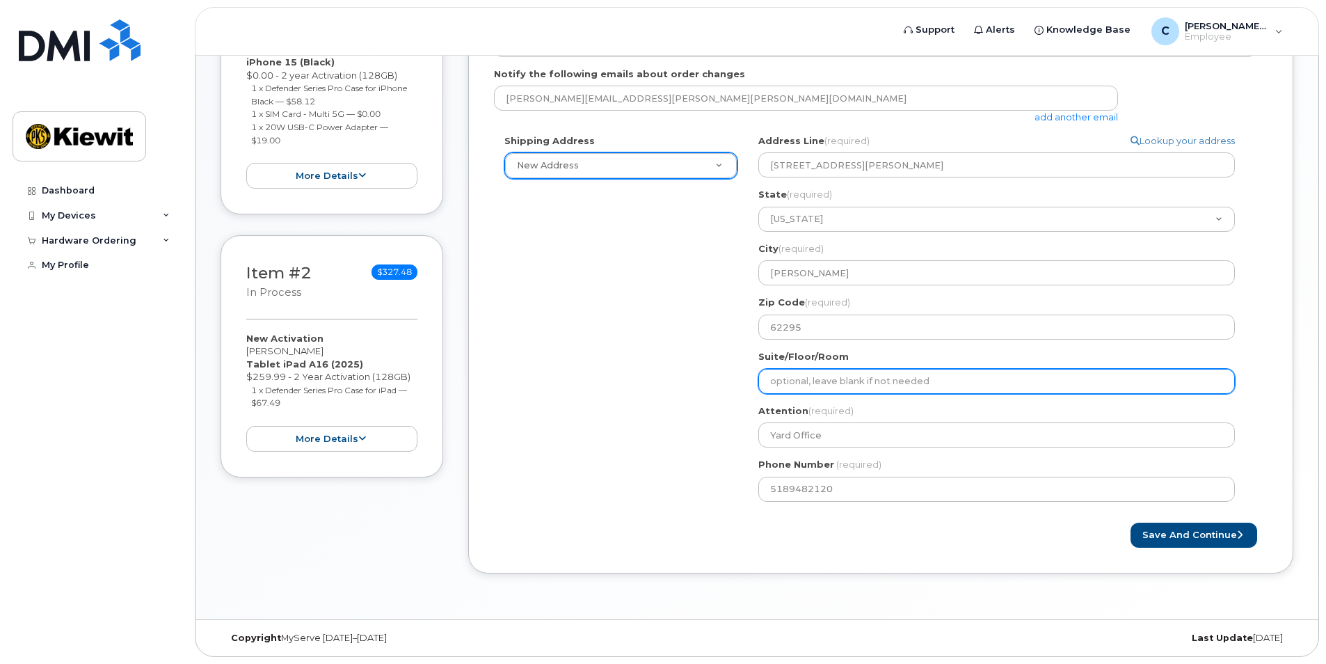
click at [867, 377] on input "Suite/Floor/Room" at bounding box center [996, 381] width 477 height 25
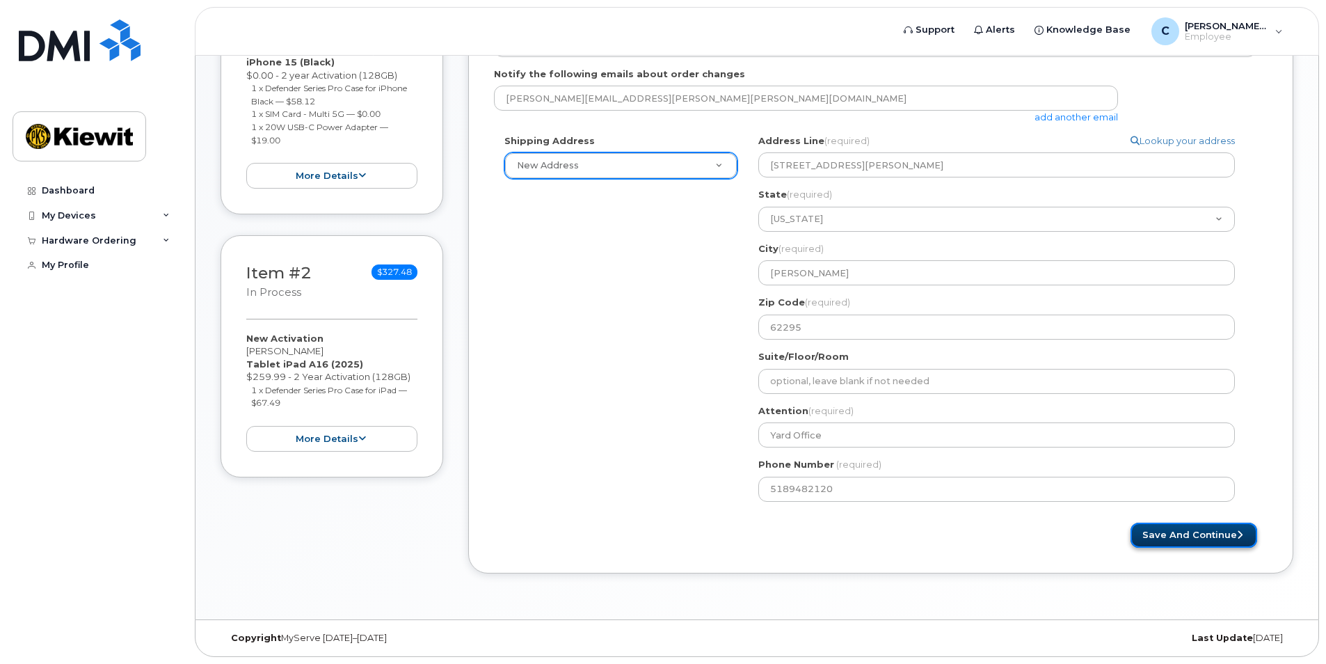
click at [1157, 532] on button "Save and Continue" at bounding box center [1194, 535] width 127 height 26
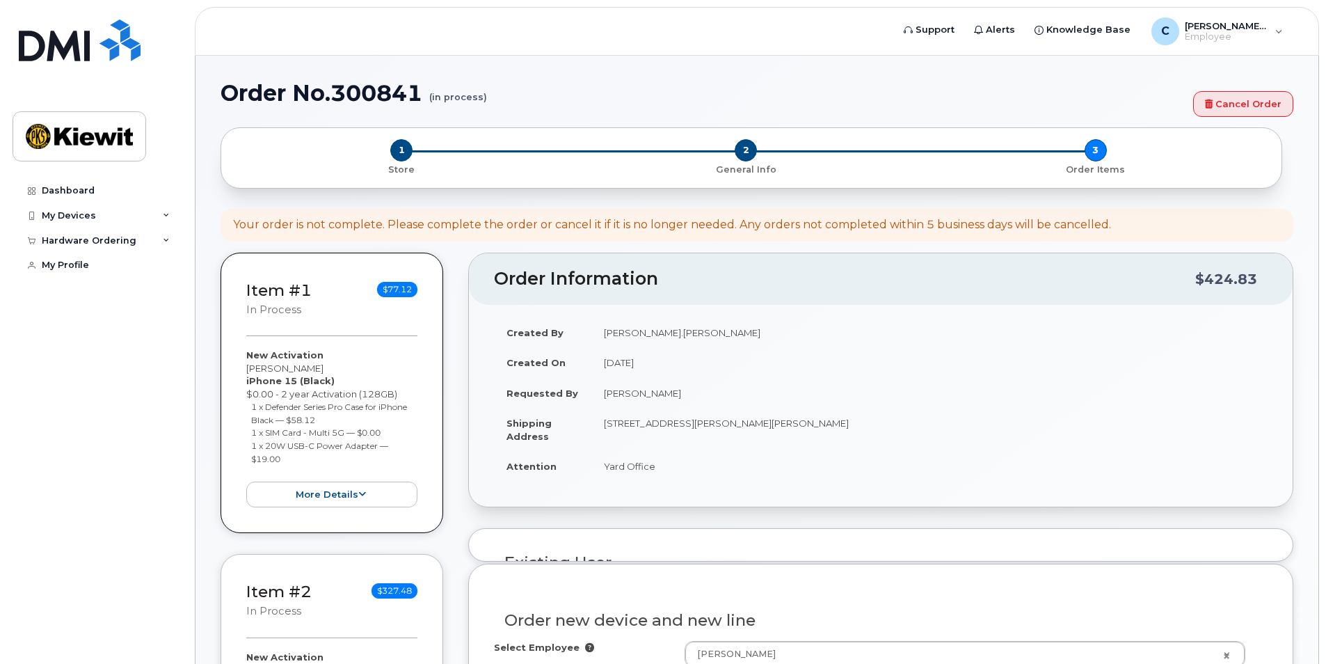
select select
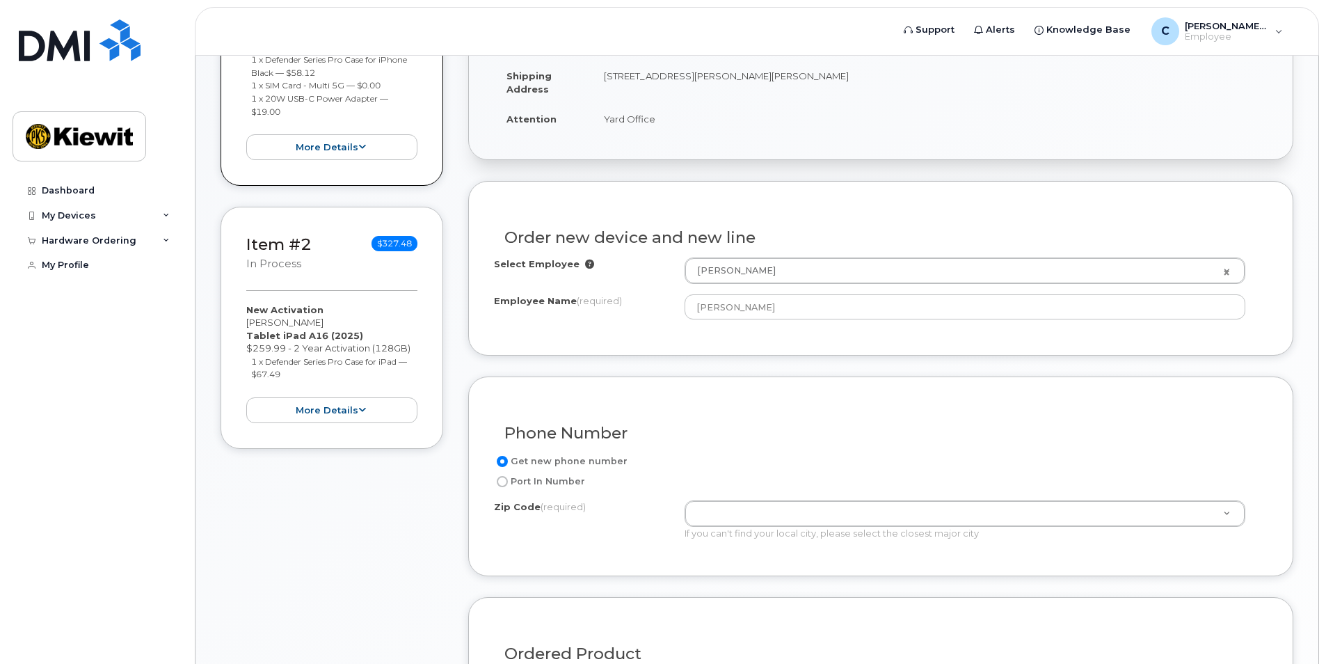
scroll to position [348, 0]
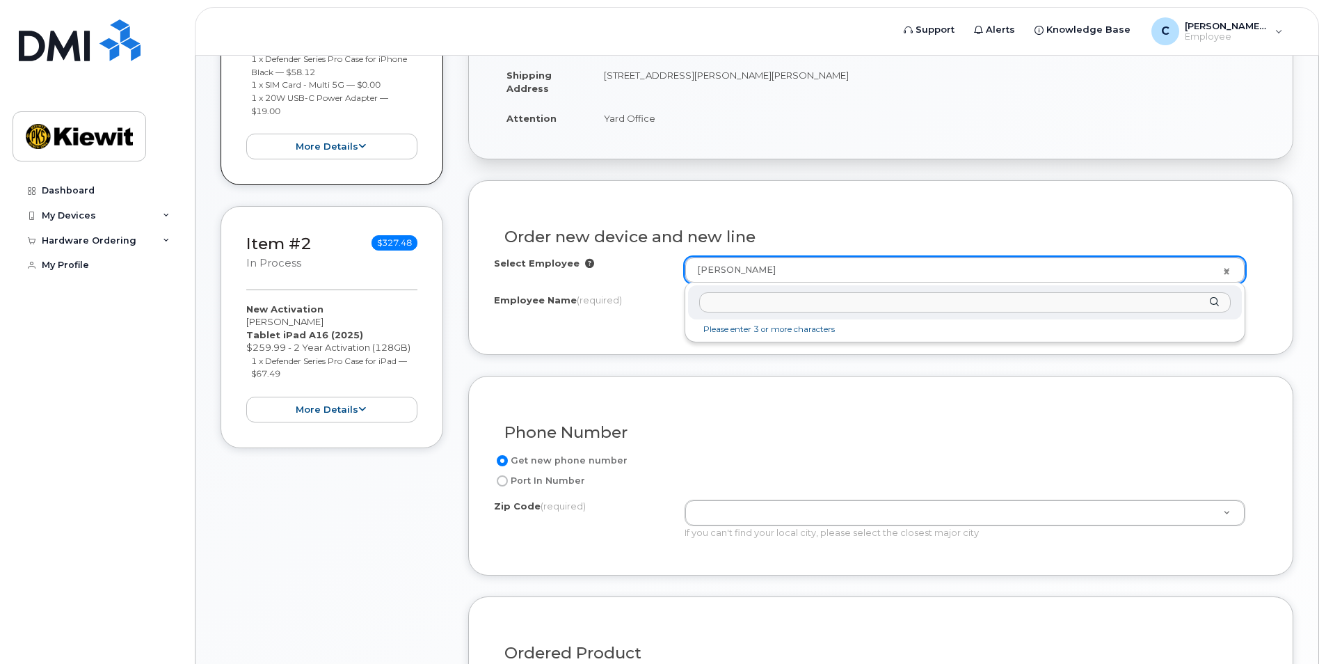
click at [756, 301] on input "text" at bounding box center [965, 302] width 532 height 20
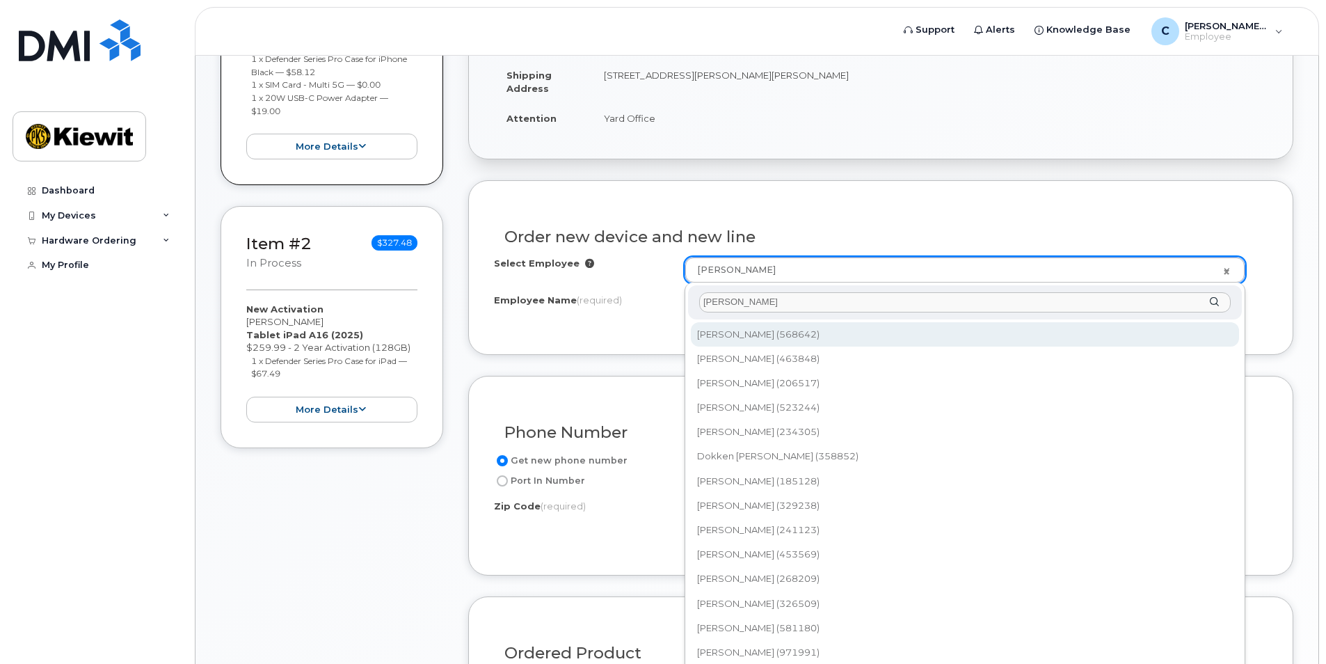
drag, startPoint x: 727, startPoint y: 308, endPoint x: 685, endPoint y: 302, distance: 42.8
click at [685, 302] on div "Ken Arken Chebli (568642) Billy Milliken Jr (463848) Brecken Cox (206517) David…" at bounding box center [965, 479] width 561 height 394
paste input "[PERSON_NAME]"
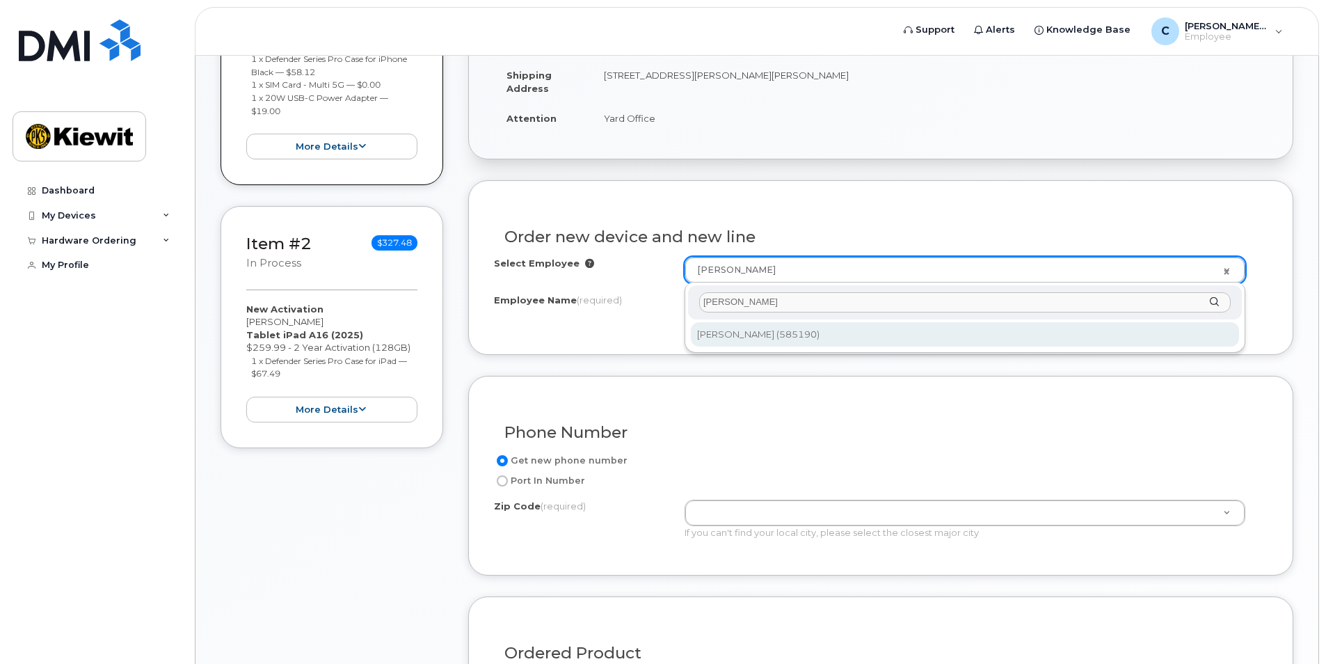
type input "[PERSON_NAME]"
type input "2999622"
type input "[PERSON_NAME]"
type input "1429 [GEOGRAPHIC_DATA]"
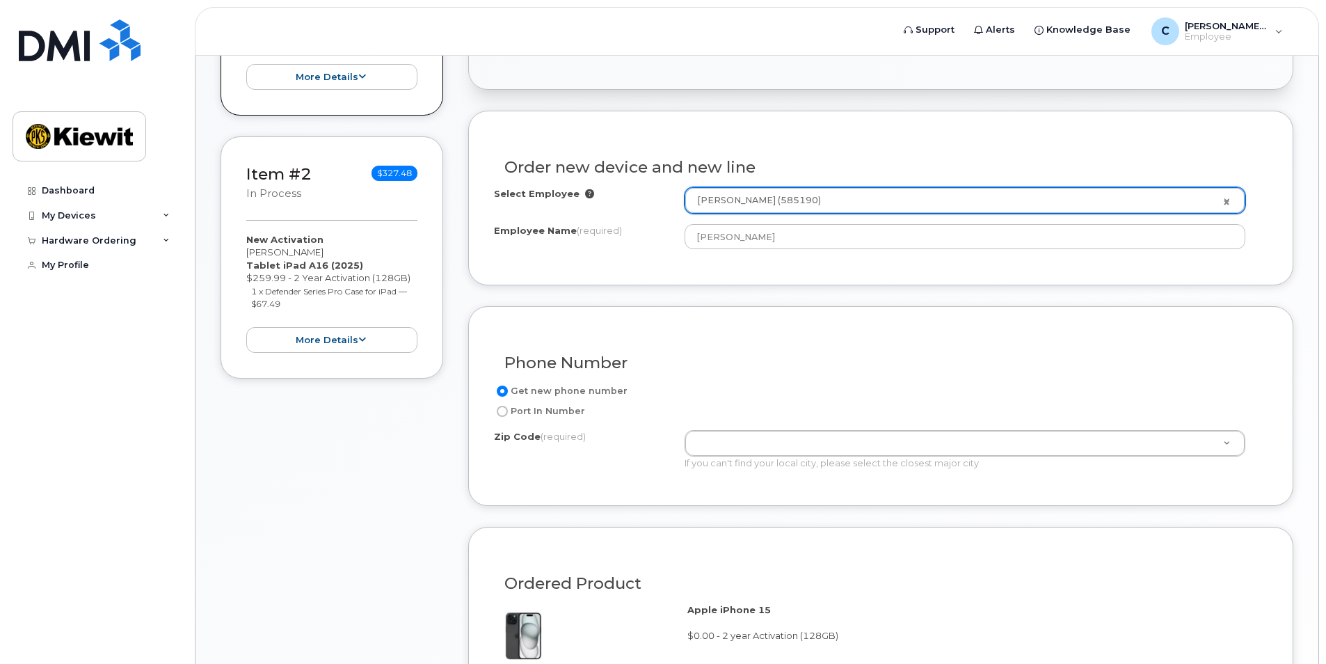
scroll to position [487, 0]
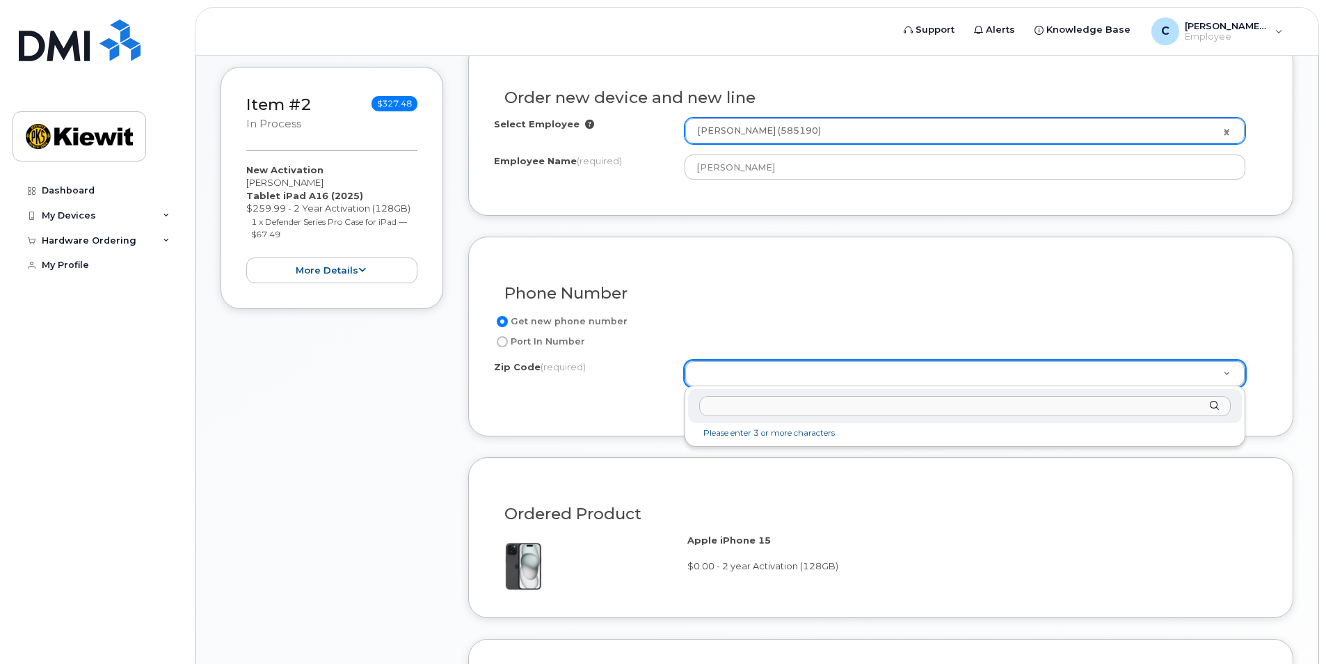
click at [725, 408] on input "Zip Code (required)" at bounding box center [965, 406] width 532 height 20
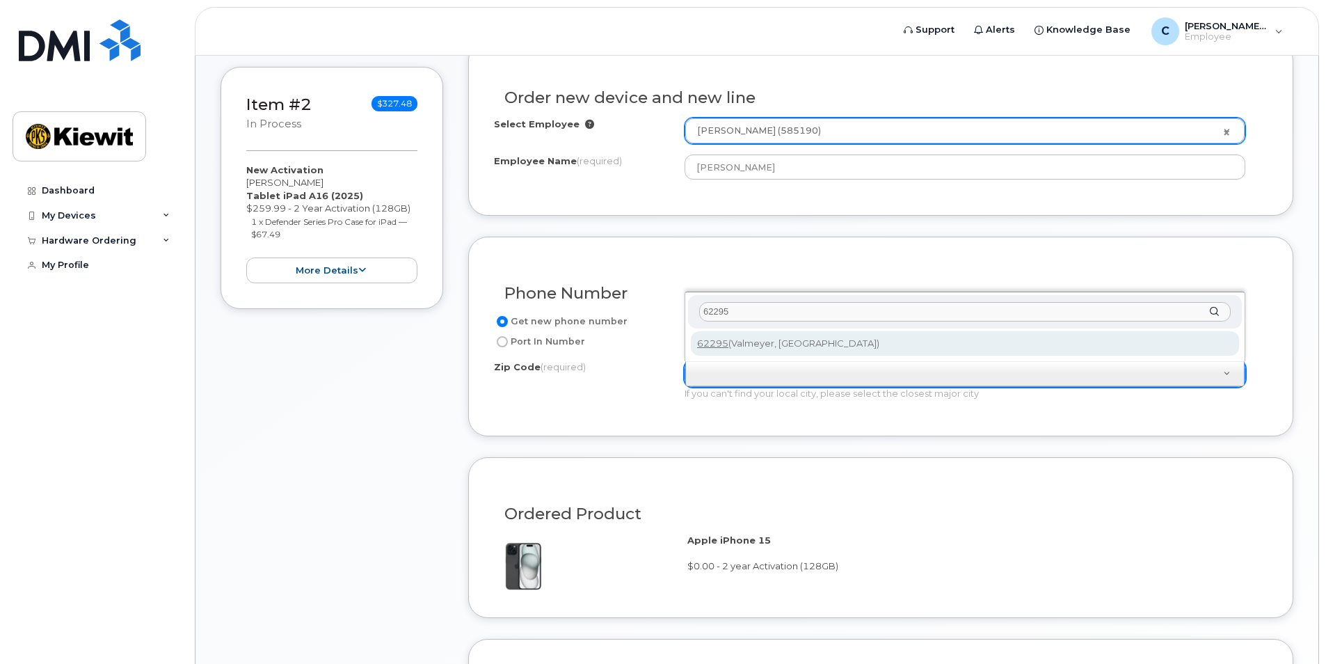
type input "62295"
type input "62295 (Valmeyer, IL)"
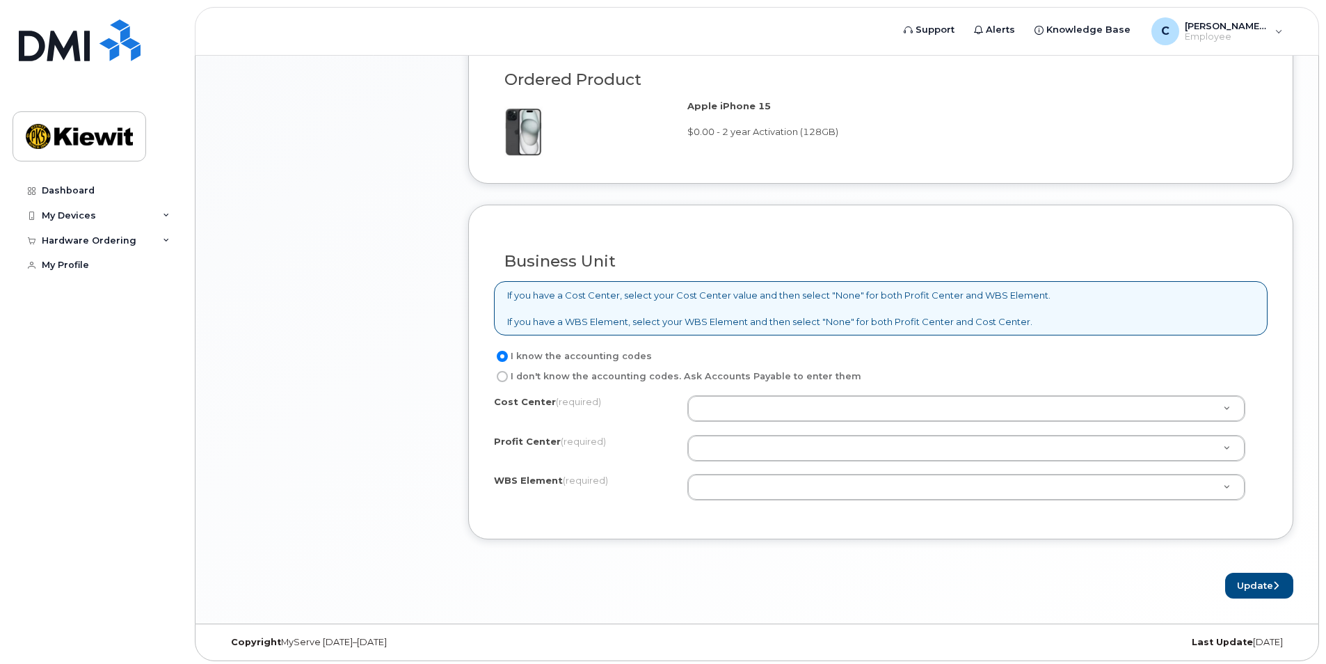
scroll to position [925, 0]
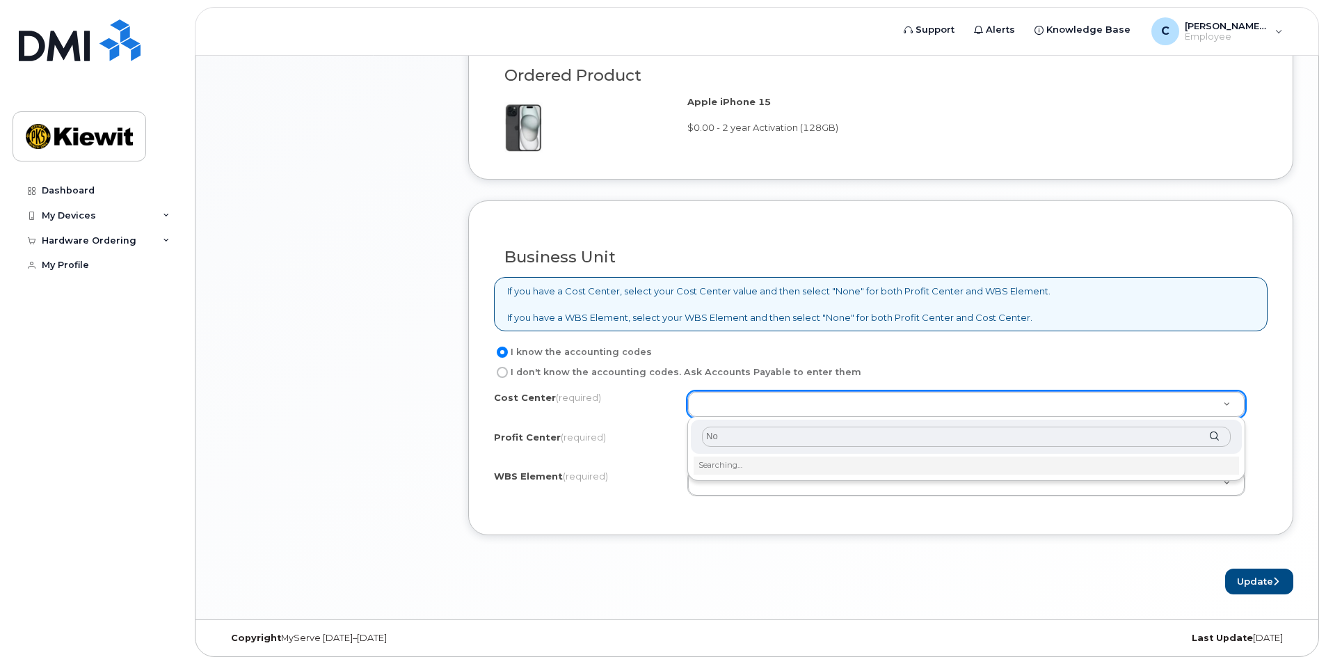
type input "Non"
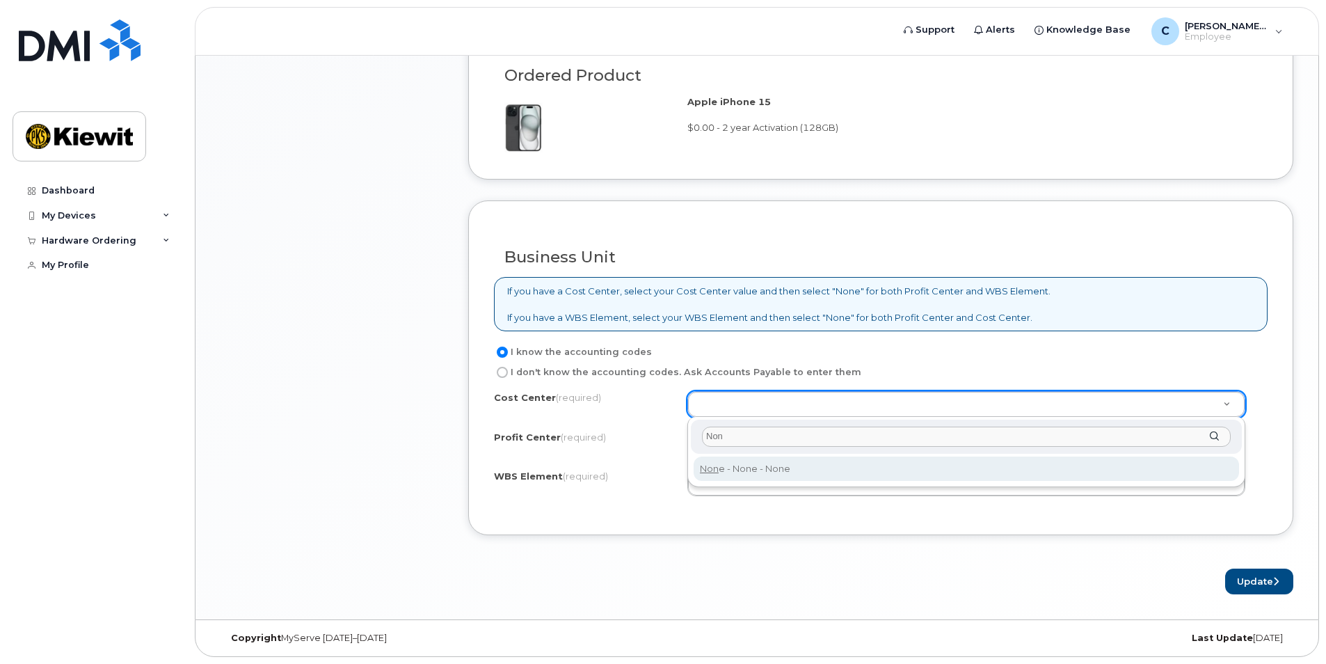
type input "None"
click at [743, 469] on div "Cost Center (required) None Profit Center (required) None - None - None WBS Ele…" at bounding box center [881, 450] width 774 height 118
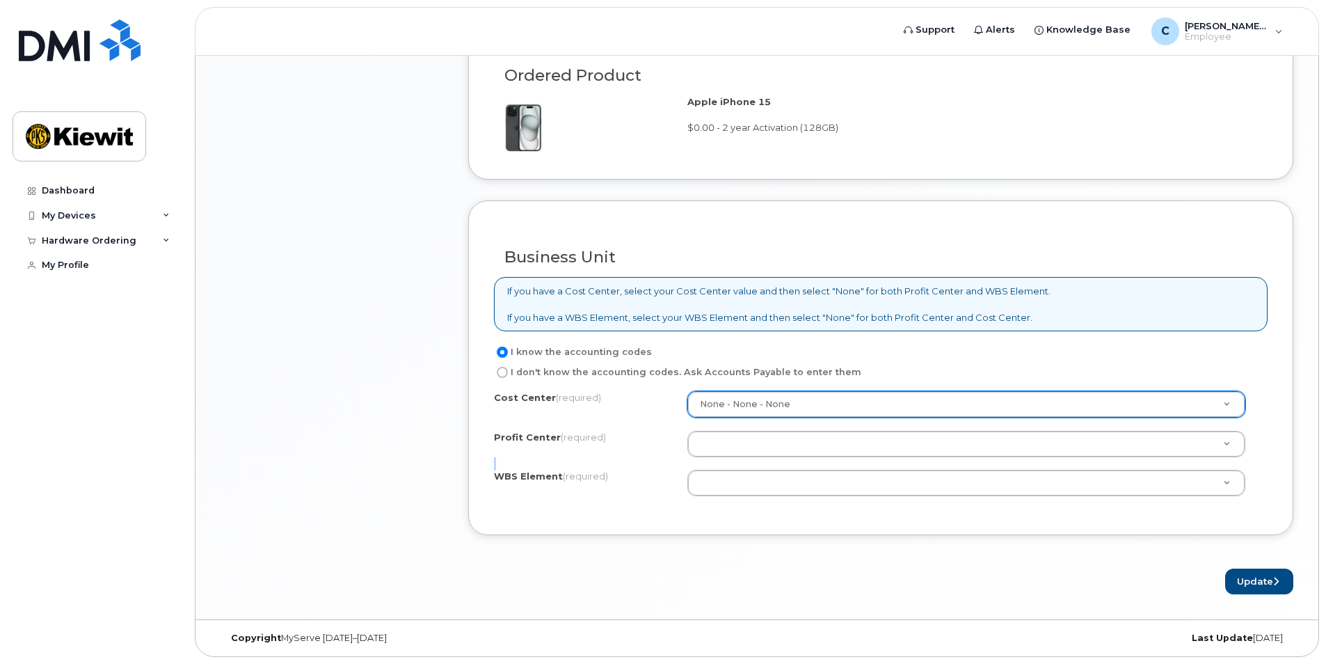
drag, startPoint x: 743, startPoint y: 469, endPoint x: 735, endPoint y: 443, distance: 27.1
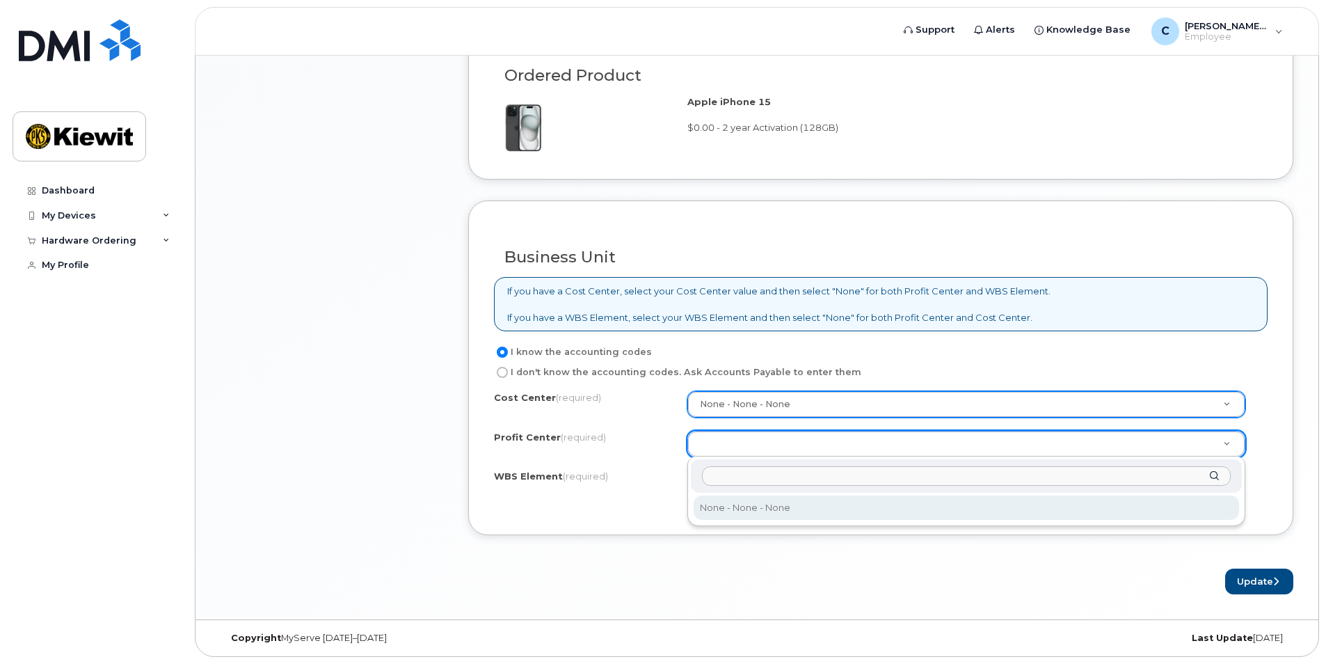
select select "None"
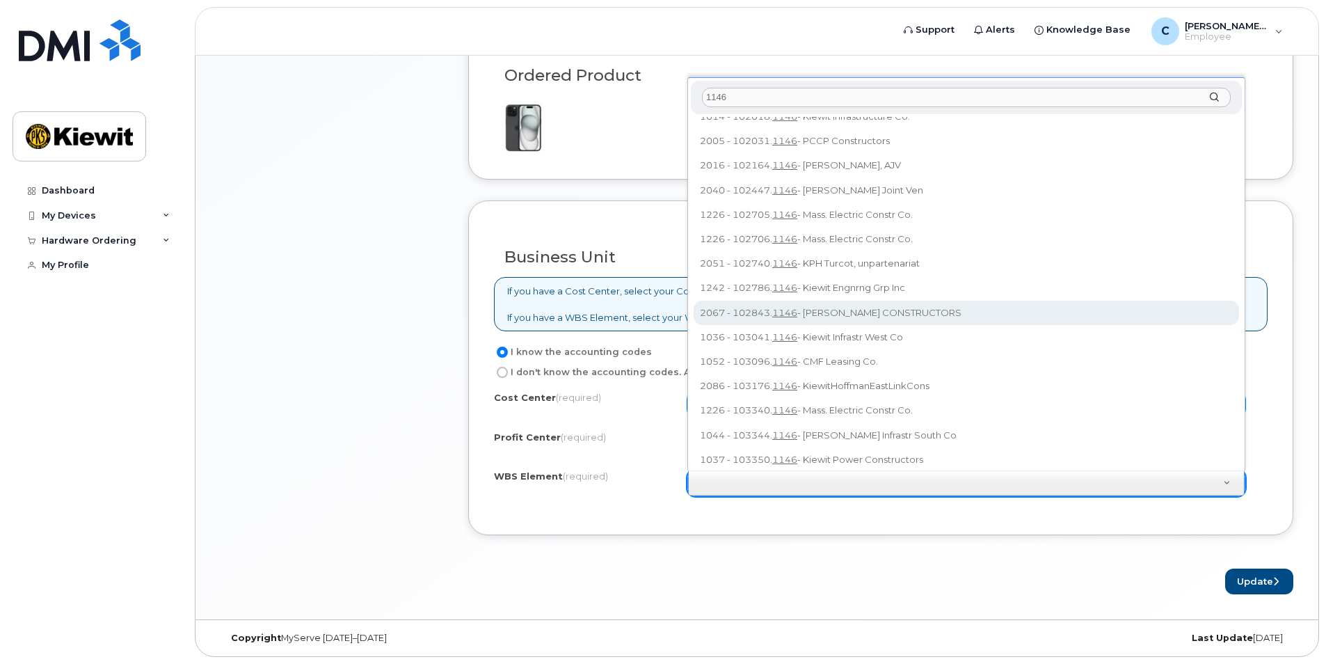
scroll to position [0, 0]
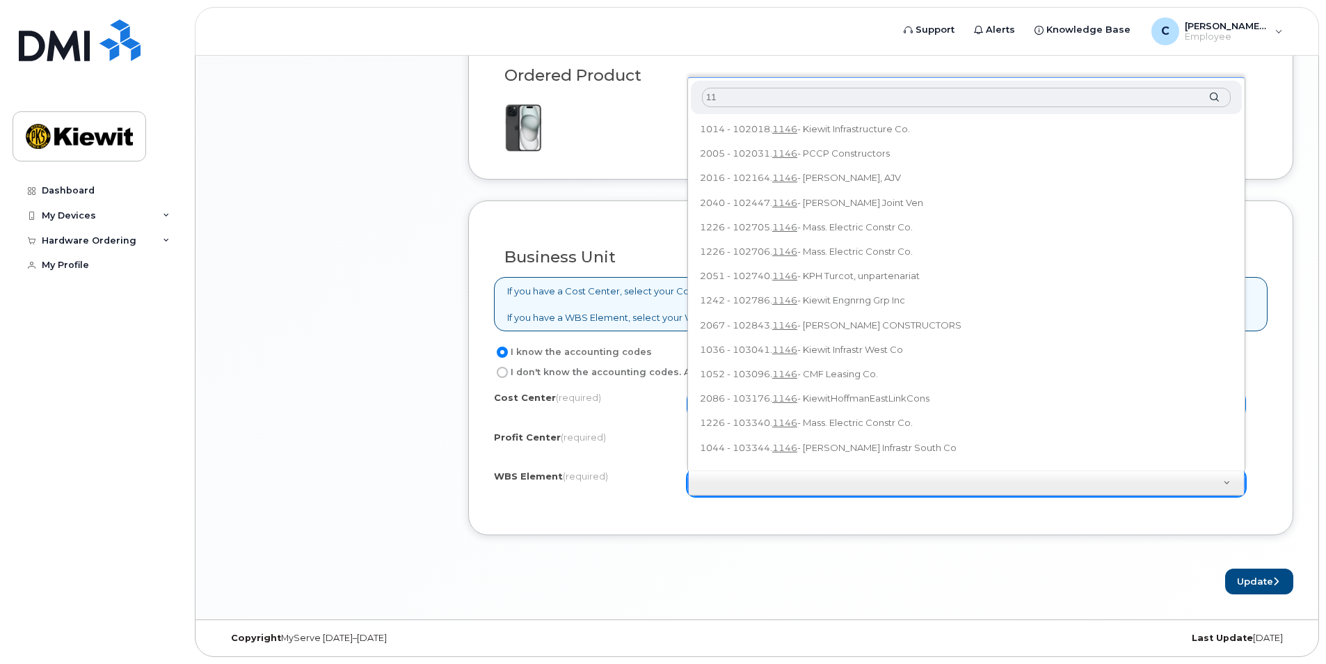
type input "1"
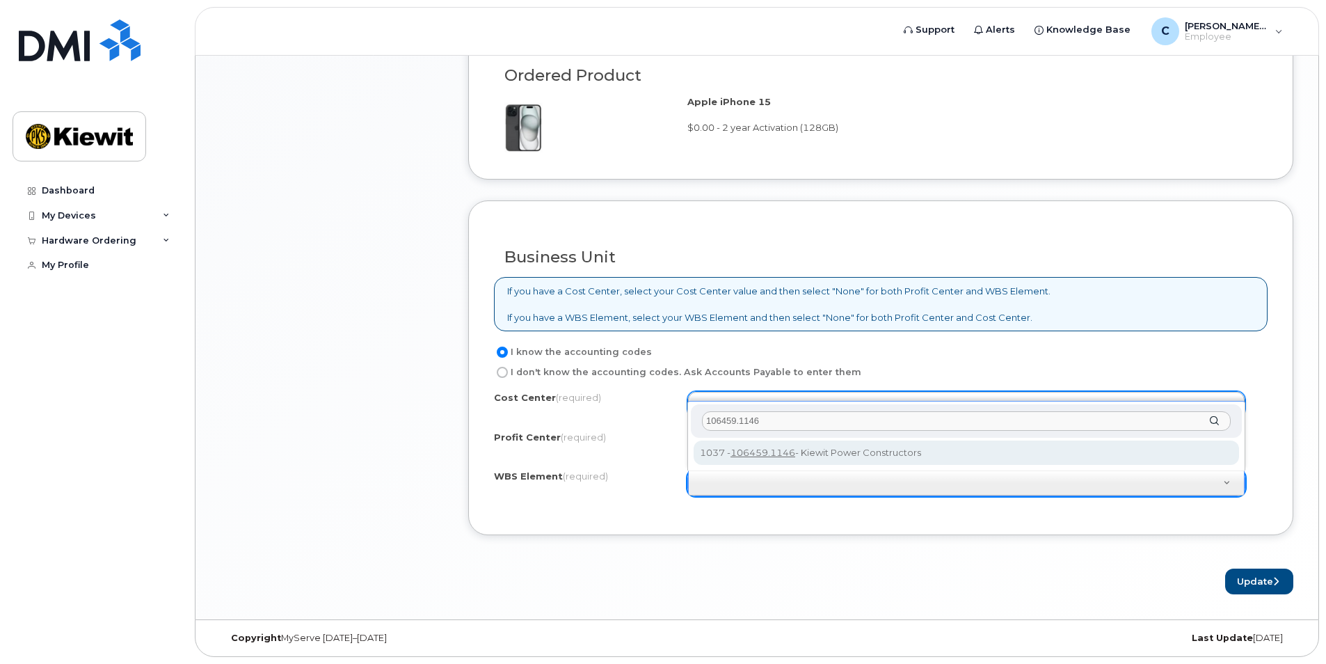
type input "106459.1146"
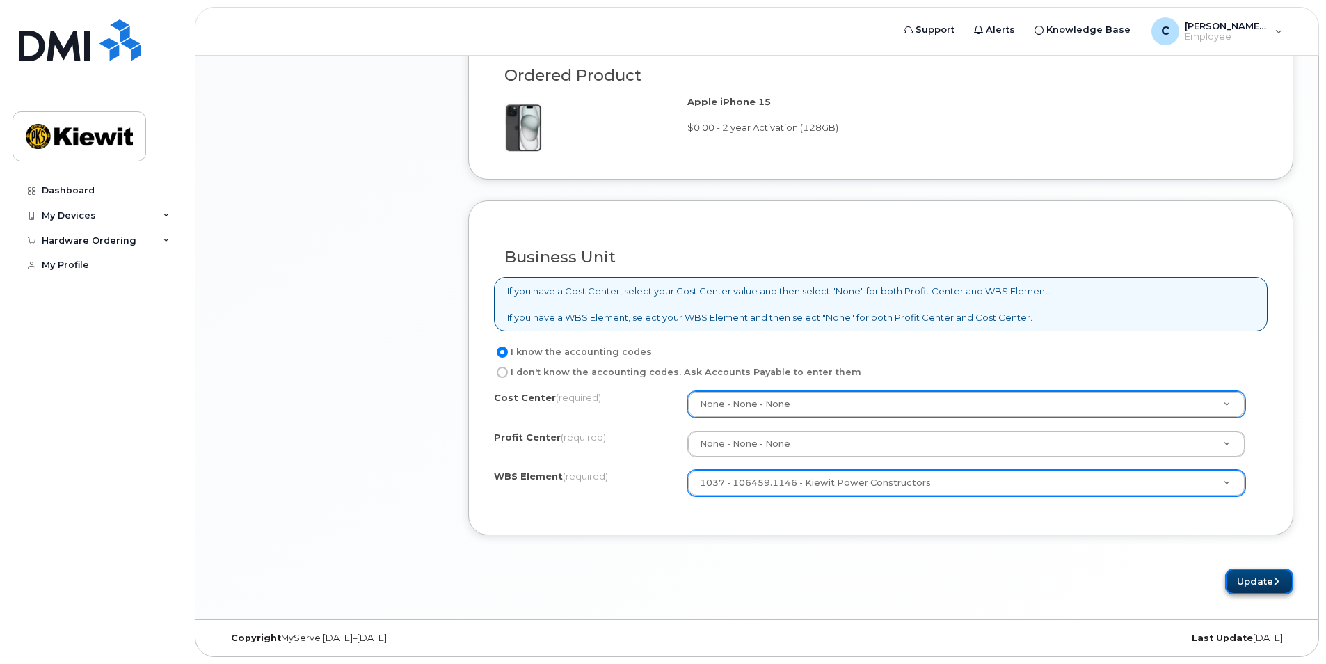
click at [1248, 580] on button "Update" at bounding box center [1259, 581] width 68 height 26
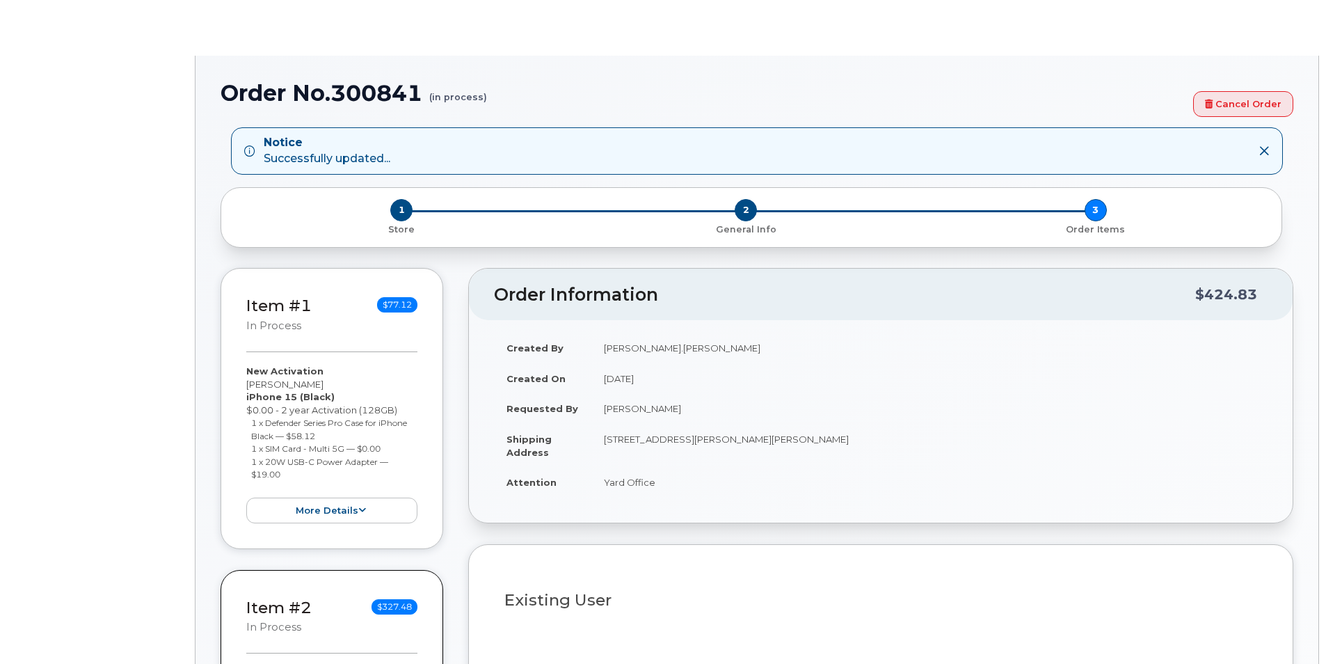
radio input "true"
type input "2166384"
select select
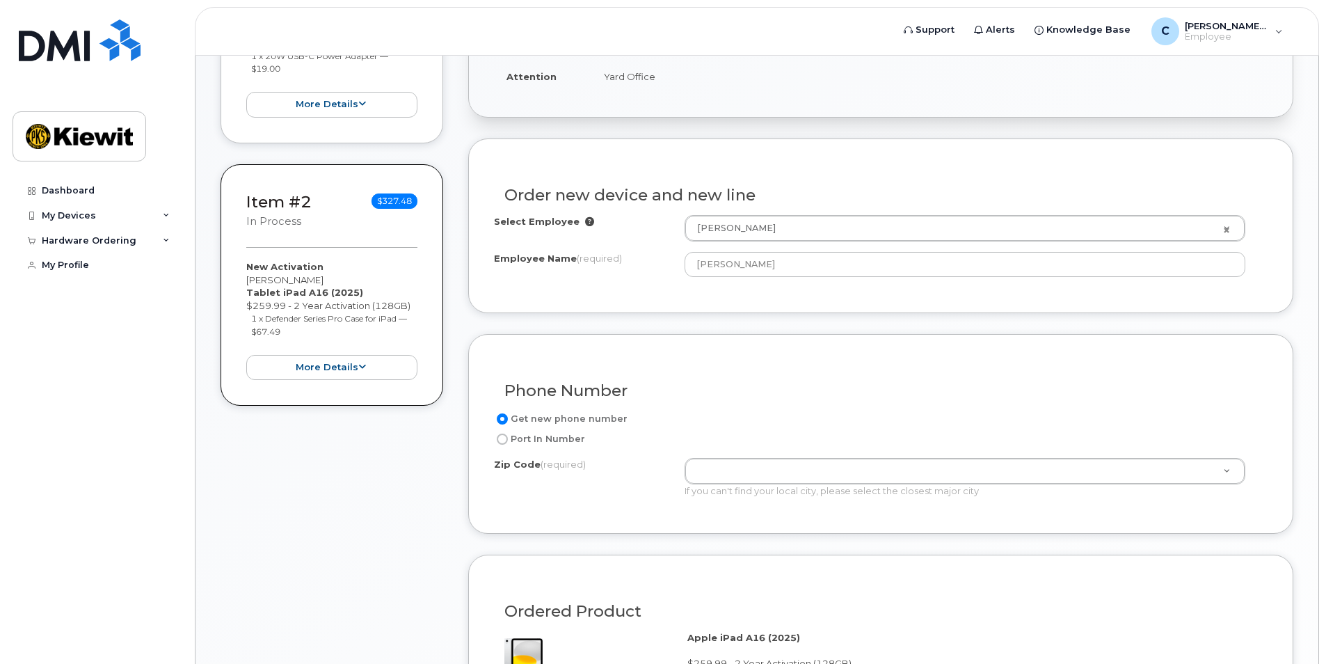
scroll to position [278, 0]
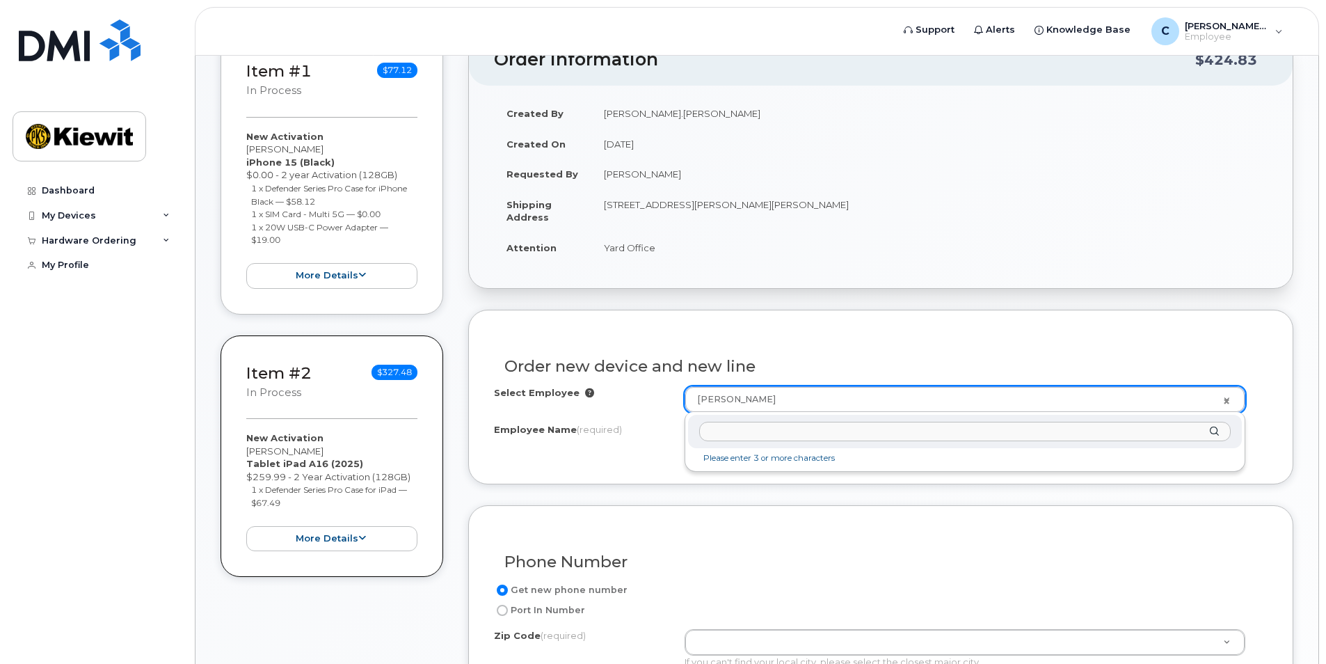
click at [762, 438] on input "text" at bounding box center [965, 432] width 532 height 20
type input "[PERSON_NAME]"
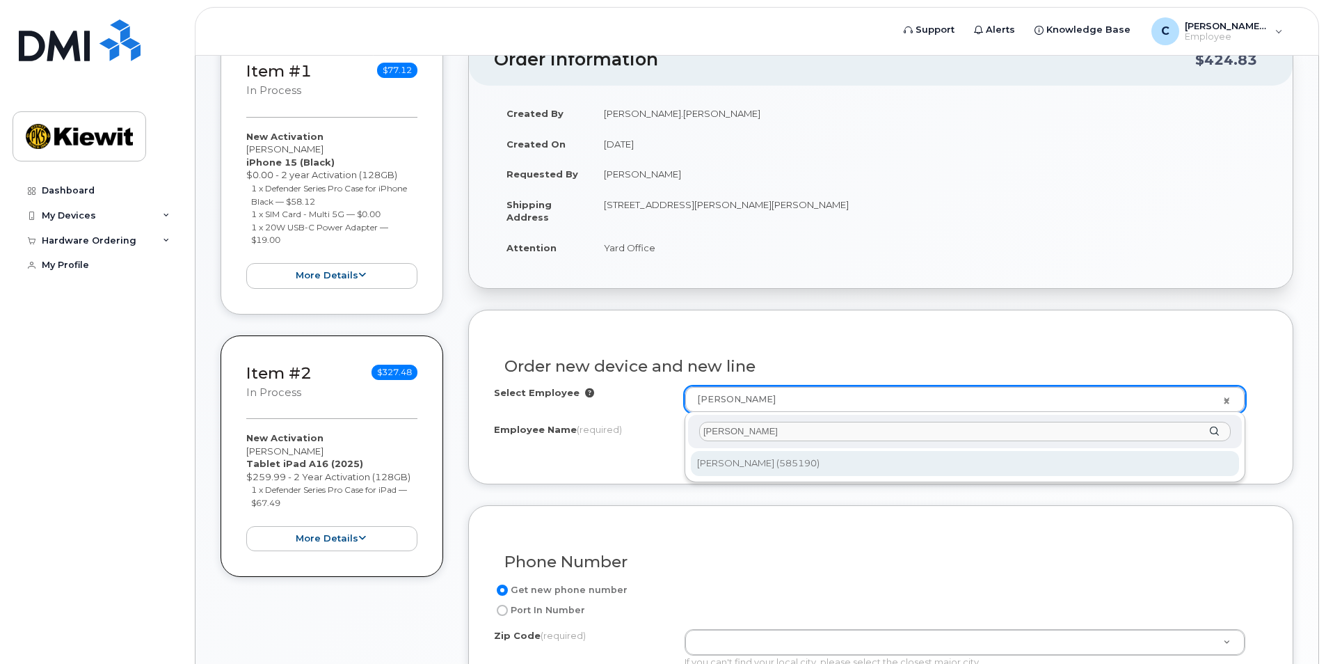
type input "2999622"
type input "[PERSON_NAME]"
type input "1429 [GEOGRAPHIC_DATA]"
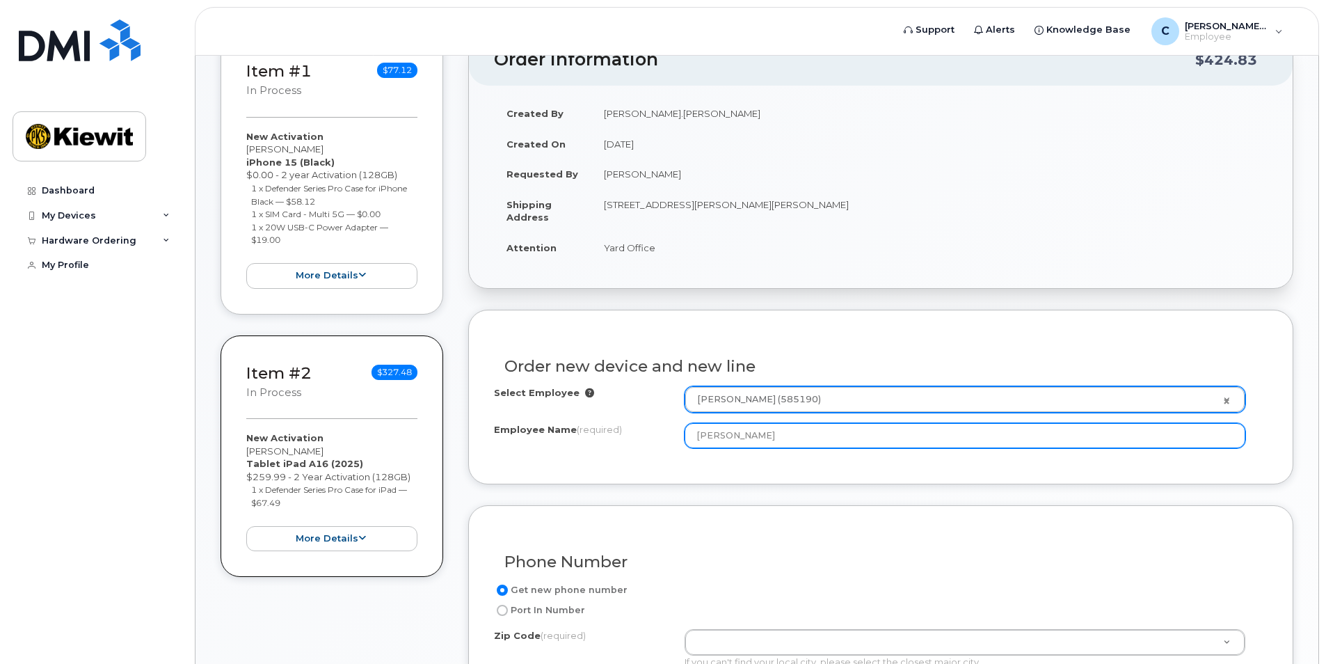
drag, startPoint x: 790, startPoint y: 432, endPoint x: 672, endPoint y: 441, distance: 118.6
click at [672, 441] on div "Employee Name (required) [PERSON_NAME]" at bounding box center [881, 435] width 774 height 25
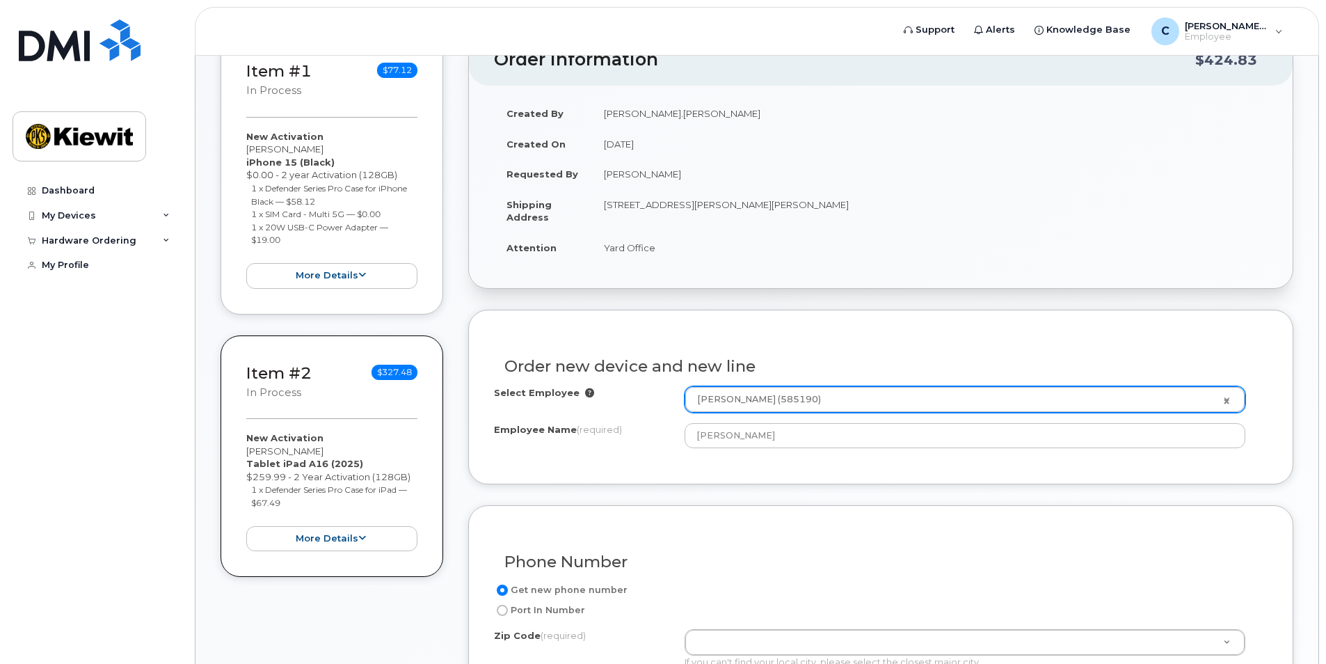
click at [785, 479] on div "Order new device and new line Select Employee [PERSON_NAME] (585190) 2999622 Em…" at bounding box center [880, 397] width 825 height 175
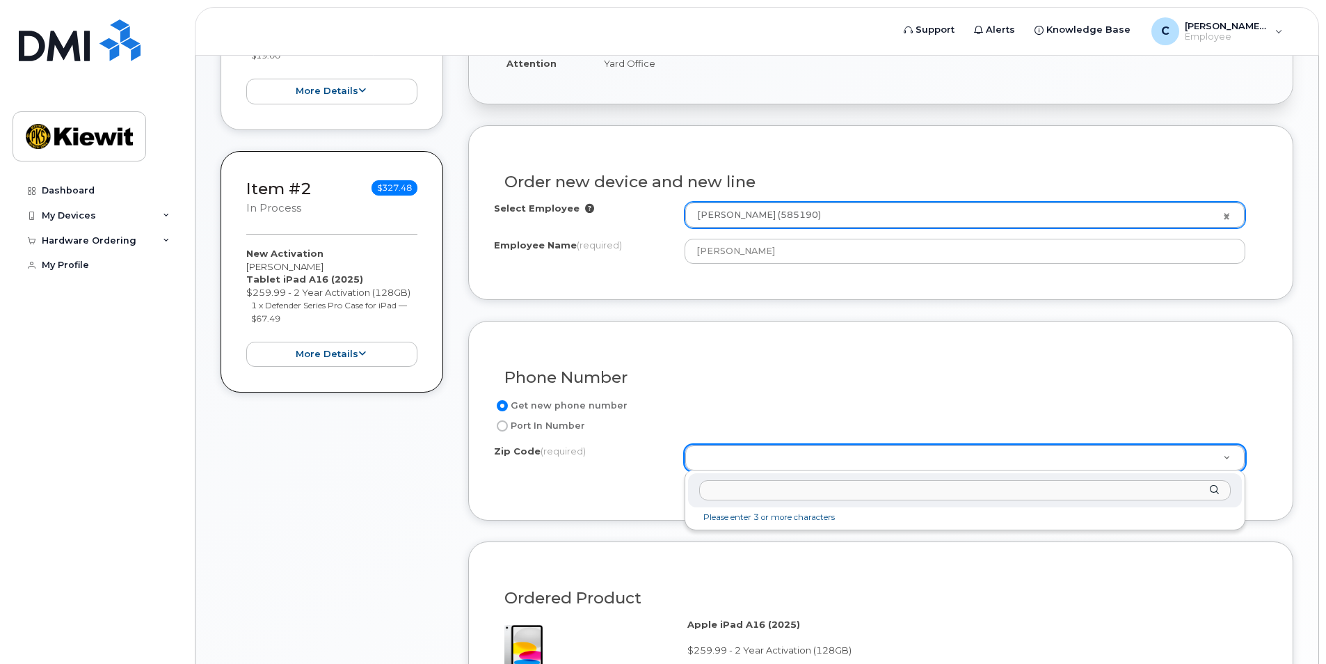
scroll to position [487, 0]
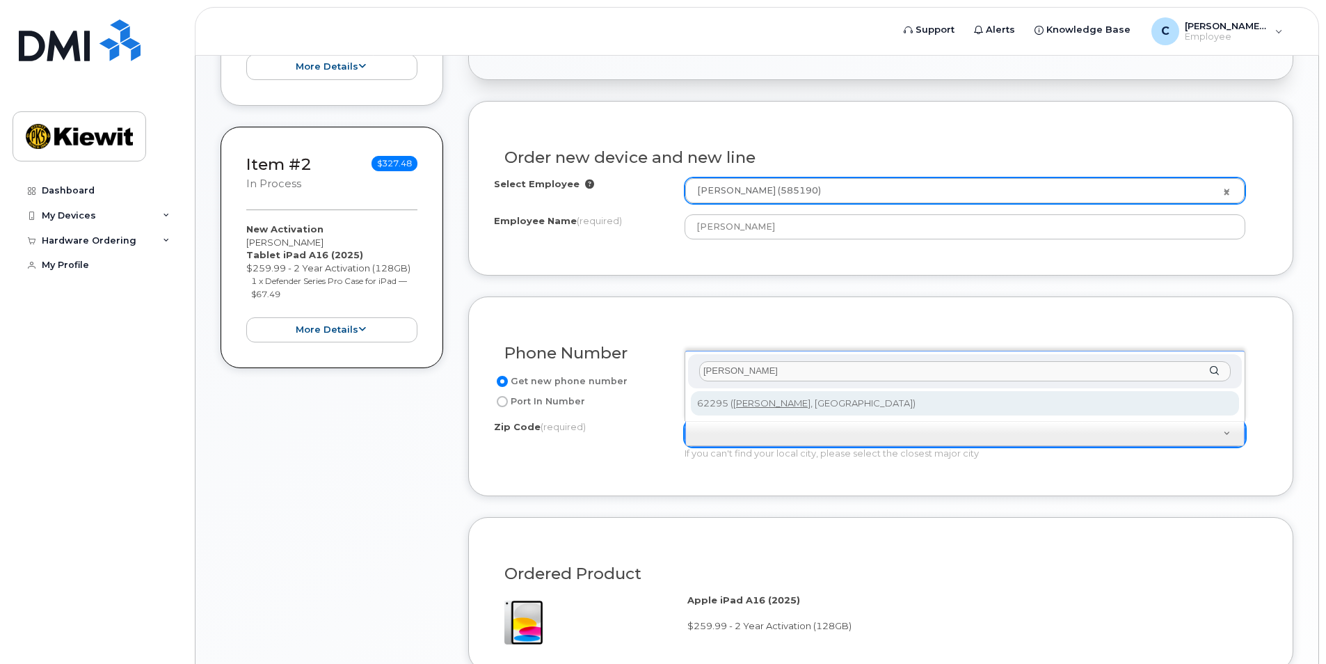
type input "[PERSON_NAME]"
type input "62295 ([PERSON_NAME], [GEOGRAPHIC_DATA])"
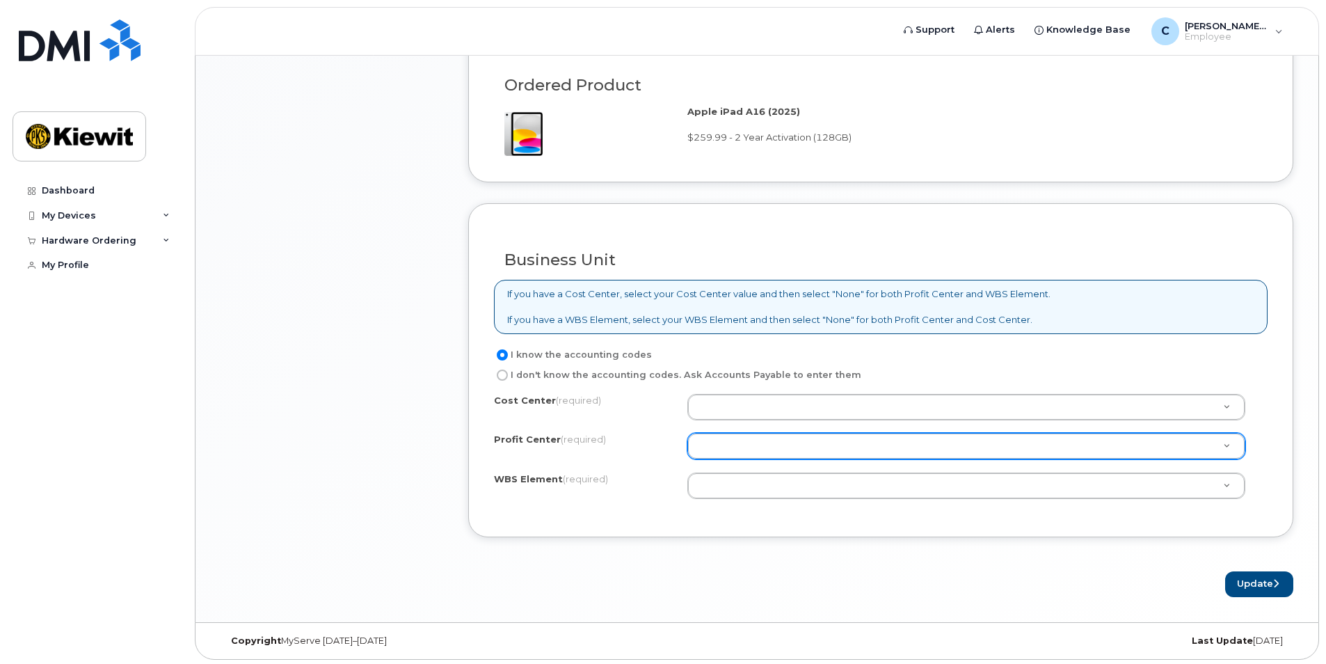
scroll to position [978, 0]
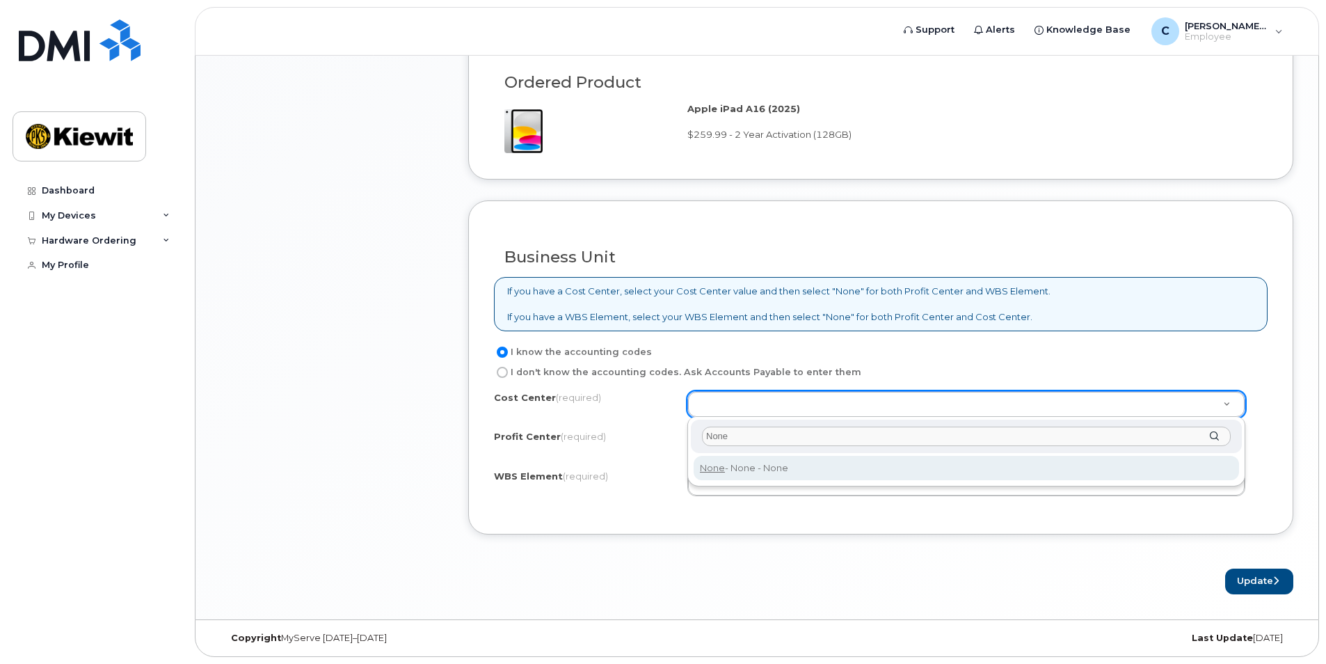
type input "None"
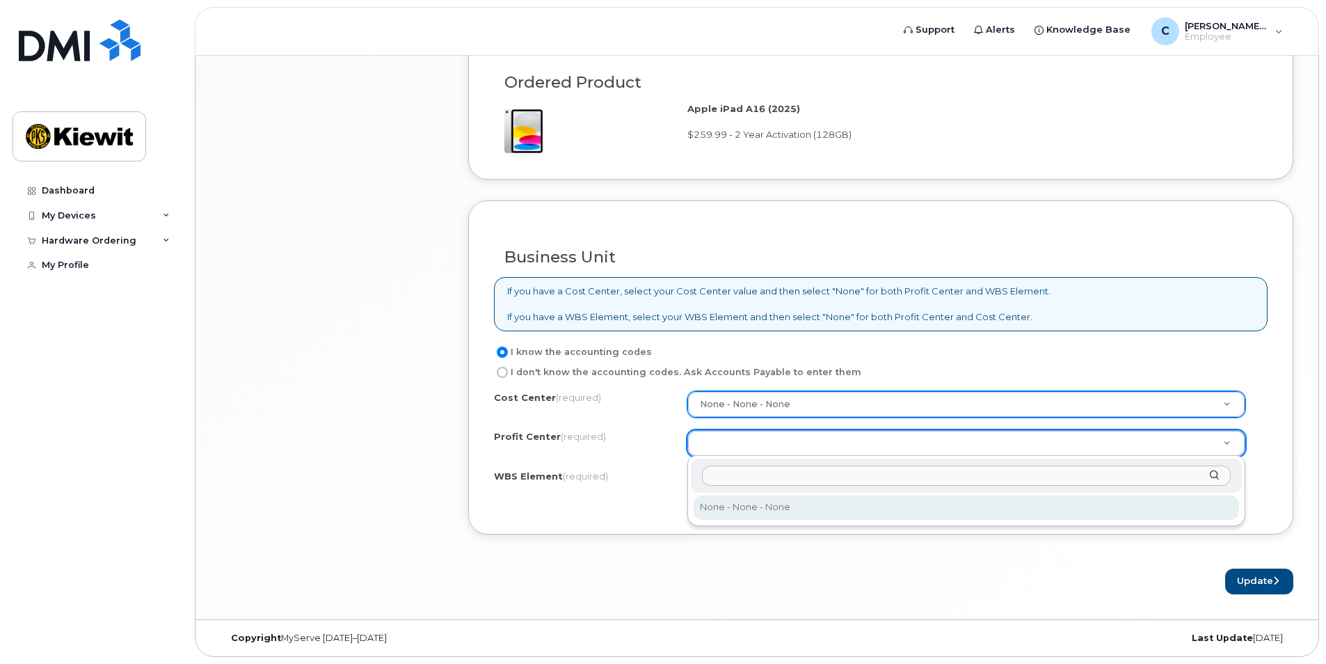
select select "None"
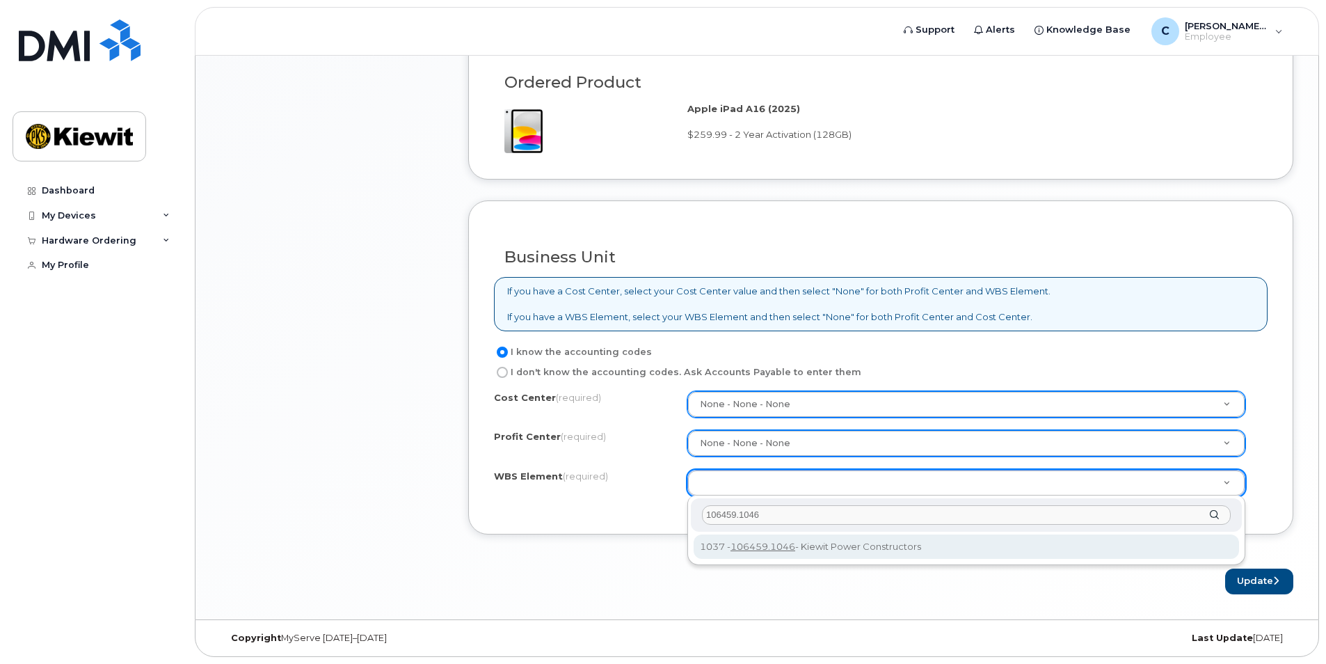
type input "106459.1046"
click at [770, 519] on input "106459.1146" at bounding box center [966, 515] width 529 height 20
type input "106459.1146"
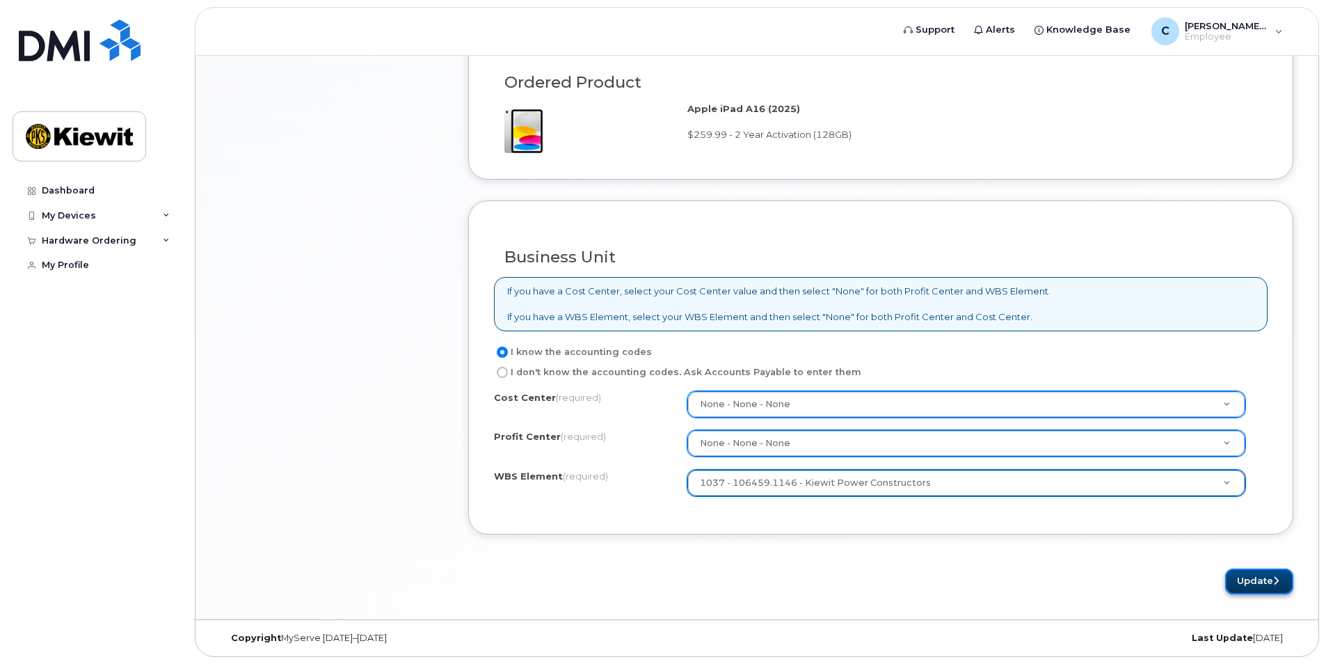
click at [1254, 580] on button "Update" at bounding box center [1259, 581] width 68 height 26
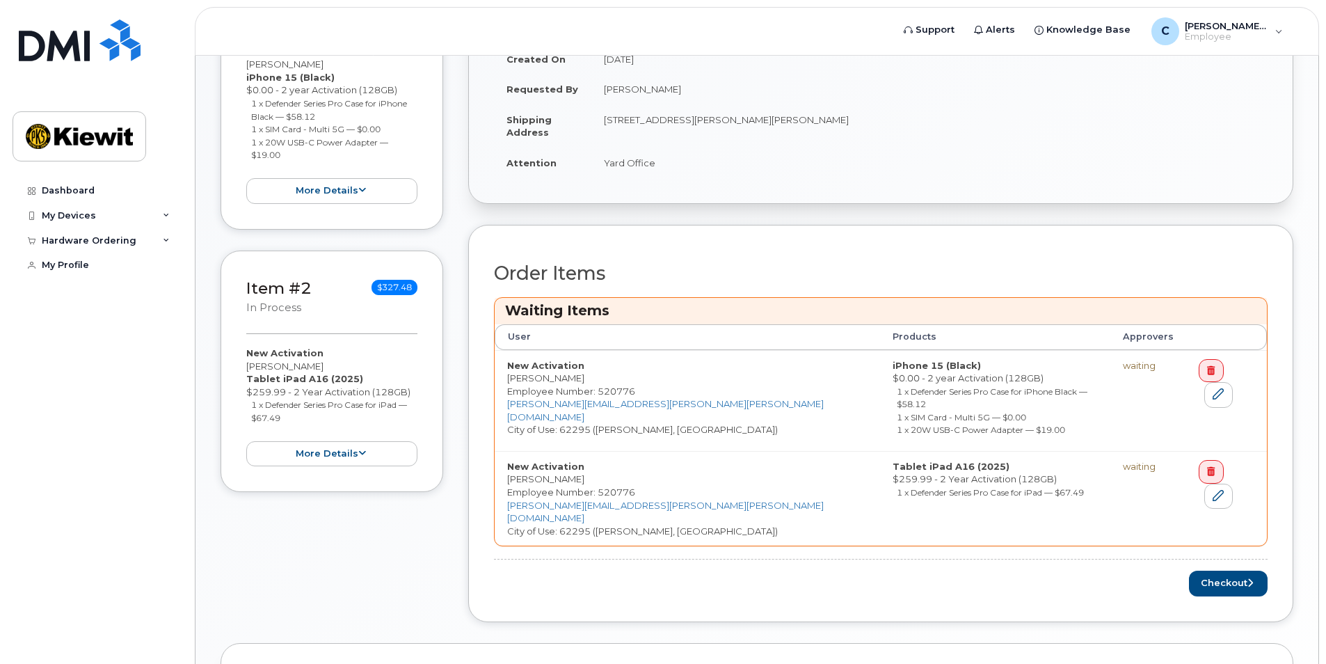
scroll to position [386, 0]
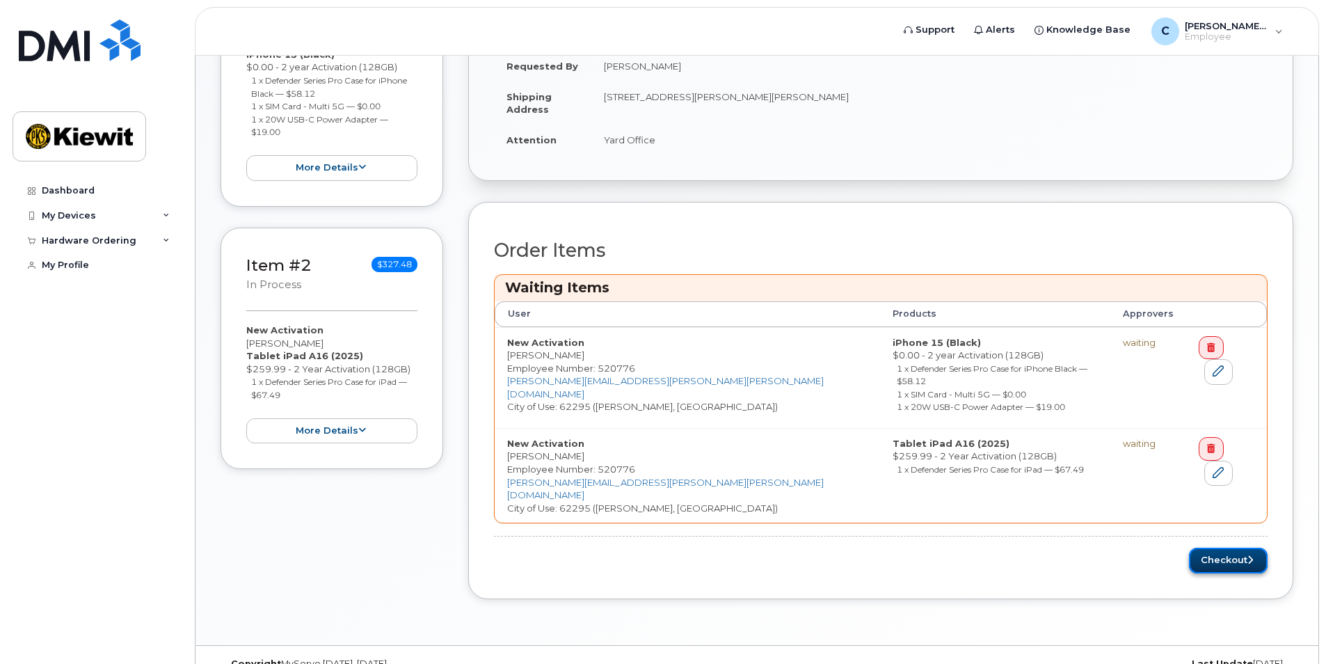
click at [1227, 548] on button "Checkout" at bounding box center [1228, 561] width 79 height 26
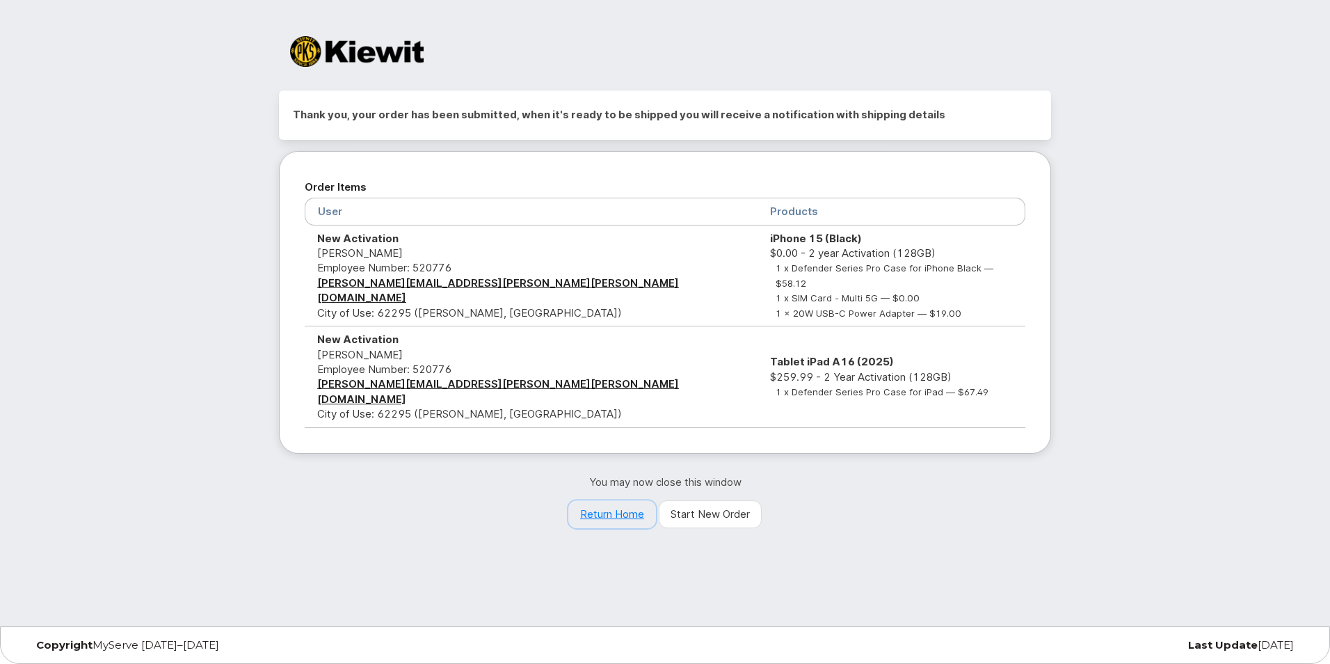
click at [600, 500] on link "Return Home" at bounding box center [612, 514] width 88 height 28
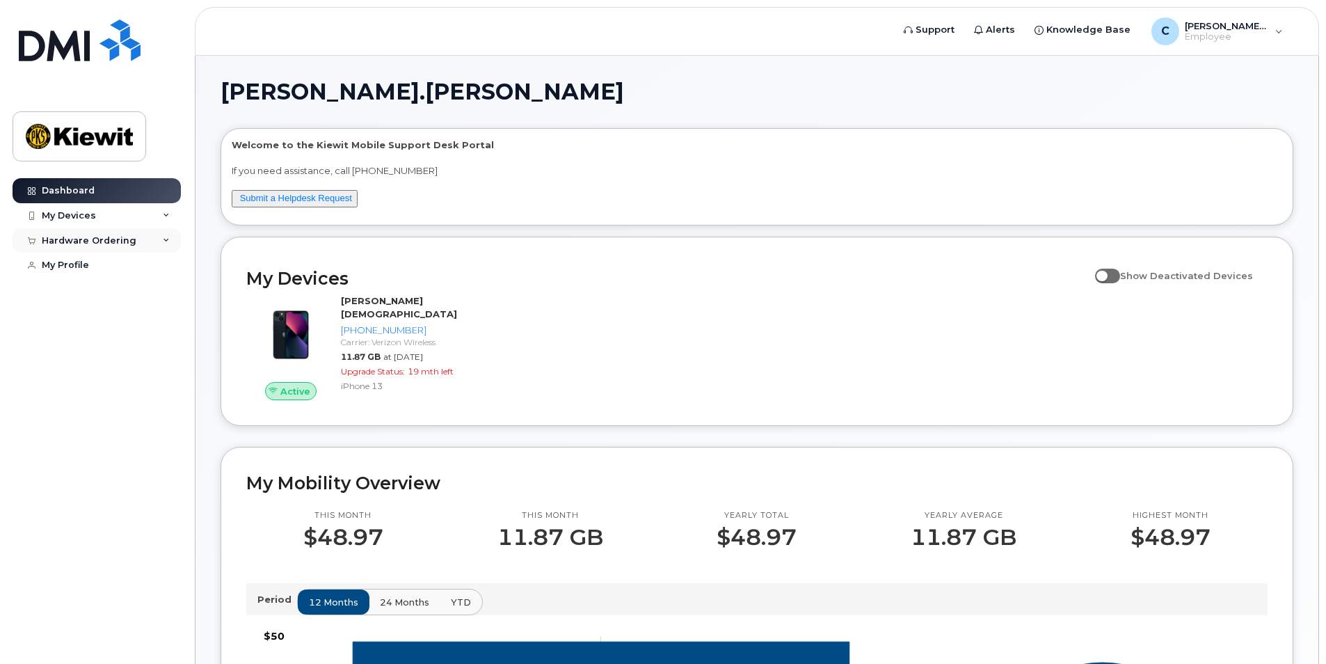
click at [109, 247] on div "Hardware Ordering" at bounding box center [97, 240] width 168 height 25
click at [79, 290] on div "New Order" at bounding box center [74, 292] width 53 height 13
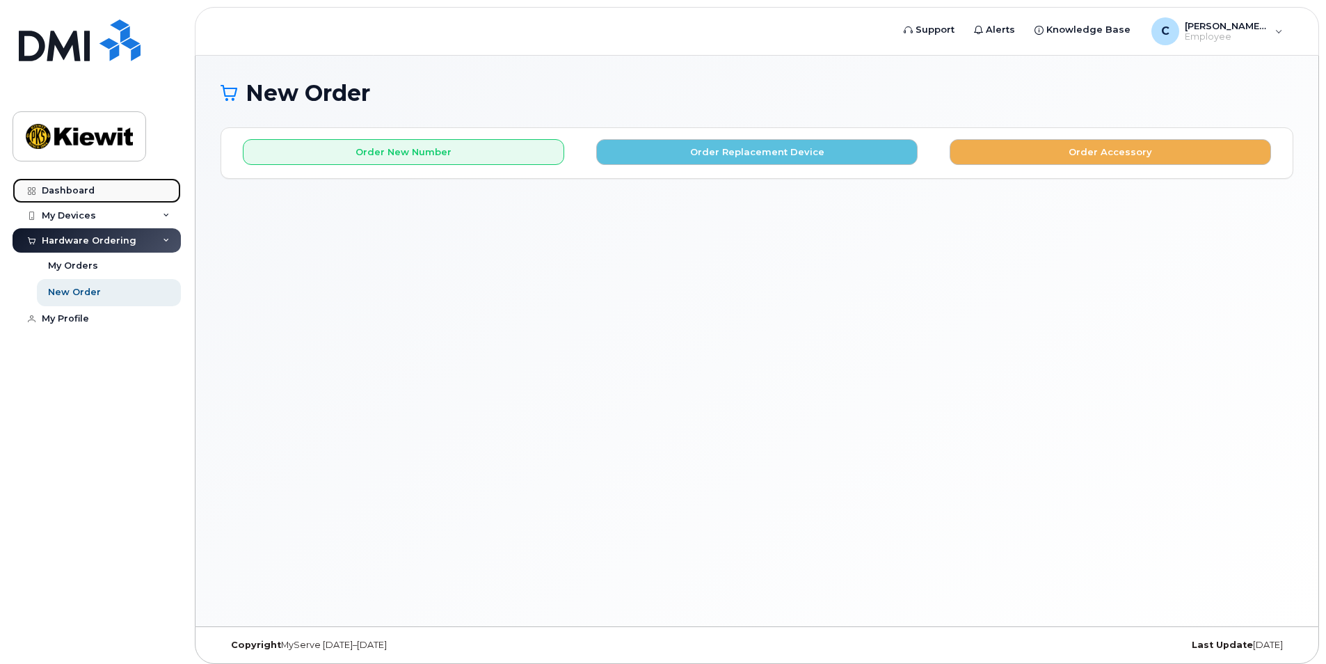
drag, startPoint x: 73, startPoint y: 188, endPoint x: 87, endPoint y: 193, distance: 14.7
click at [73, 188] on div "Dashboard" at bounding box center [68, 190] width 53 height 11
